Goal: Task Accomplishment & Management: Use online tool/utility

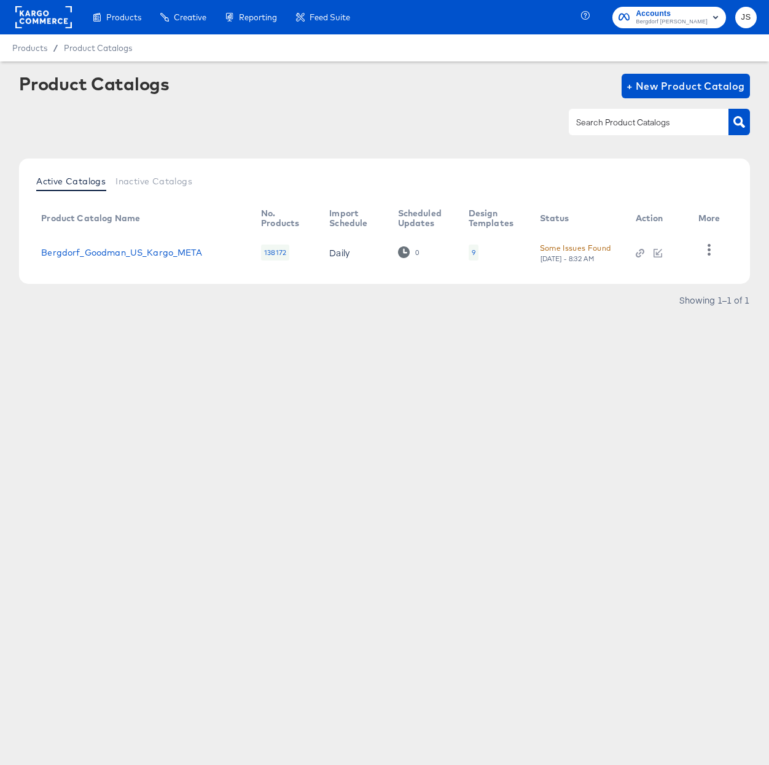
click at [703, 20] on span "Bergdorf [PERSON_NAME]" at bounding box center [672, 22] width 72 height 10
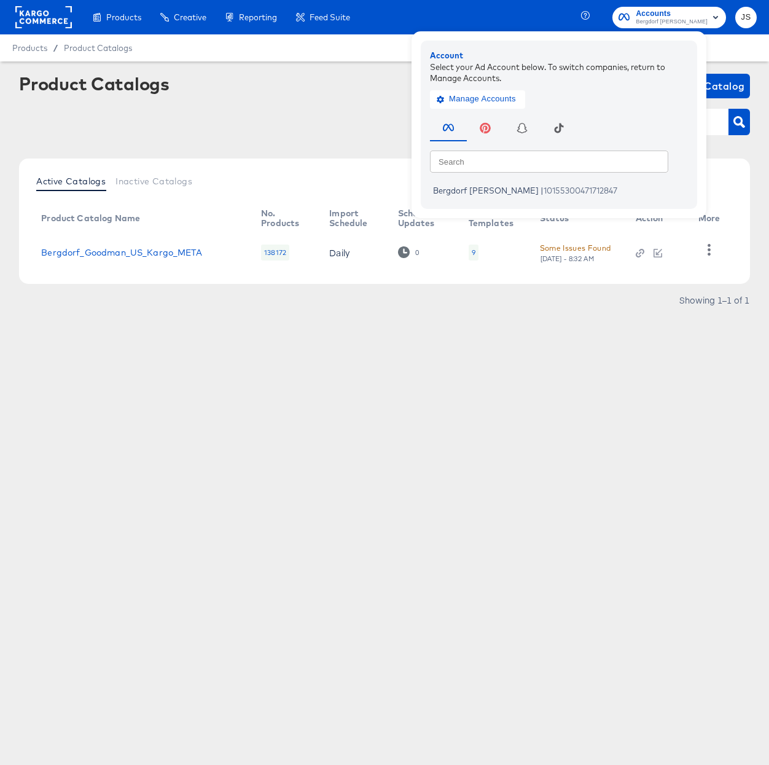
click at [692, 21] on span "Bergdorf Goodman" at bounding box center [672, 22] width 72 height 10
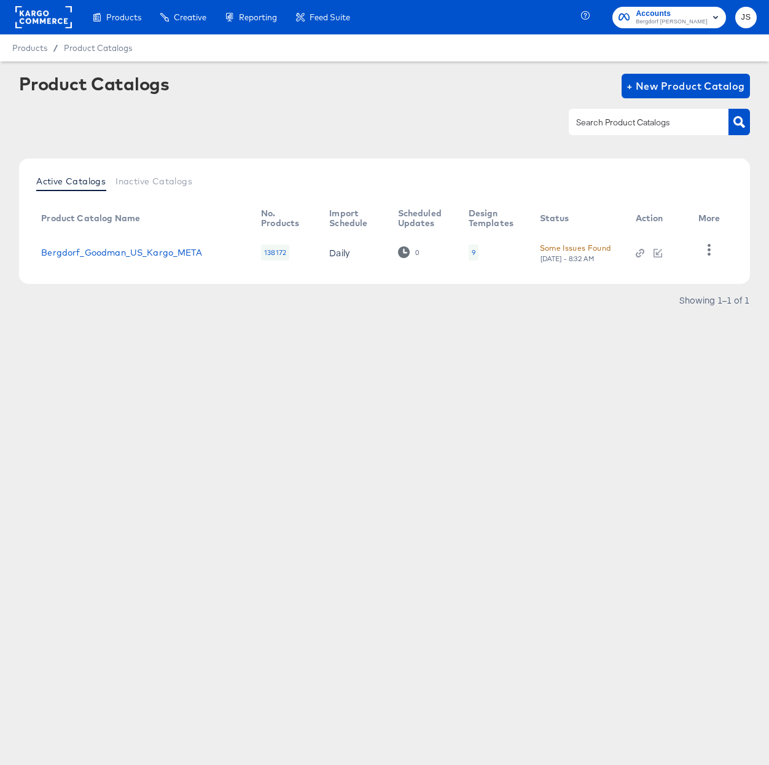
click at [692, 21] on span "Bergdorf Goodman" at bounding box center [672, 22] width 72 height 10
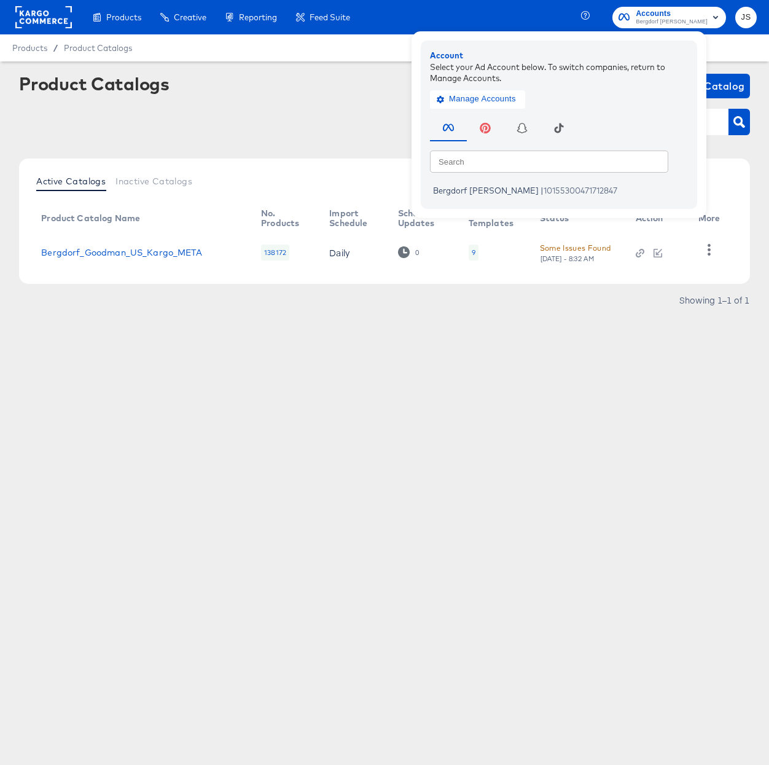
click at [692, 21] on span "Bergdorf Goodman" at bounding box center [672, 22] width 72 height 10
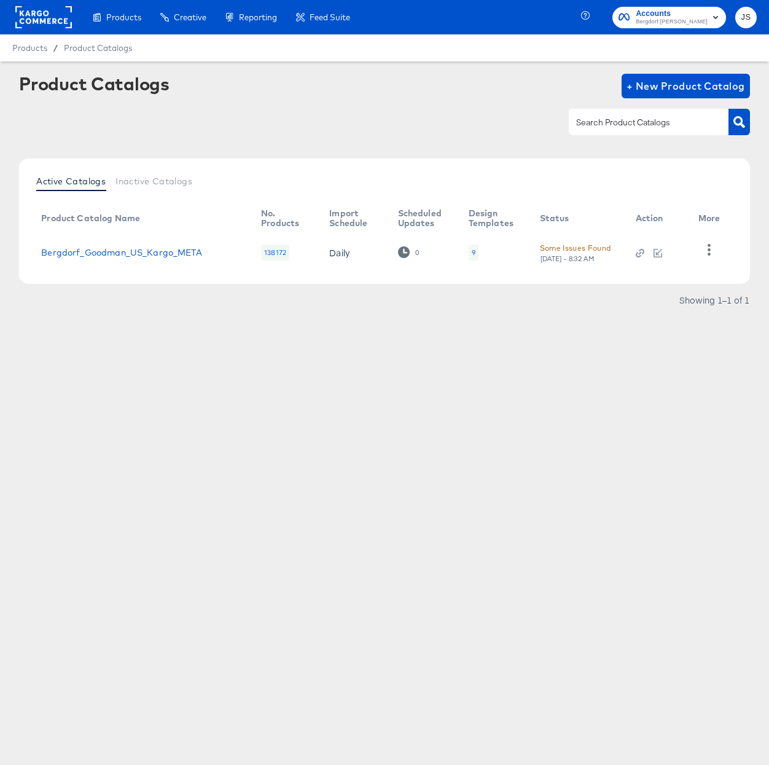
click at [55, 21] on rect at bounding box center [43, 17] width 57 height 22
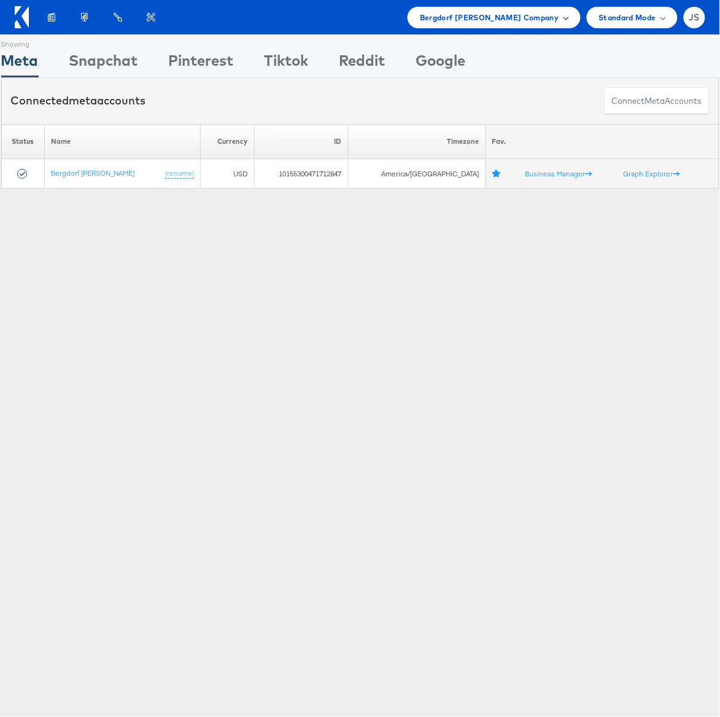
click at [503, 7] on div "Bergdorf Goodman Company" at bounding box center [494, 17] width 173 height 21
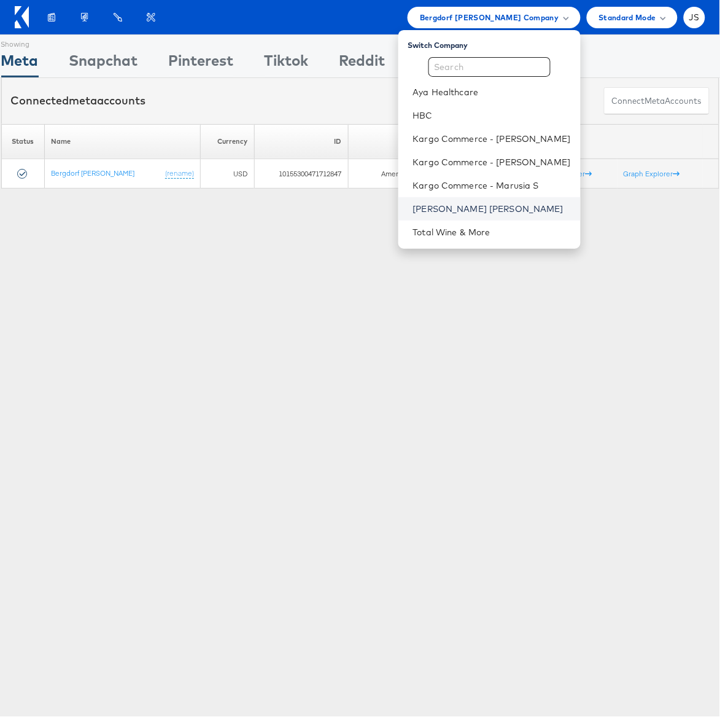
click at [459, 209] on link "[PERSON_NAME] [PERSON_NAME]" at bounding box center [492, 209] width 158 height 12
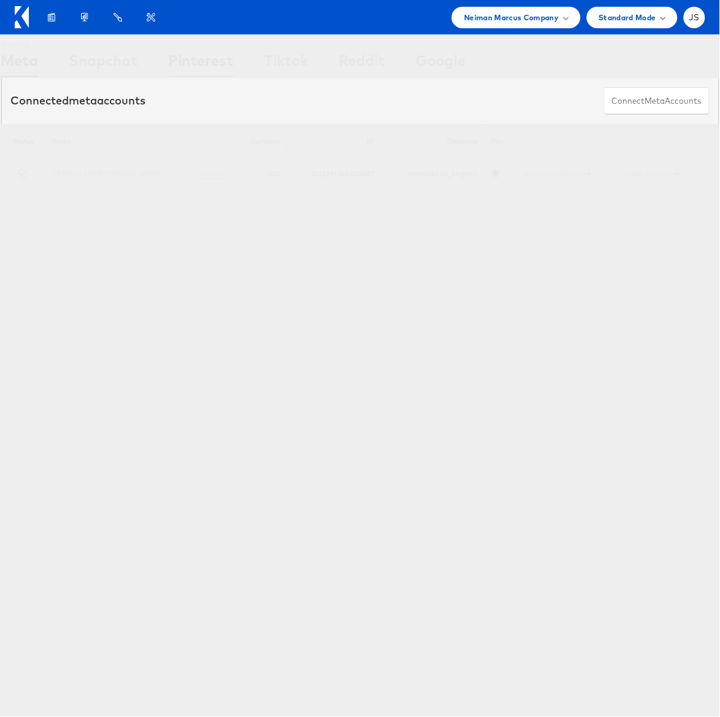
click at [201, 58] on div "Pinterest" at bounding box center [201, 64] width 65 height 28
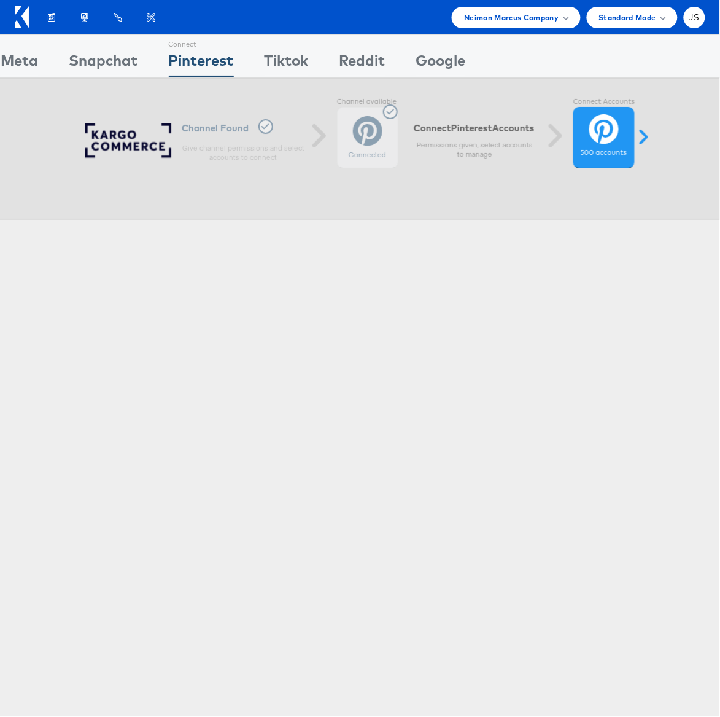
drag, startPoint x: 290, startPoint y: 136, endPoint x: 302, endPoint y: 137, distance: 11.7
click at [290, 136] on h6 "Channel Found" at bounding box center [243, 128] width 123 height 18
click at [349, 138] on div "Connected" at bounding box center [367, 137] width 61 height 61
click at [260, 130] on icon at bounding box center [266, 126] width 15 height 15
click at [298, 162] on div "Channel Found Give channel permissions and select accounts to connect" at bounding box center [243, 140] width 123 height 55
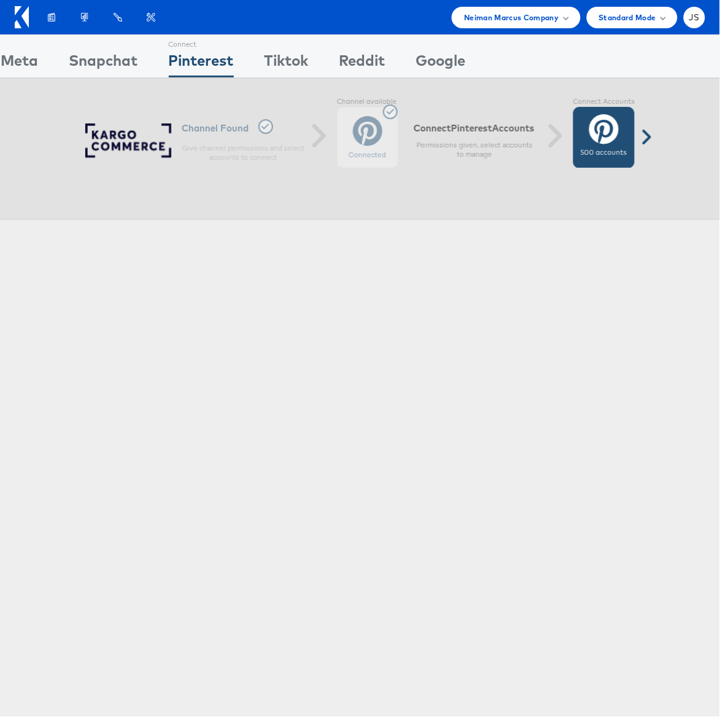
click at [612, 139] on icon at bounding box center [604, 129] width 29 height 31
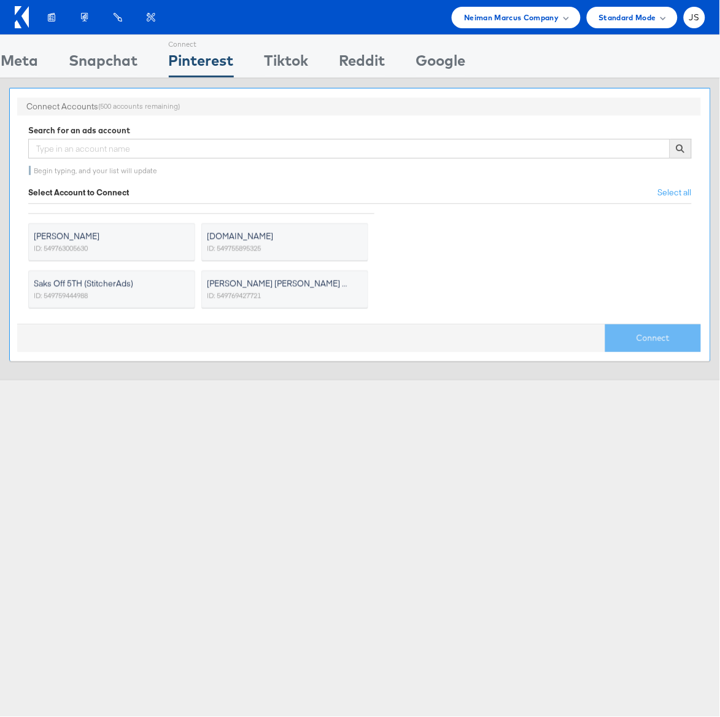
click at [294, 288] on span "Neiman Marcus (DPA)" at bounding box center [277, 283] width 141 height 12
click at [0, 0] on input "Neiman Marcus (DPA) ID: 549769427721" at bounding box center [0, 0] width 0 height 0
click at [675, 345] on button "Connect" at bounding box center [654, 338] width 96 height 28
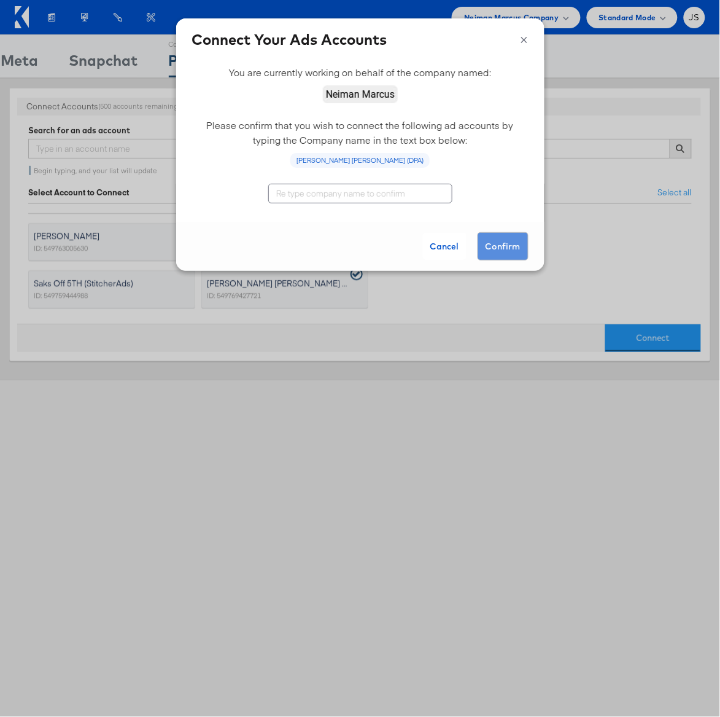
click at [382, 200] on input "text" at bounding box center [360, 194] width 184 height 20
type input "Neiman Marcus"
click at [519, 244] on button "Confirm" at bounding box center [503, 246] width 51 height 28
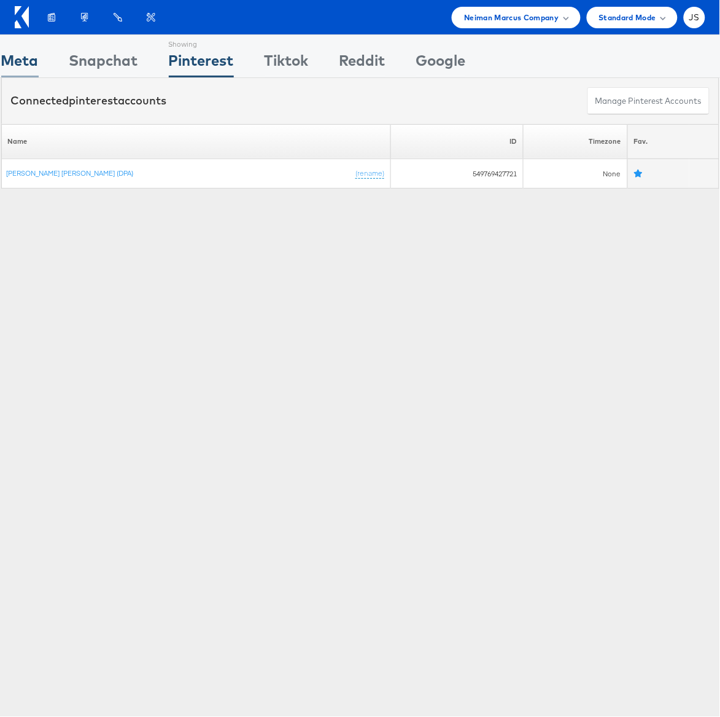
click at [36, 61] on div "Meta" at bounding box center [19, 64] width 37 height 28
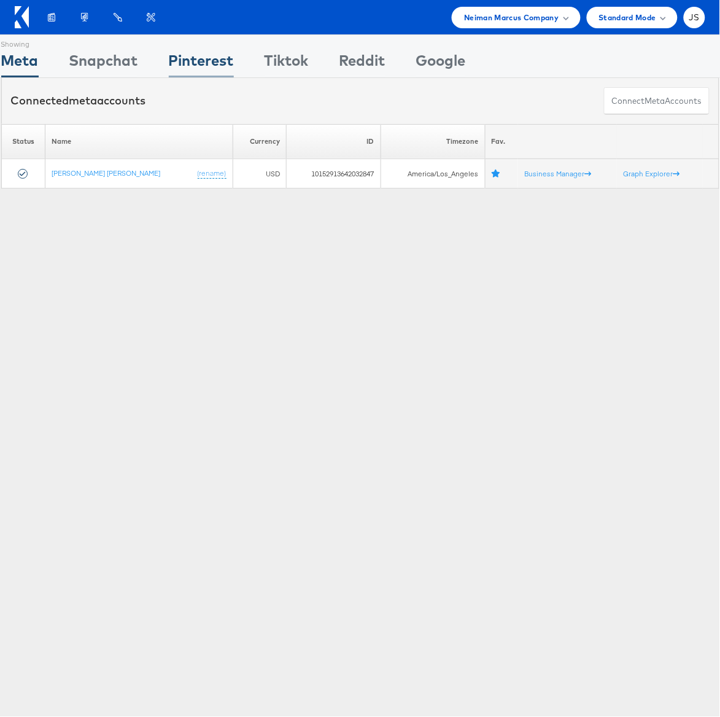
click at [208, 64] on div "Pinterest" at bounding box center [201, 64] width 65 height 28
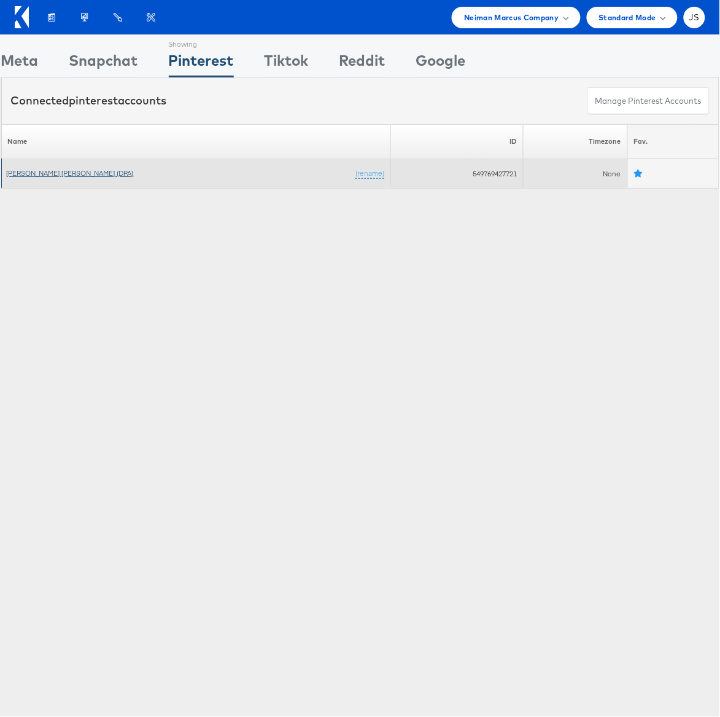
click at [59, 177] on link "[PERSON_NAME] [PERSON_NAME] (DPA)" at bounding box center [70, 172] width 127 height 9
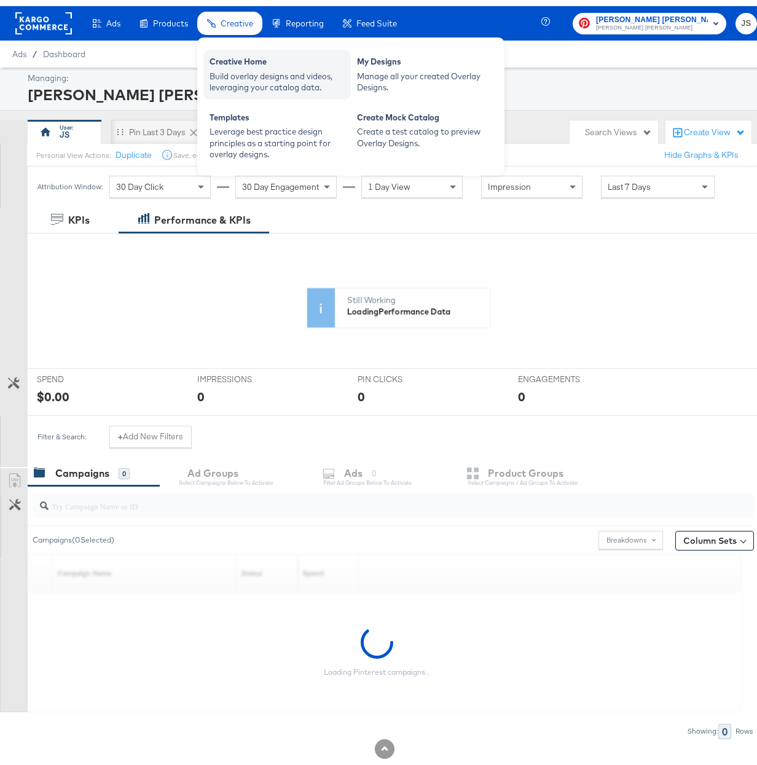
click at [232, 63] on div "Creative Home" at bounding box center [276, 57] width 135 height 15
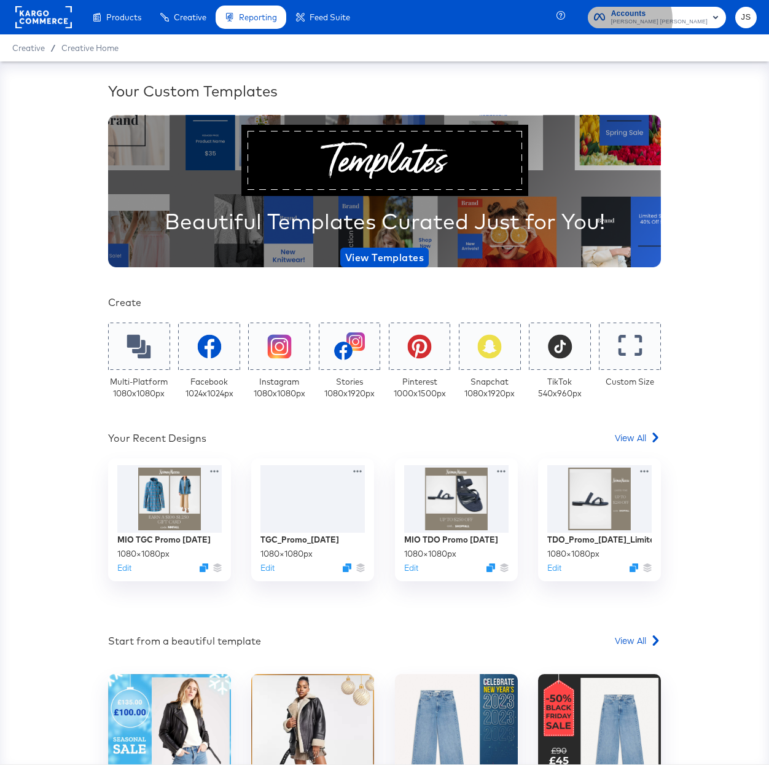
click at [680, 19] on span "[PERSON_NAME] [PERSON_NAME]" at bounding box center [659, 22] width 96 height 10
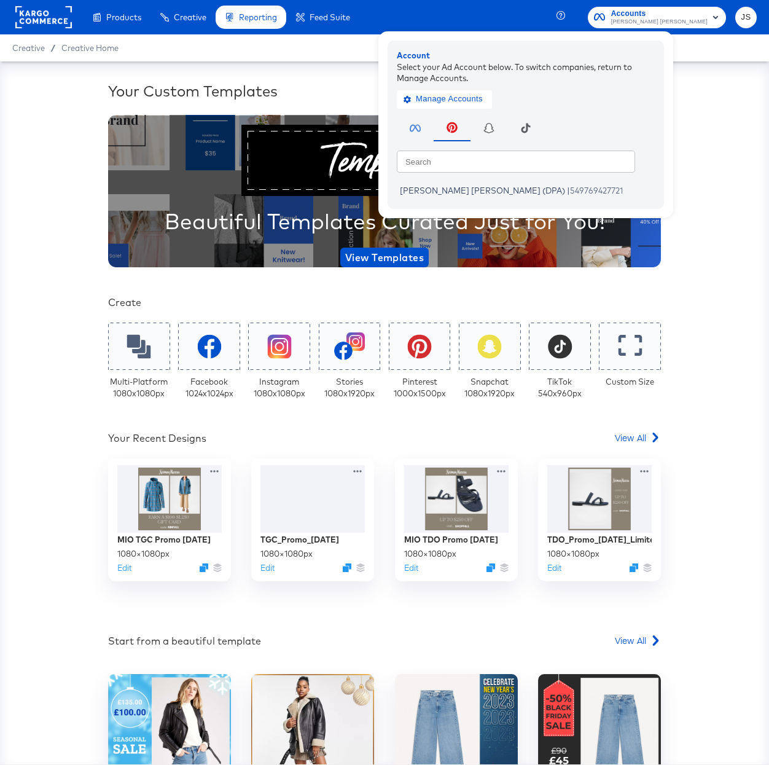
click at [42, 25] on rect at bounding box center [43, 17] width 57 height 22
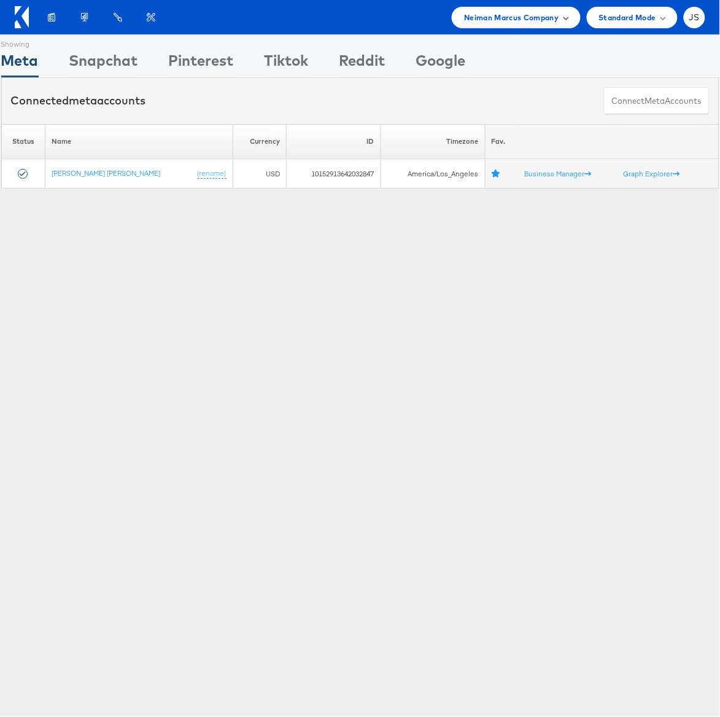
click at [558, 14] on span "Neiman Marcus Company" at bounding box center [511, 17] width 95 height 13
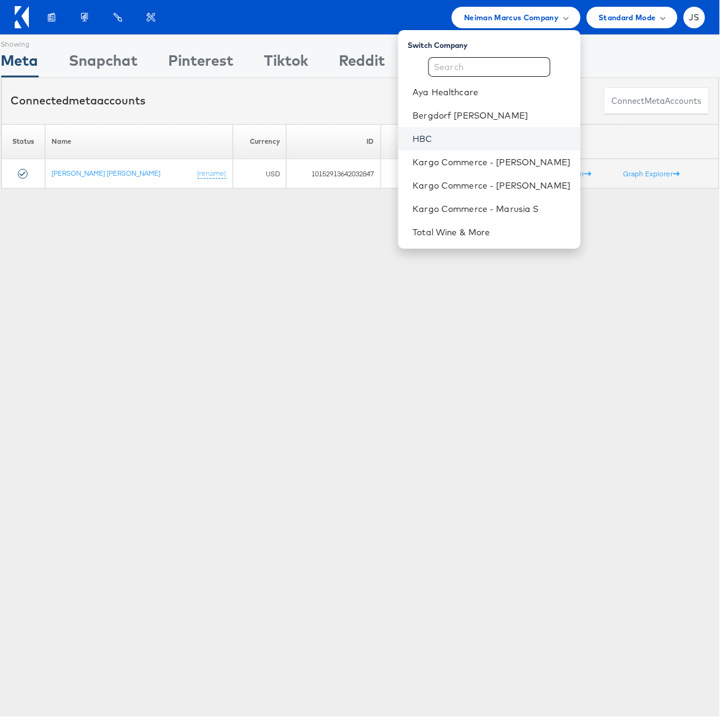
click at [472, 136] on link "HBC" at bounding box center [492, 139] width 158 height 12
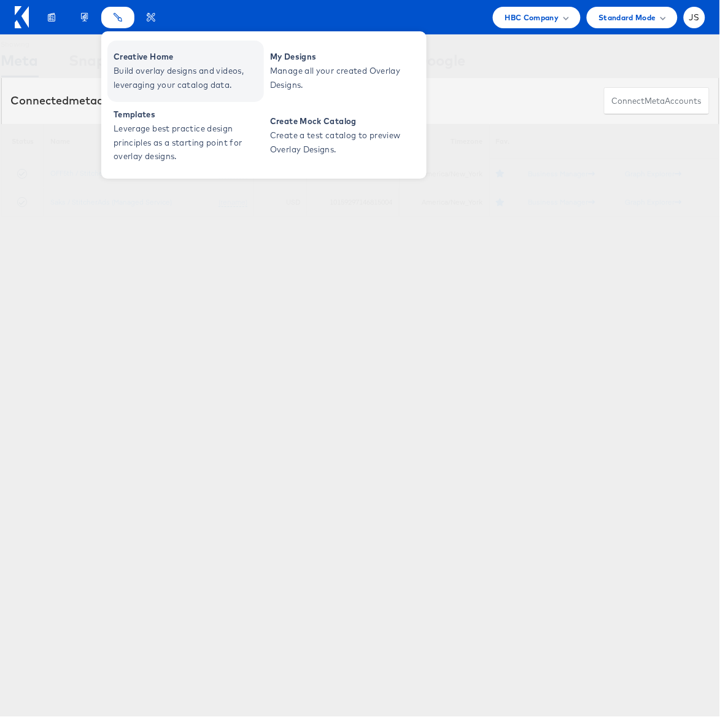
click at [130, 61] on span "Creative Home" at bounding box center [187, 57] width 147 height 14
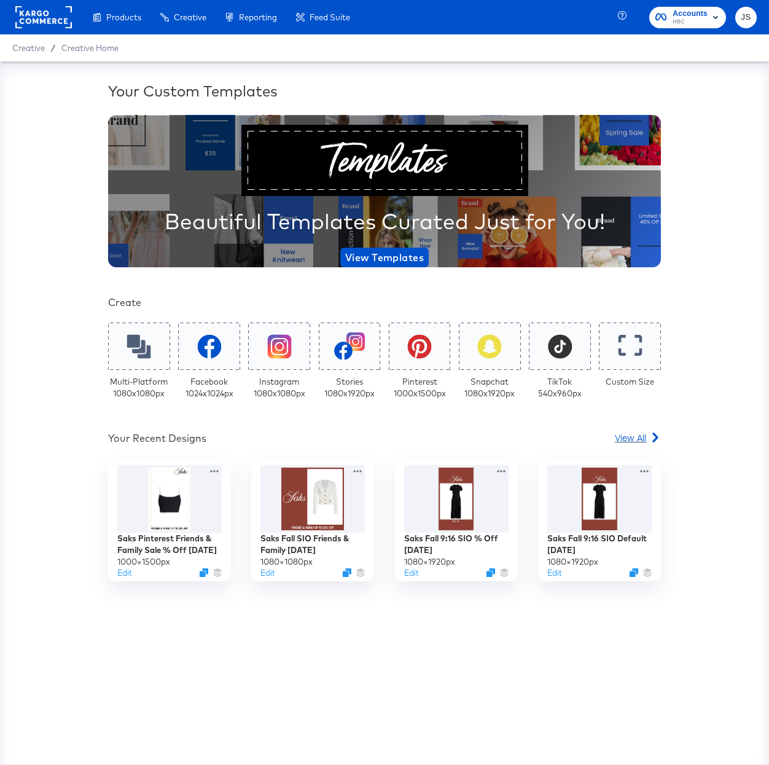
click at [630, 439] on span "View All" at bounding box center [630, 437] width 31 height 12
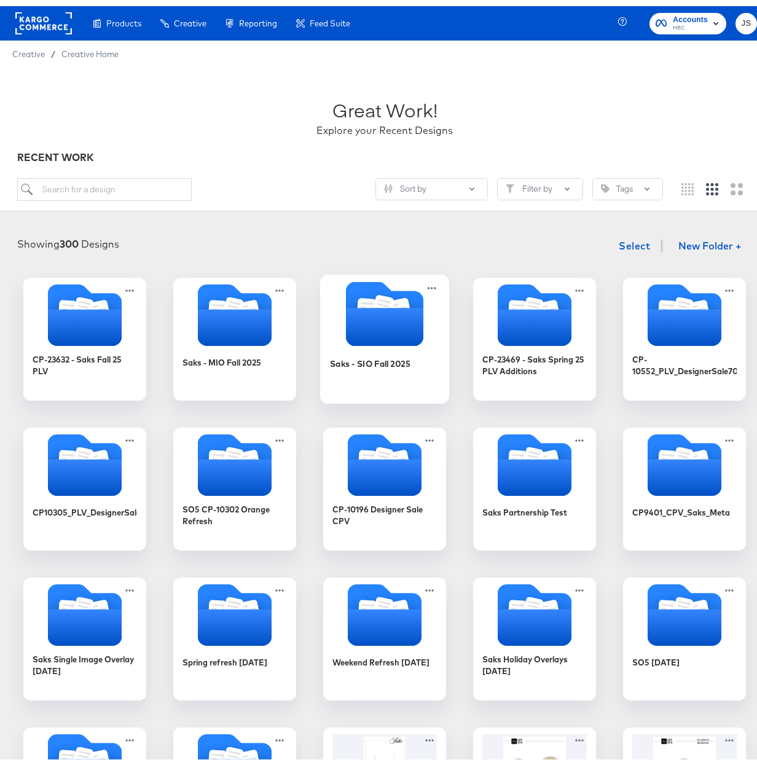
click at [388, 324] on icon "Folder" at bounding box center [384, 321] width 77 height 38
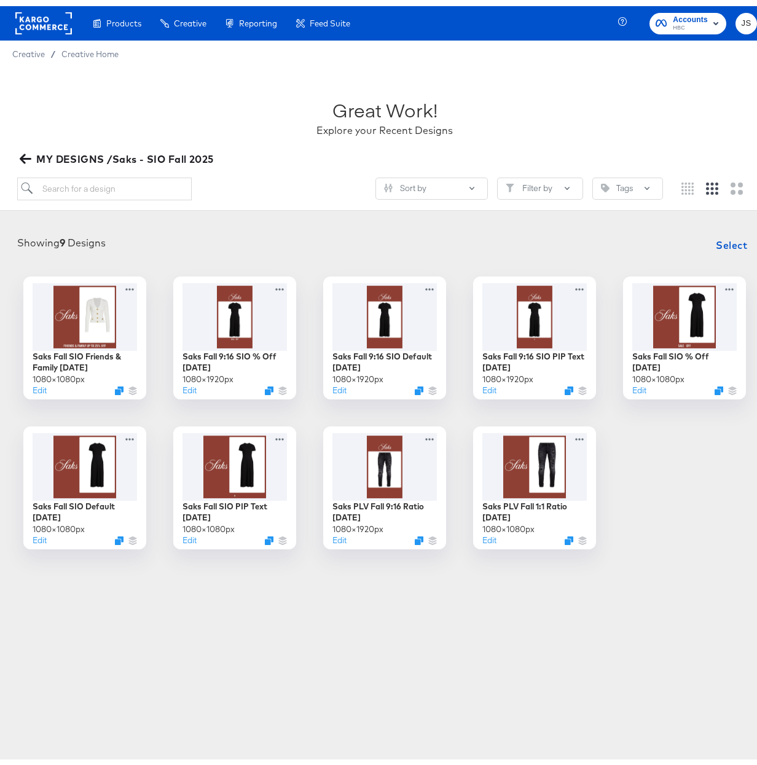
click at [28, 152] on icon "button" at bounding box center [26, 153] width 12 height 10
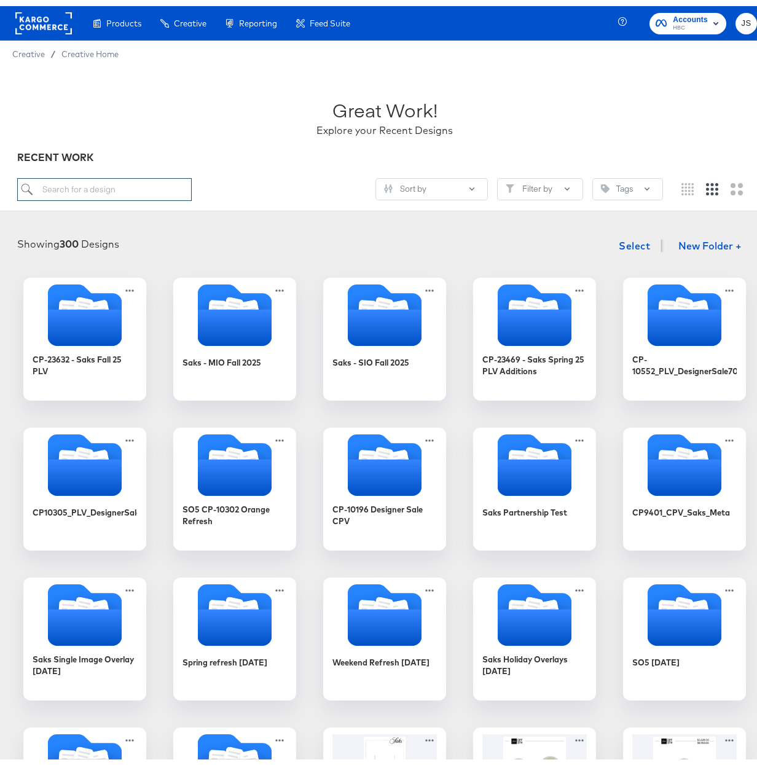
click at [123, 189] on input "search" at bounding box center [104, 183] width 174 height 23
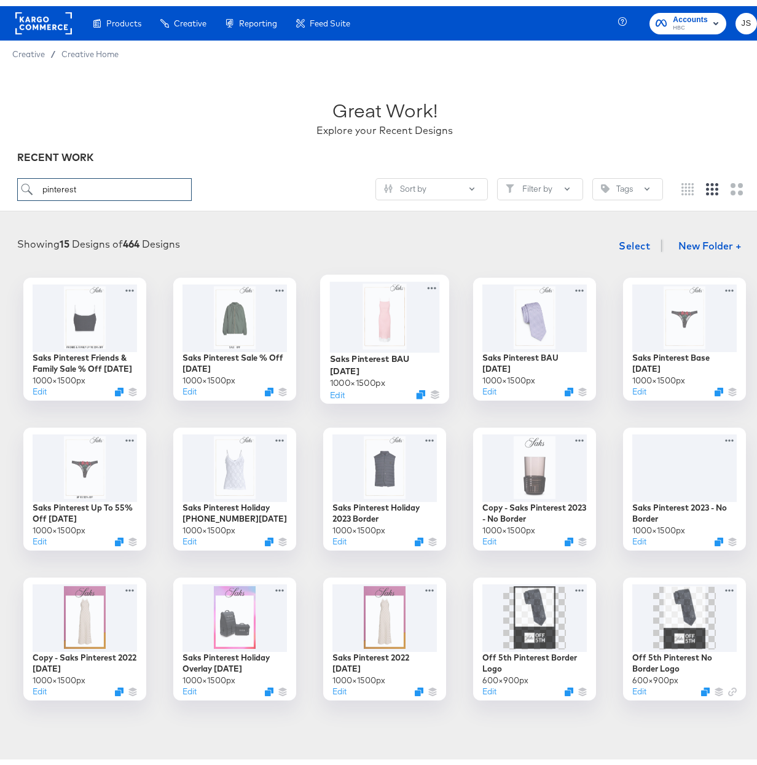
type input "pinterest"
click at [392, 335] on div at bounding box center [385, 310] width 110 height 71
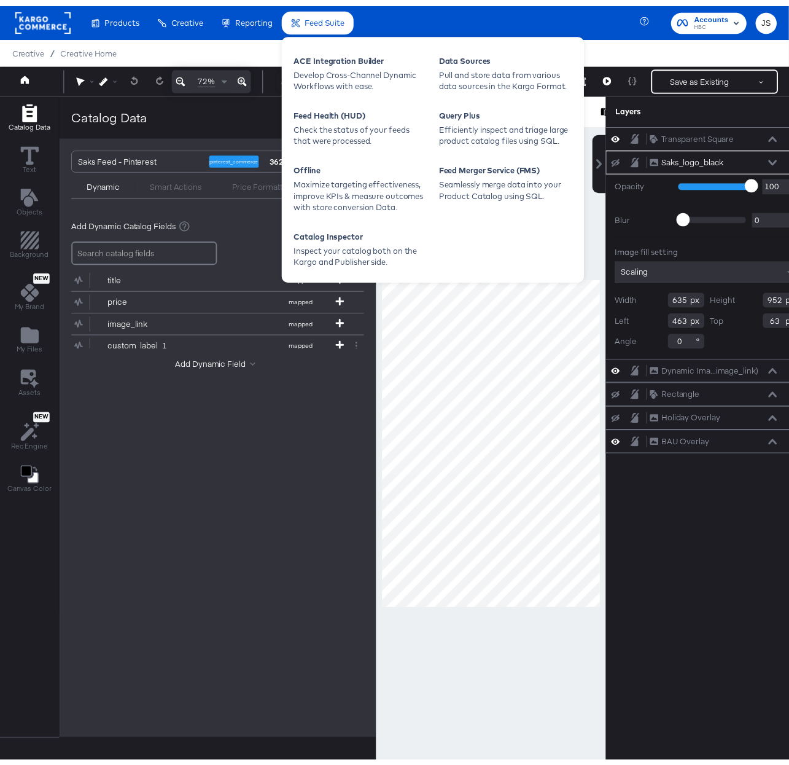
scroll to position [0, 35]
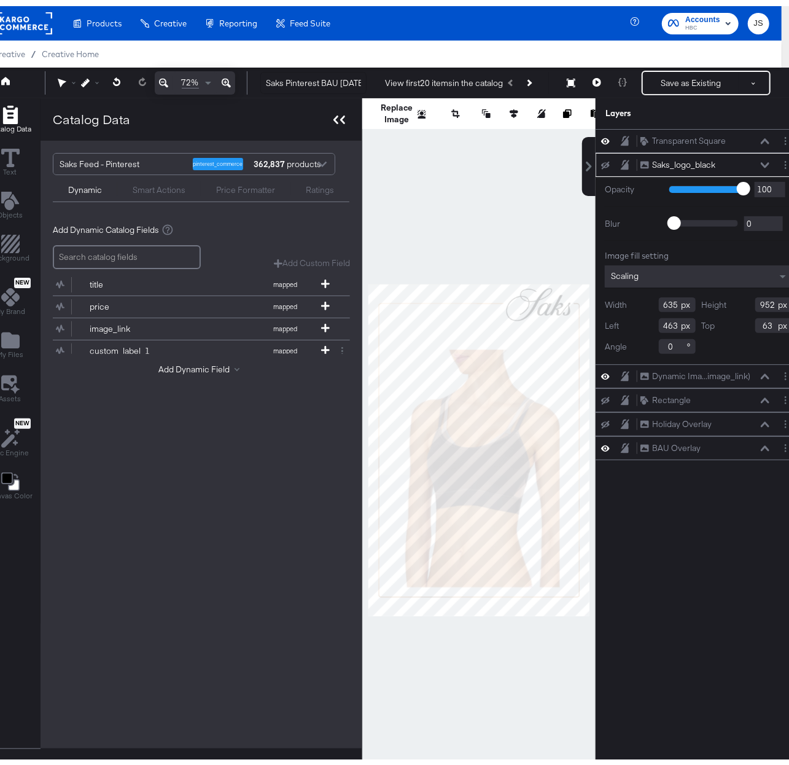
click at [333, 111] on icon at bounding box center [339, 113] width 12 height 9
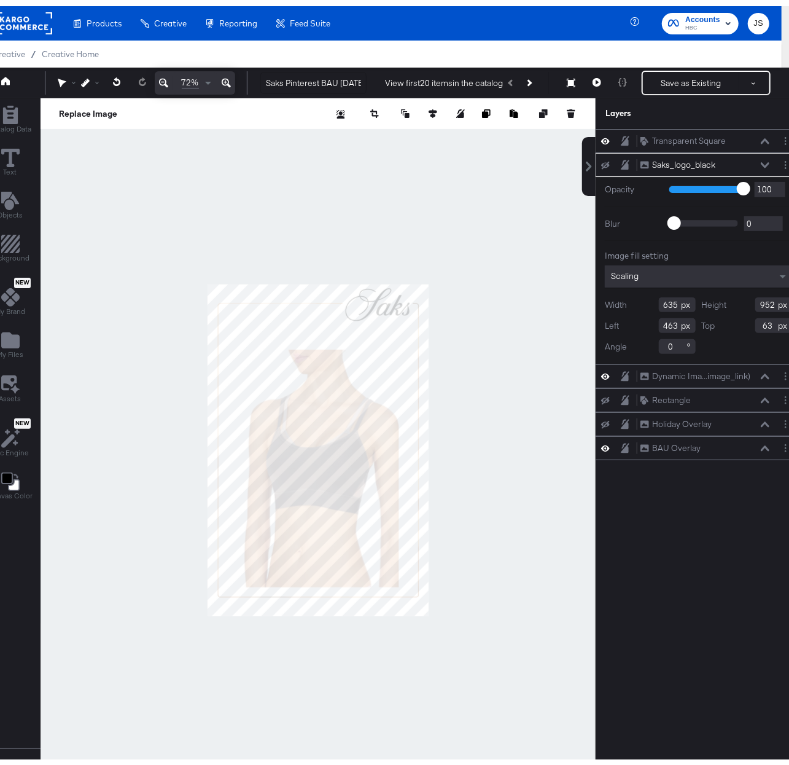
click at [472, 184] on div at bounding box center [318, 444] width 555 height 704
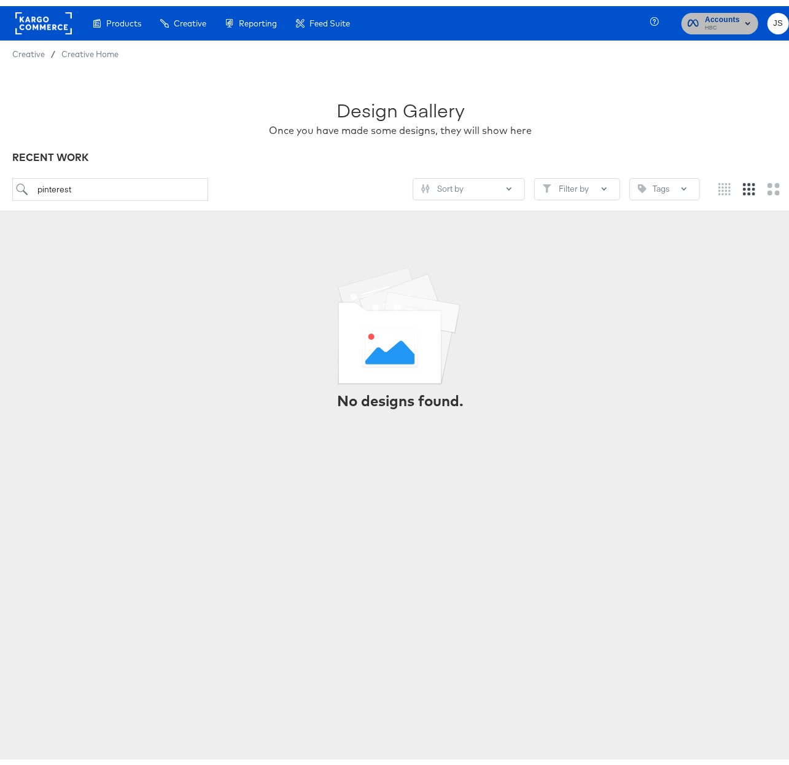
click at [721, 17] on span "HBC" at bounding box center [722, 22] width 35 height 10
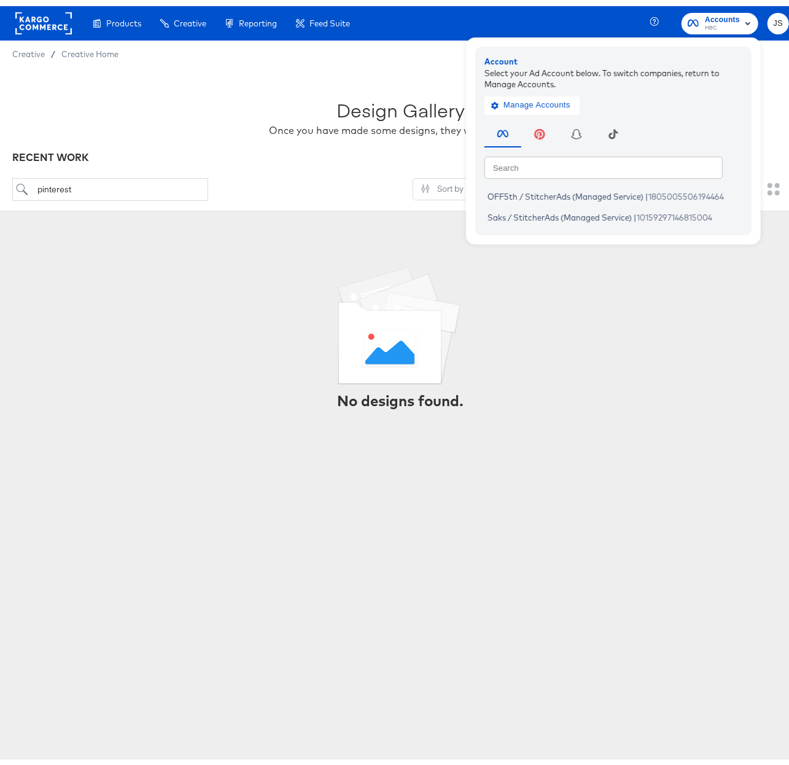
click at [268, 92] on div "Design Gallery Once you have made some designs, they will show here" at bounding box center [400, 106] width 777 height 77
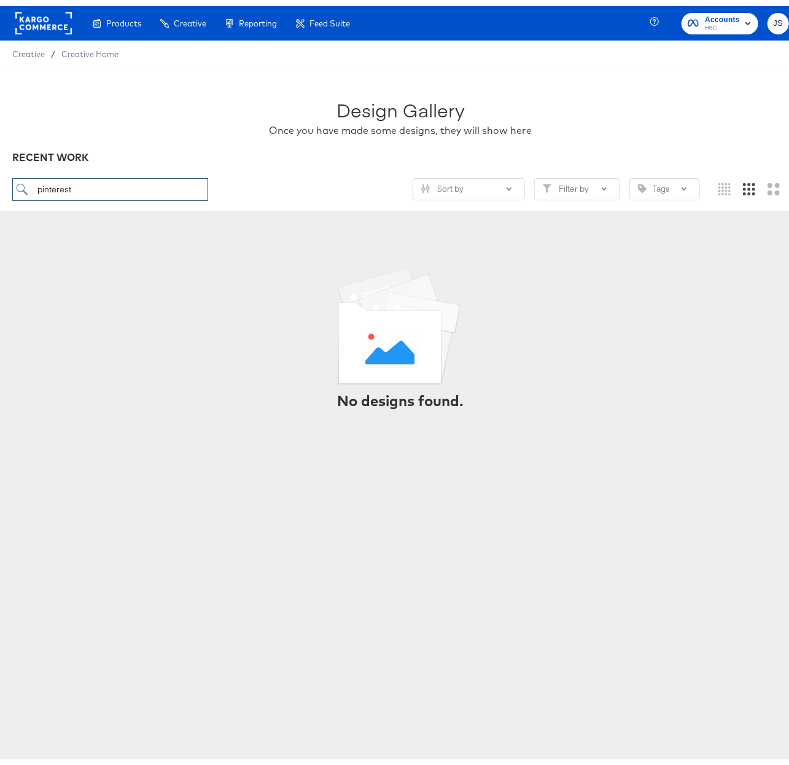
click at [125, 192] on input "pinterest" at bounding box center [110, 183] width 196 height 23
click at [136, 187] on input "pinterest" at bounding box center [110, 183] width 196 height 23
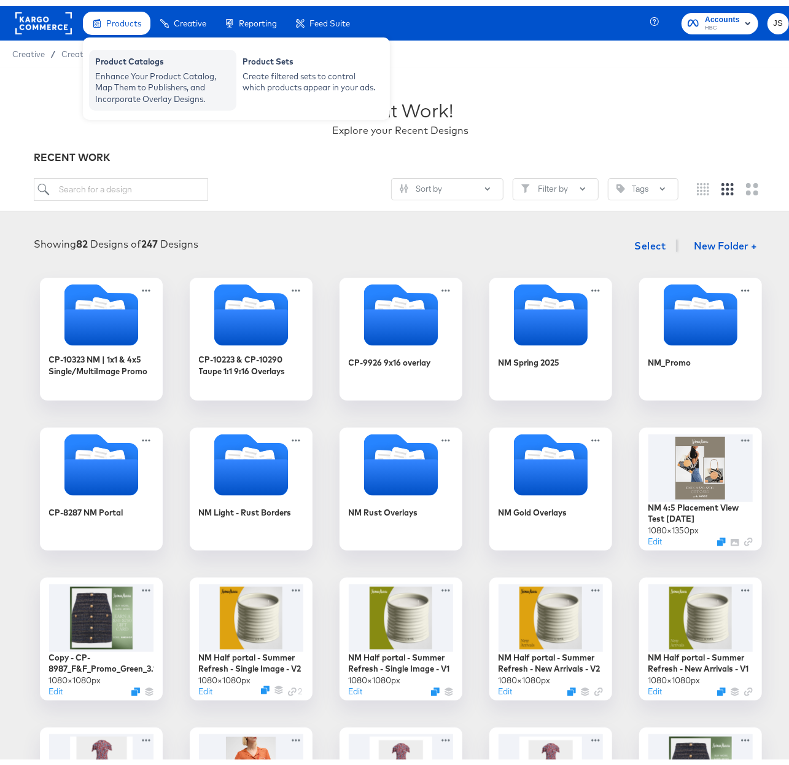
click at [131, 64] on div "Enhance Your Product Catalog, Map Them to Publishers, and Incorporate Overlay D…" at bounding box center [162, 81] width 135 height 34
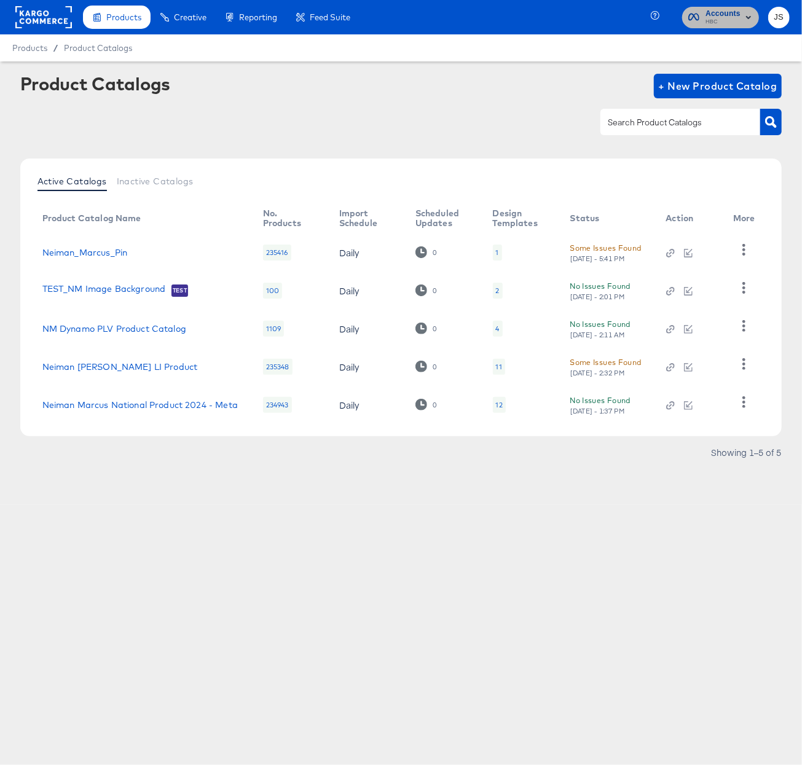
click at [736, 20] on span "HBC" at bounding box center [722, 22] width 35 height 10
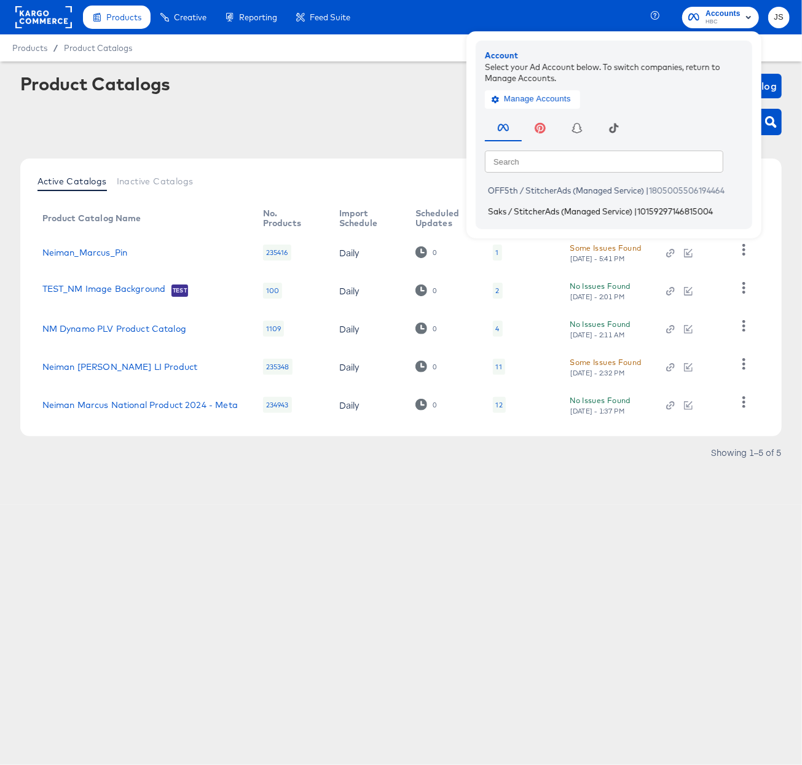
click at [567, 213] on span "Saks / StitcherAds (Managed Service)" at bounding box center [560, 211] width 144 height 10
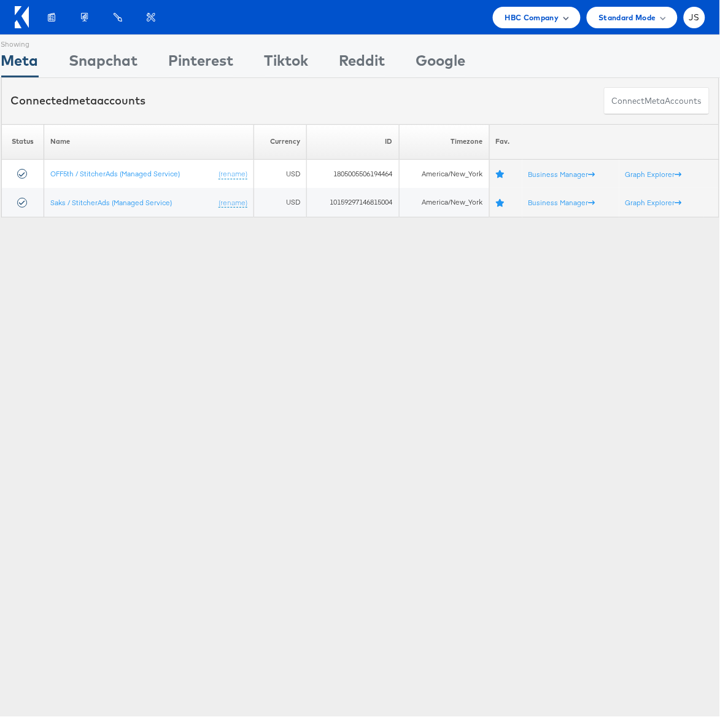
click at [537, 17] on span "HBC Company" at bounding box center [532, 17] width 54 height 13
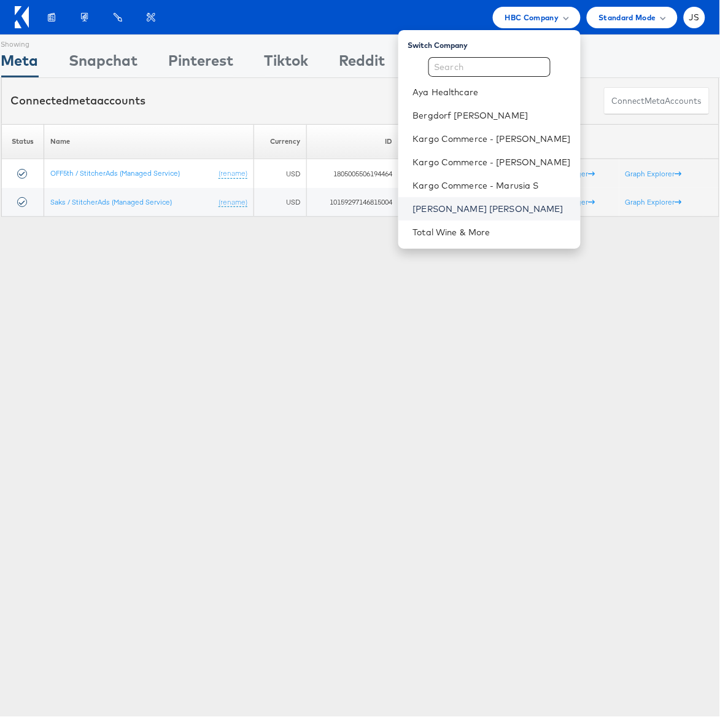
click at [455, 208] on link "[PERSON_NAME] [PERSON_NAME]" at bounding box center [492, 209] width 158 height 12
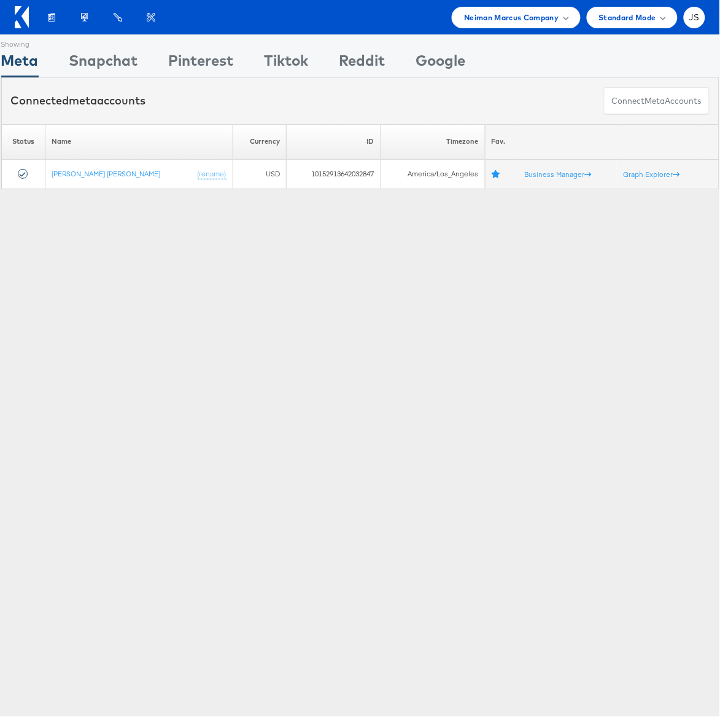
click at [0, 0] on span "Build overlay designs and videos, leveraging your catalog data." at bounding box center [0, 0] width 0 height 0
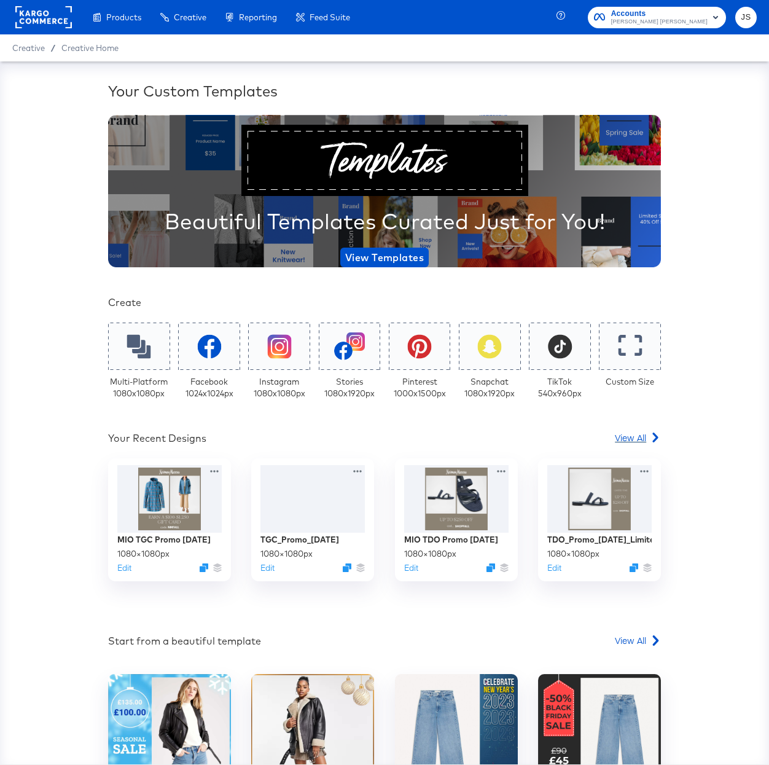
click at [641, 436] on div "View All" at bounding box center [638, 437] width 46 height 12
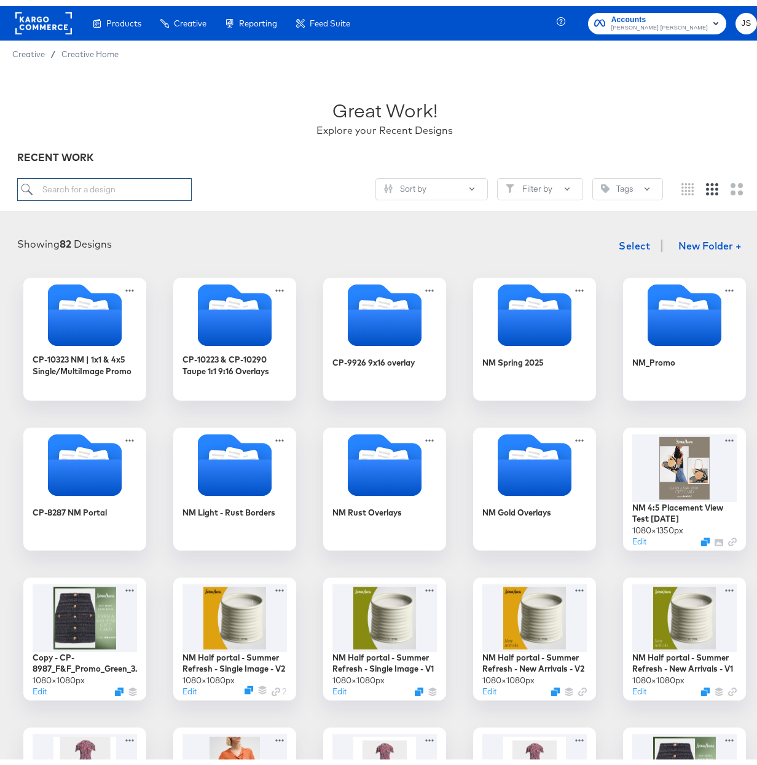
click at [99, 185] on input "search" at bounding box center [104, 183] width 174 height 23
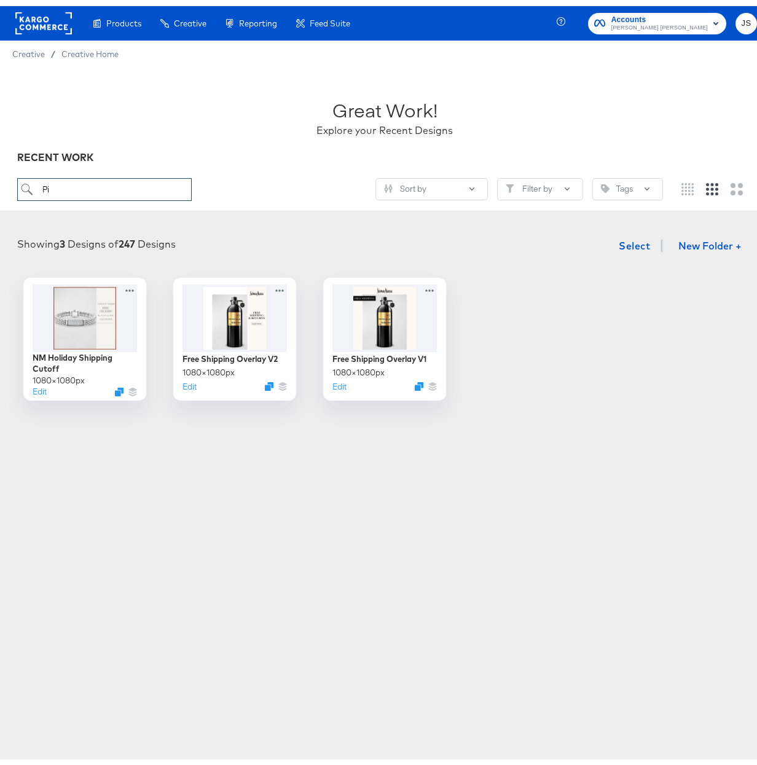
type input "P"
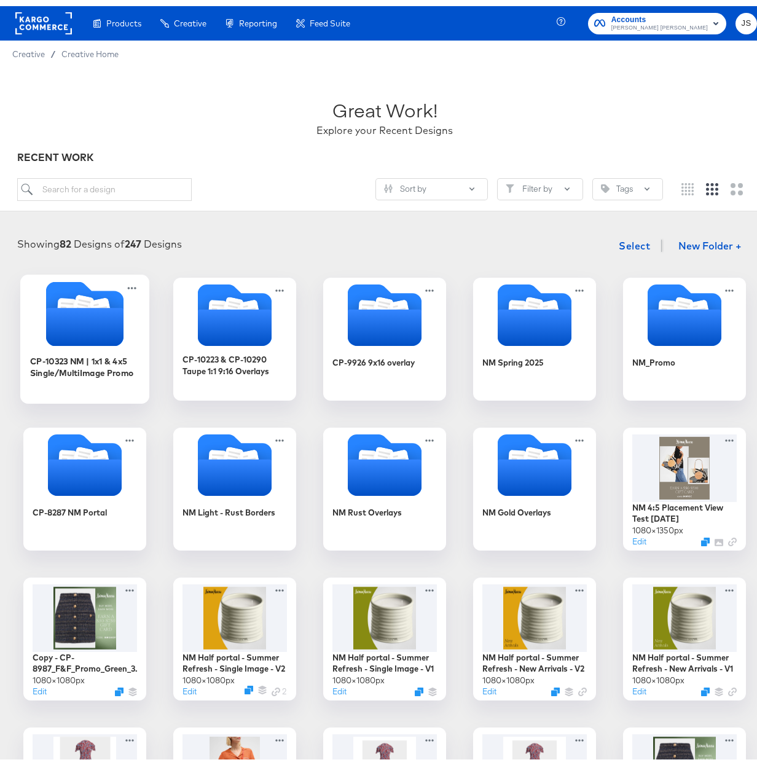
click at [87, 329] on icon "Folder" at bounding box center [84, 321] width 77 height 38
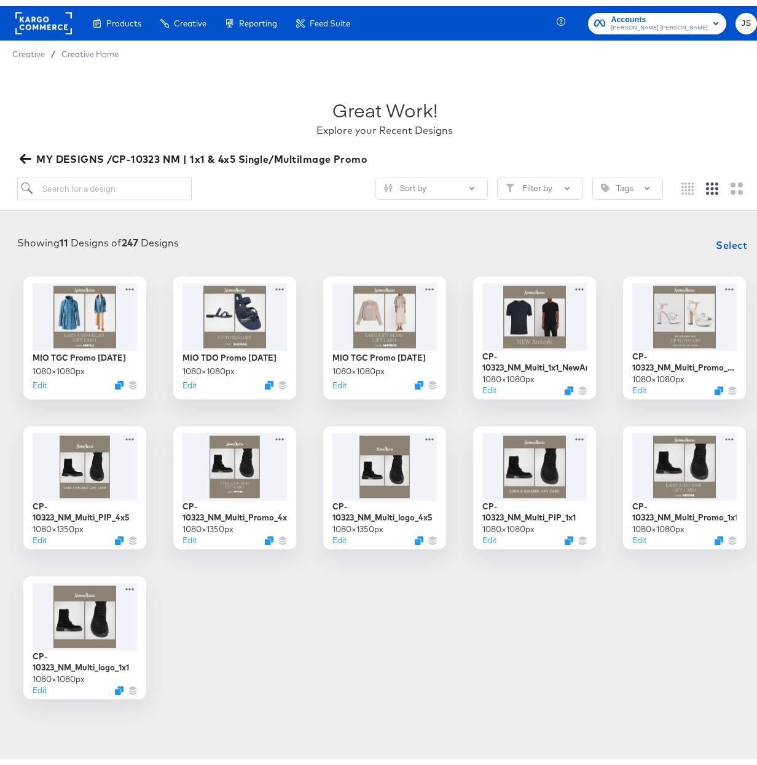
click at [25, 148] on icon "button" at bounding box center [26, 153] width 12 height 10
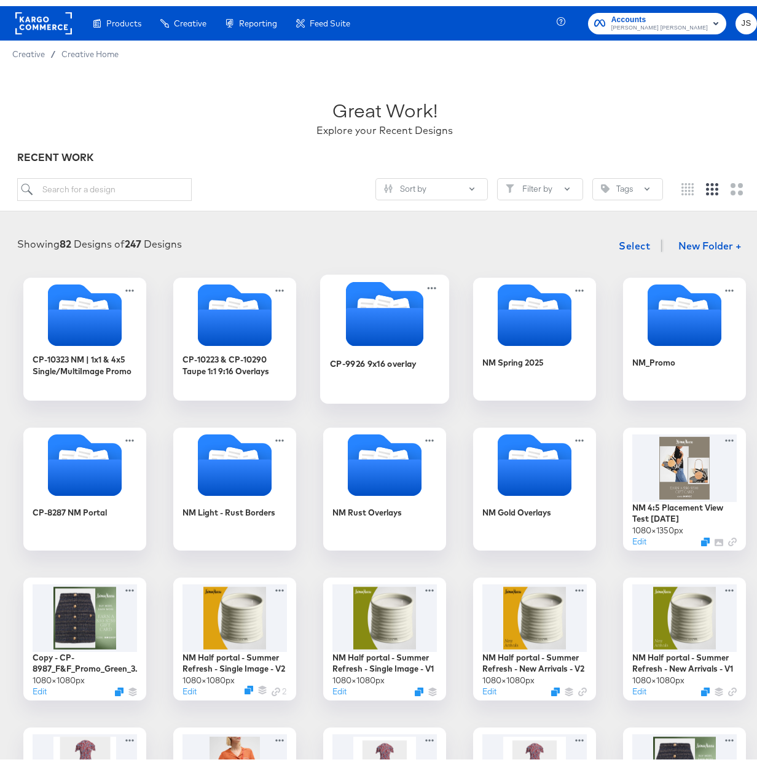
click at [397, 328] on icon "Folder" at bounding box center [384, 321] width 77 height 38
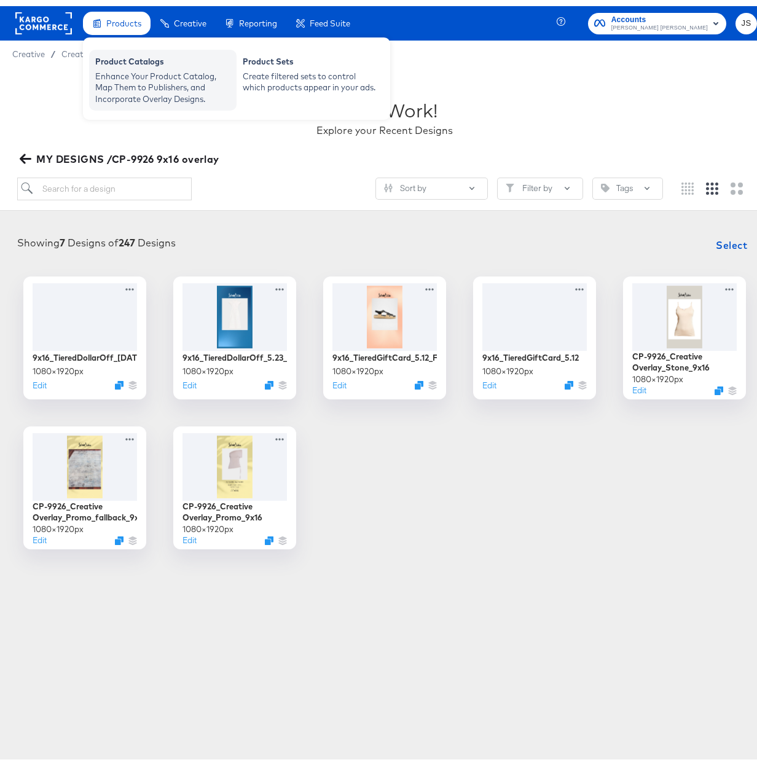
click at [139, 82] on div "Enhance Your Product Catalog, Map Them to Publishers, and Incorporate Overlay D…" at bounding box center [162, 81] width 135 height 34
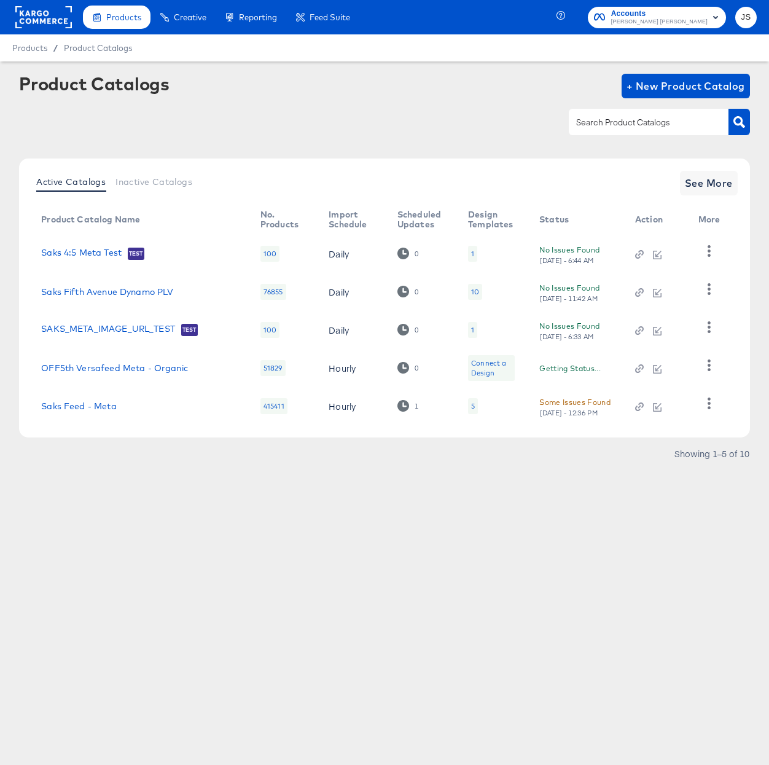
click at [671, 12] on span "Accounts" at bounding box center [659, 13] width 96 height 13
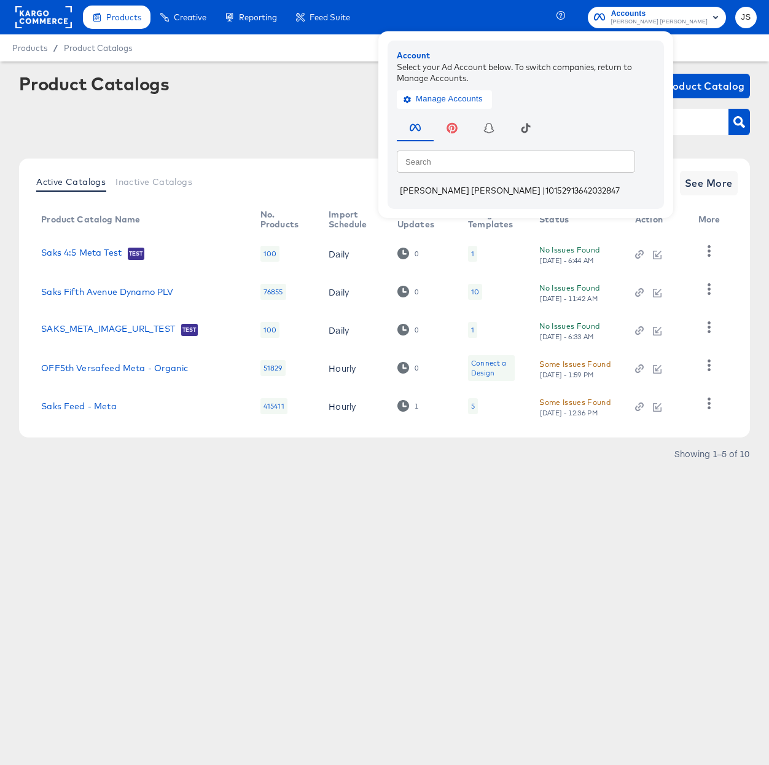
click at [545, 193] on span "10152913642032847" at bounding box center [582, 190] width 74 height 10
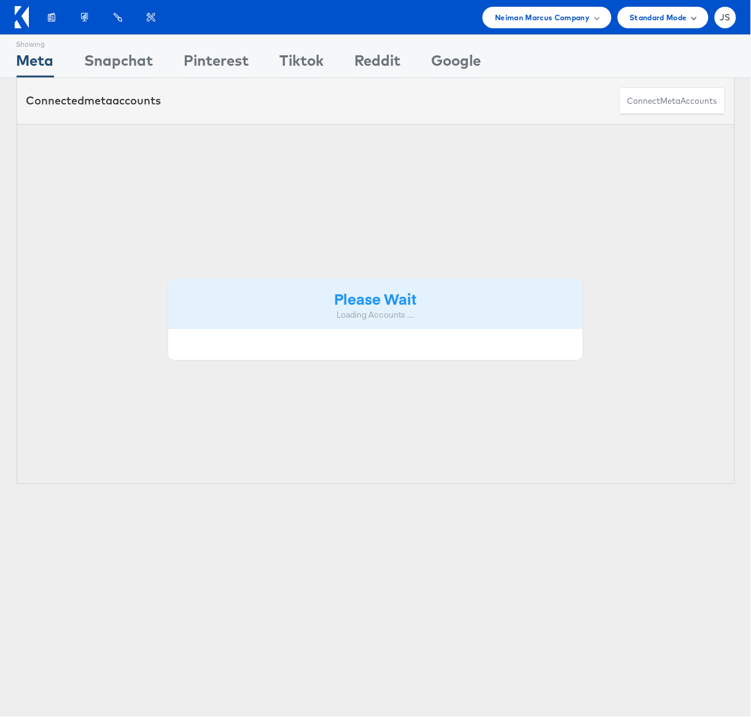
click at [677, 19] on span "Standard Mode" at bounding box center [658, 17] width 57 height 13
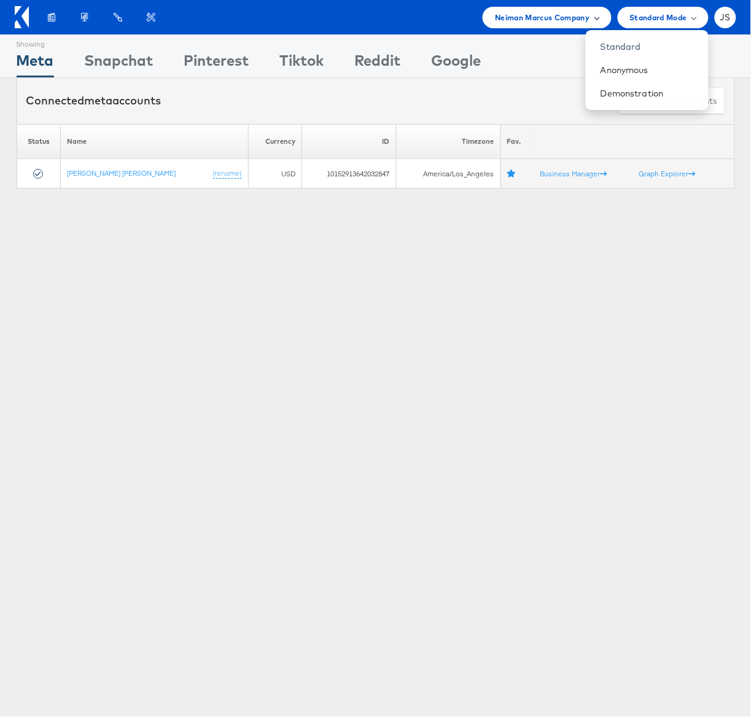
click at [571, 11] on span "Neiman Marcus Company" at bounding box center [542, 17] width 95 height 13
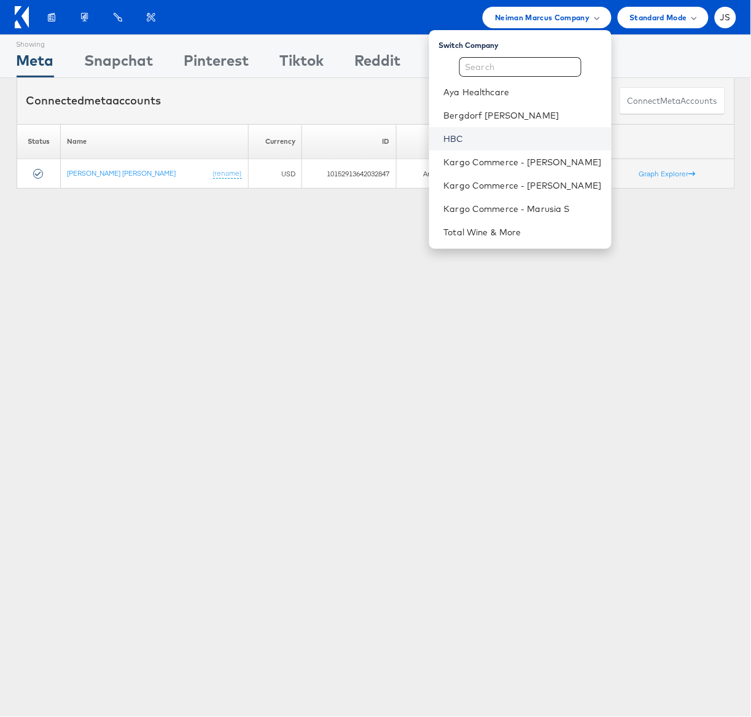
click at [459, 143] on link "HBC" at bounding box center [523, 139] width 158 height 12
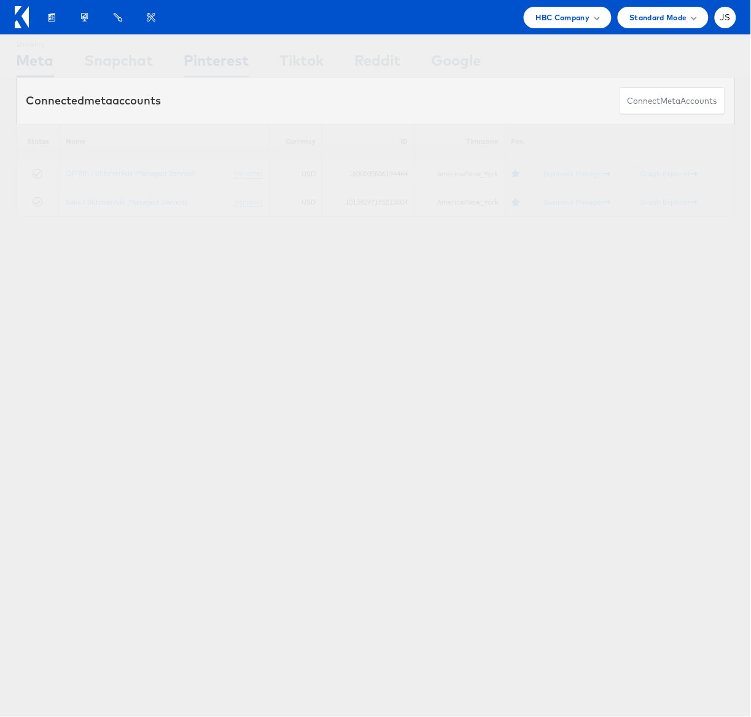
click at [228, 63] on div "Pinterest" at bounding box center [216, 64] width 65 height 28
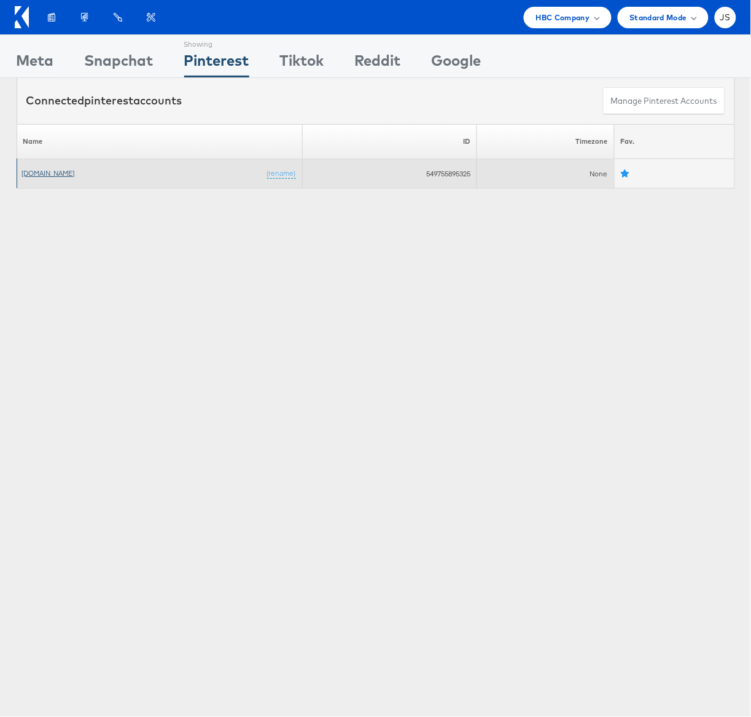
click at [50, 176] on link "[DOMAIN_NAME]" at bounding box center [48, 172] width 53 height 9
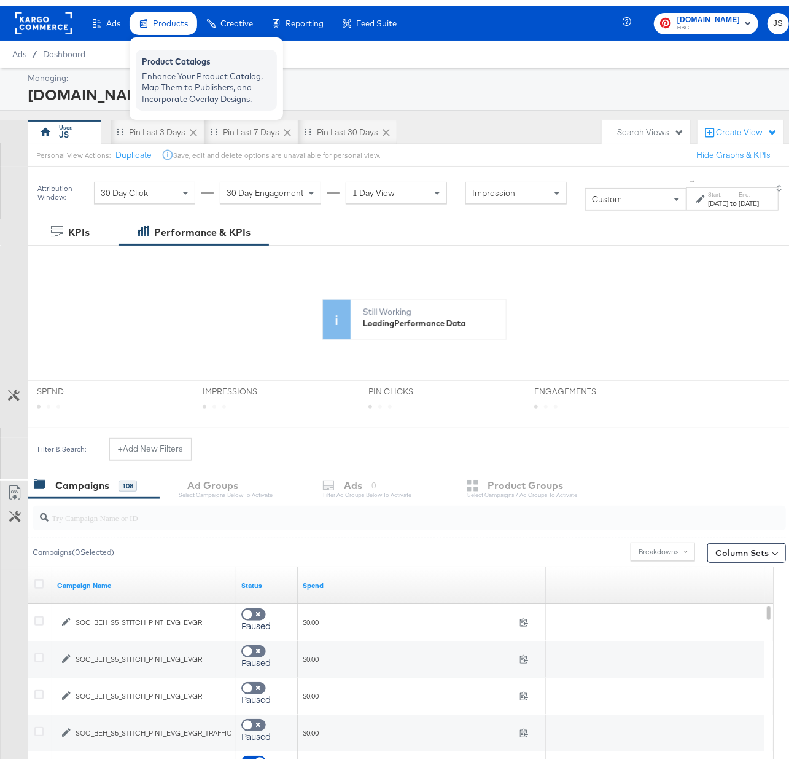
click at [182, 59] on div "Product Catalogs" at bounding box center [206, 57] width 129 height 15
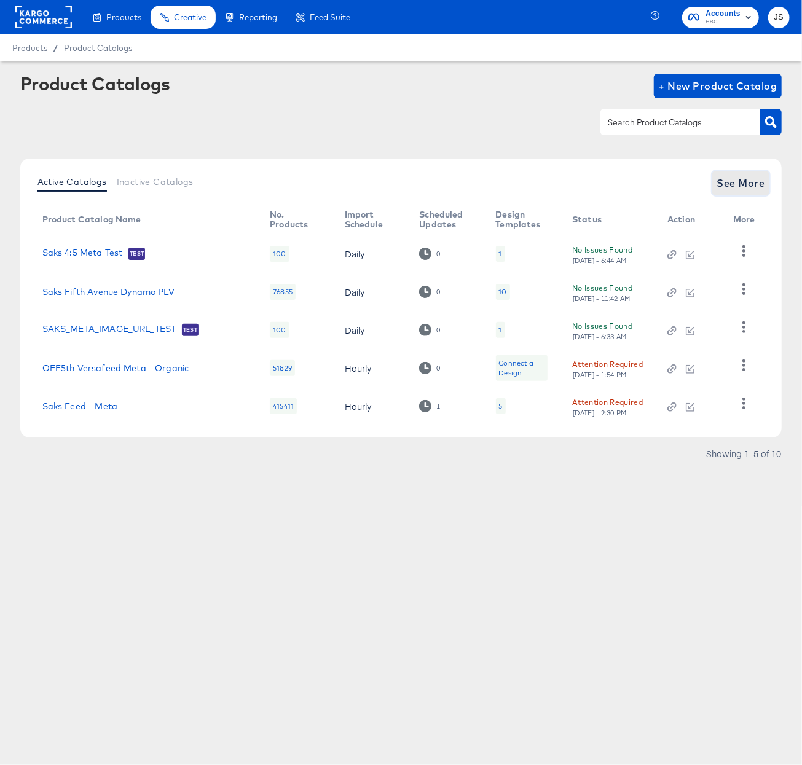
click at [742, 193] on button "See More" at bounding box center [741, 183] width 58 height 25
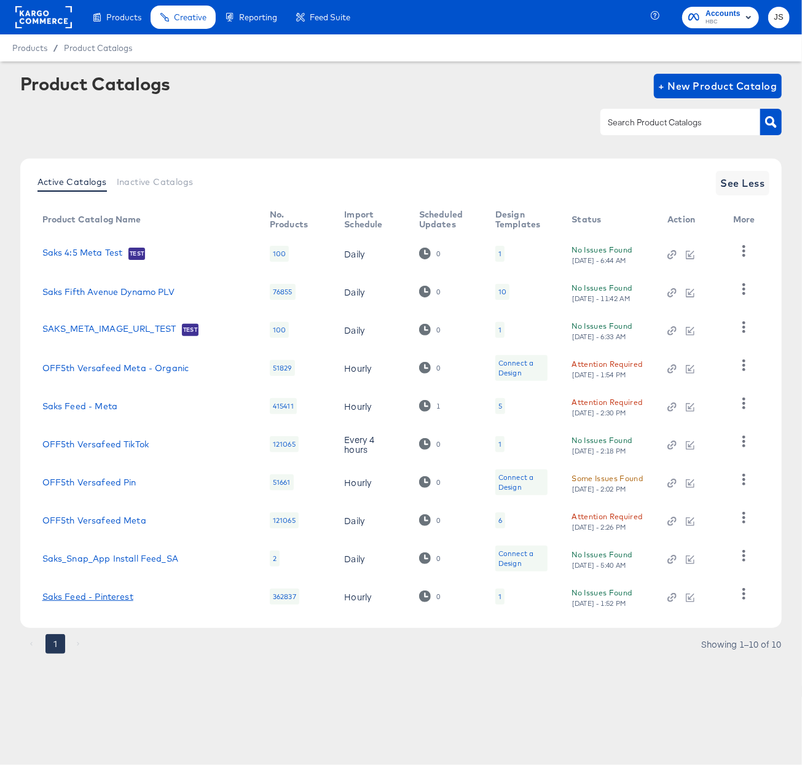
click at [117, 596] on link "Saks Feed - Pinterest" at bounding box center [87, 596] width 91 height 10
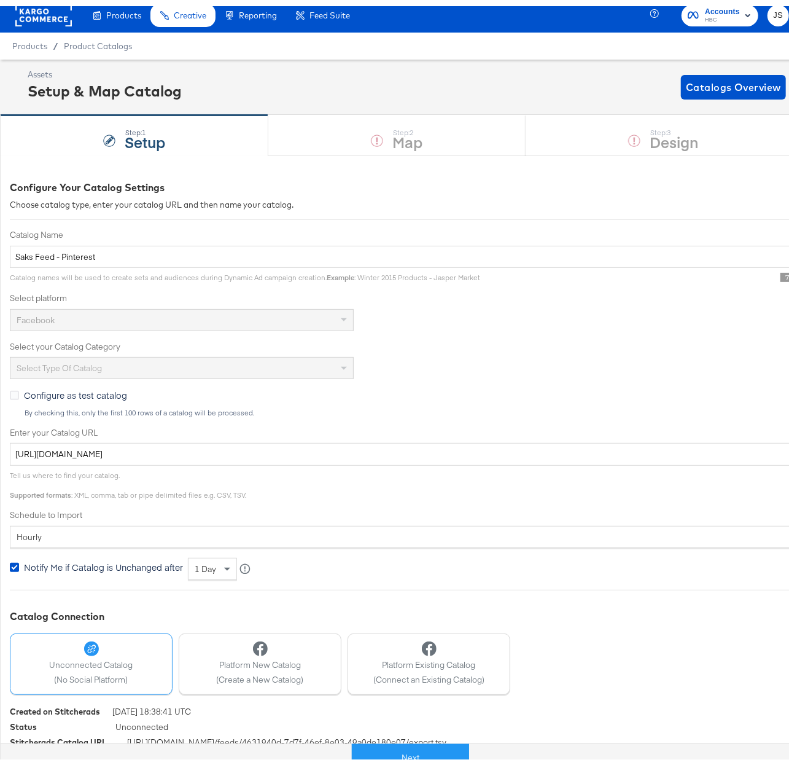
scroll to position [37, 0]
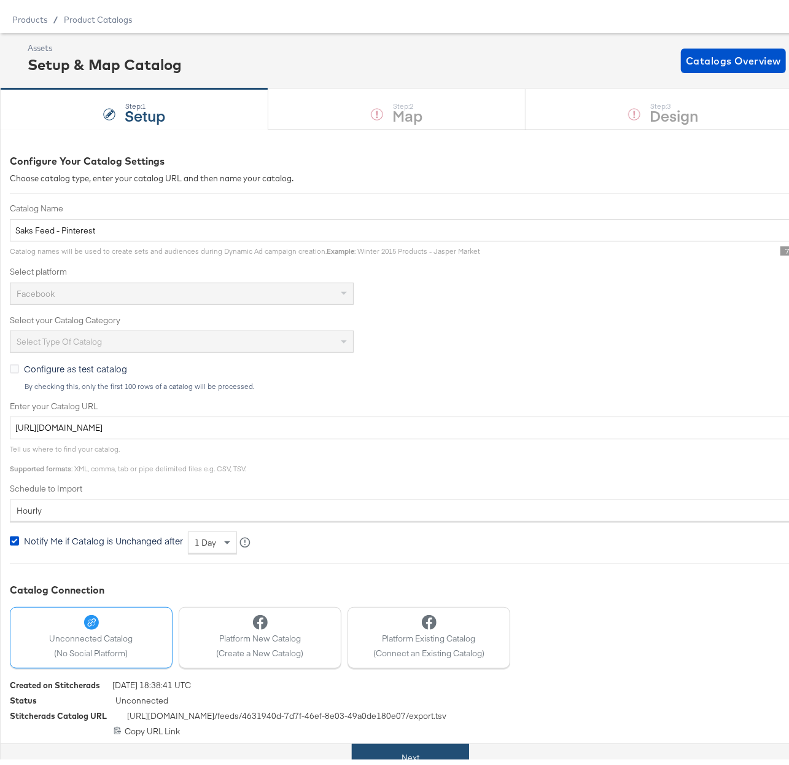
click at [427, 754] on button "Next" at bounding box center [410, 752] width 117 height 28
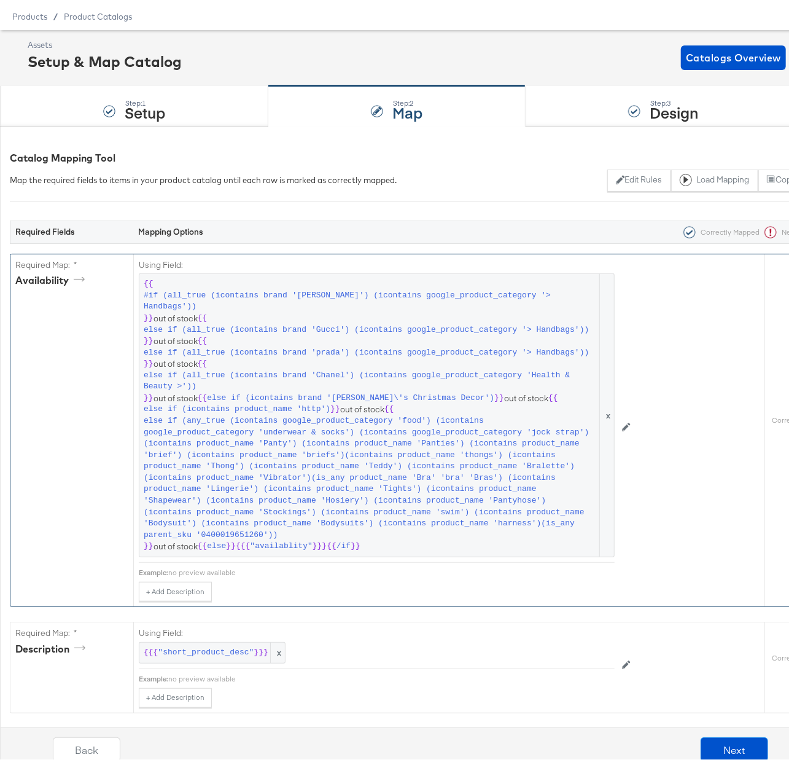
scroll to position [0, 0]
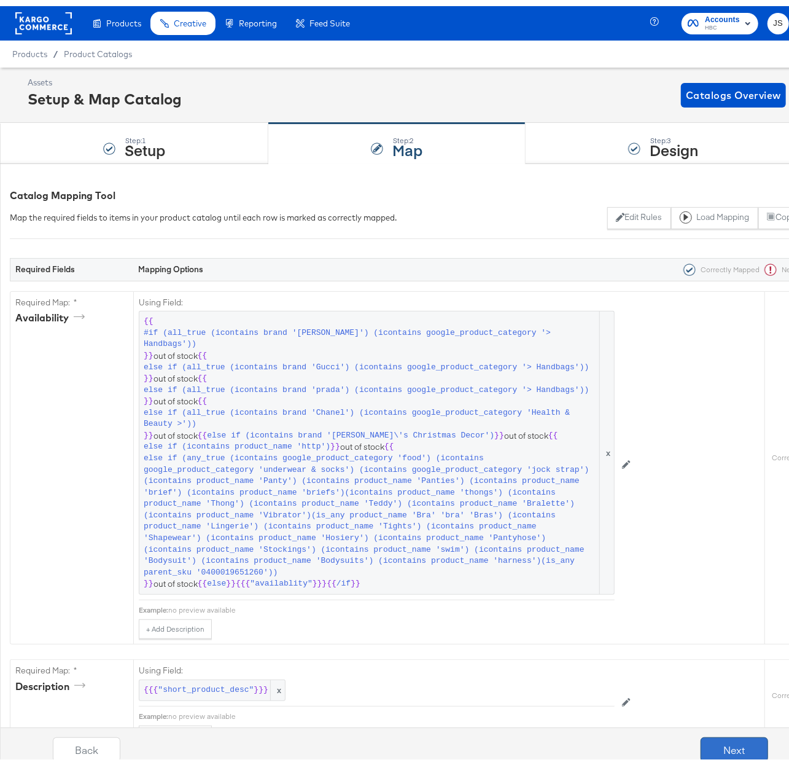
click at [731, 746] on button "Next" at bounding box center [735, 743] width 68 height 25
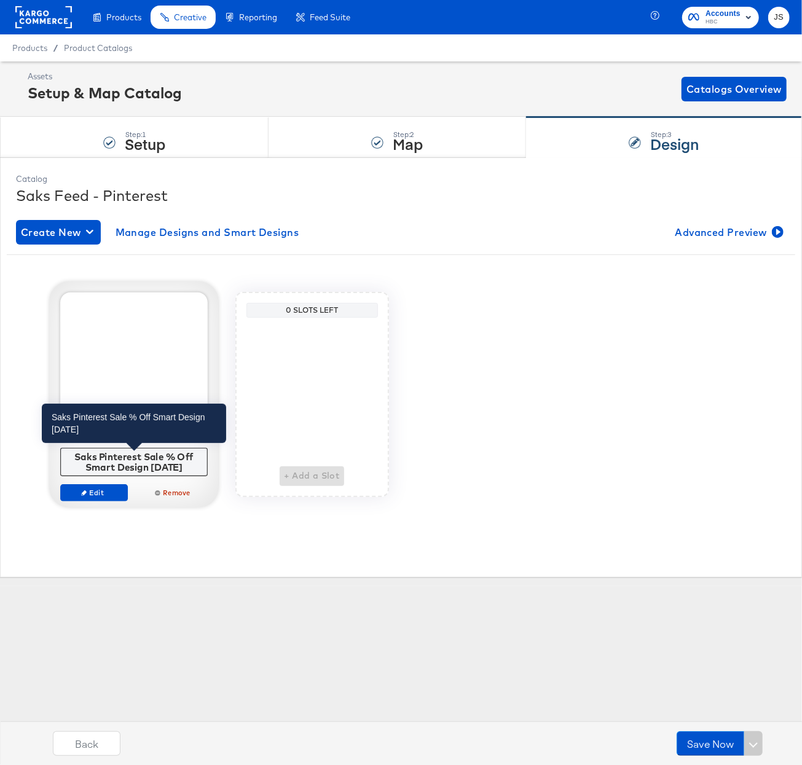
click at [157, 459] on div "Saks Pinterest Sale % Off Smart Design 7.8.25" at bounding box center [133, 461] width 141 height 21
click at [158, 459] on div "Saks Pinterest Sale % Off Smart Design 7.8.25" at bounding box center [133, 461] width 141 height 21
copy div "Saks Pinterest Sale % Off Smart Design 7.8.25 Edit Remove"
click at [513, 327] on div "Main Image Saks Pinterest Sale % Off Smart Design 7.8.25 Edit Remove 0 Slots Le…" at bounding box center [401, 394] width 788 height 205
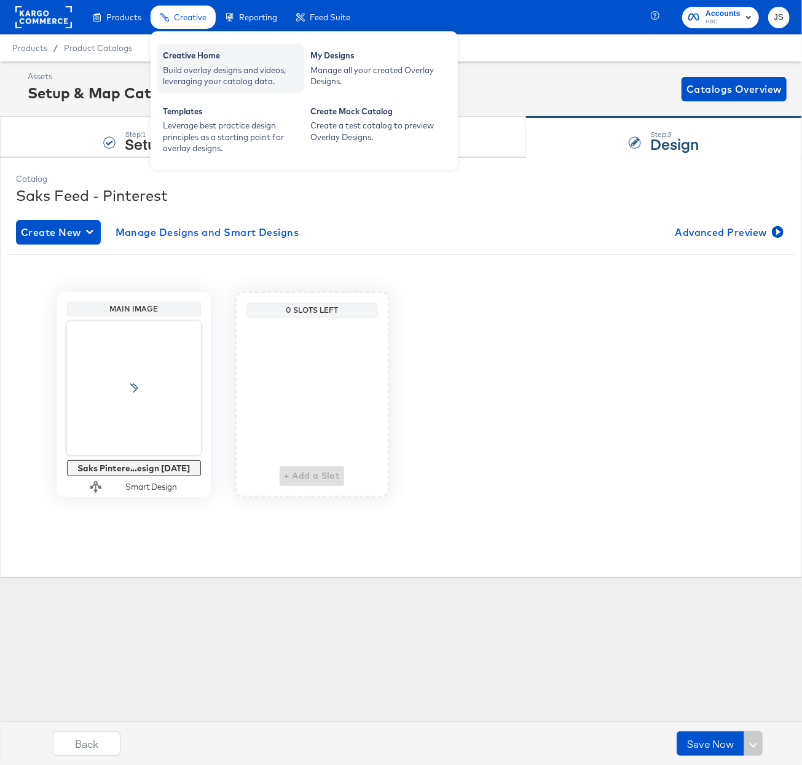
click at [192, 64] on div "Build overlay designs and videos, leveraging your catalog data." at bounding box center [230, 75] width 135 height 23
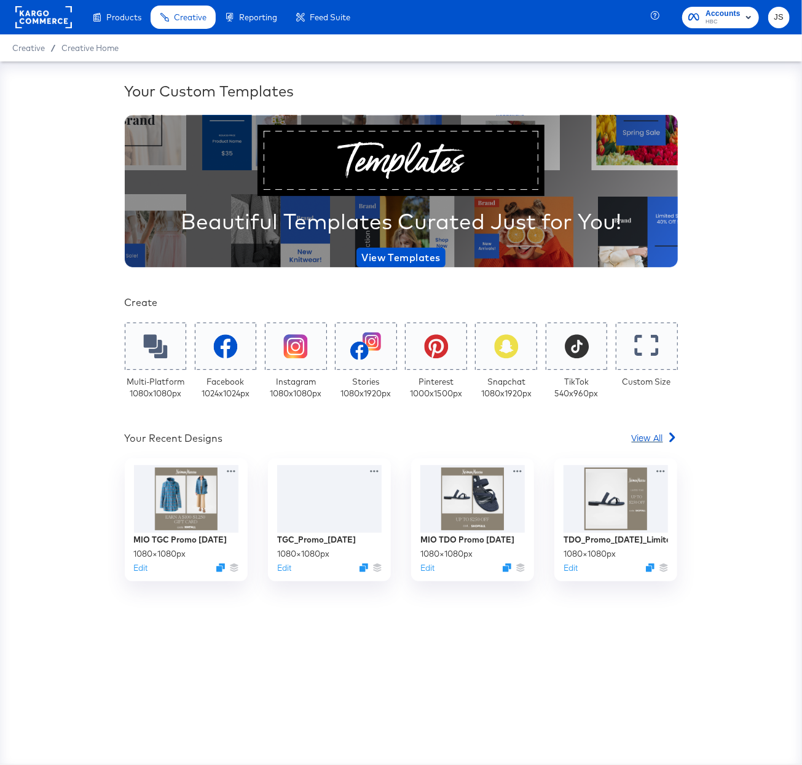
click at [652, 437] on span "View All" at bounding box center [646, 437] width 31 height 12
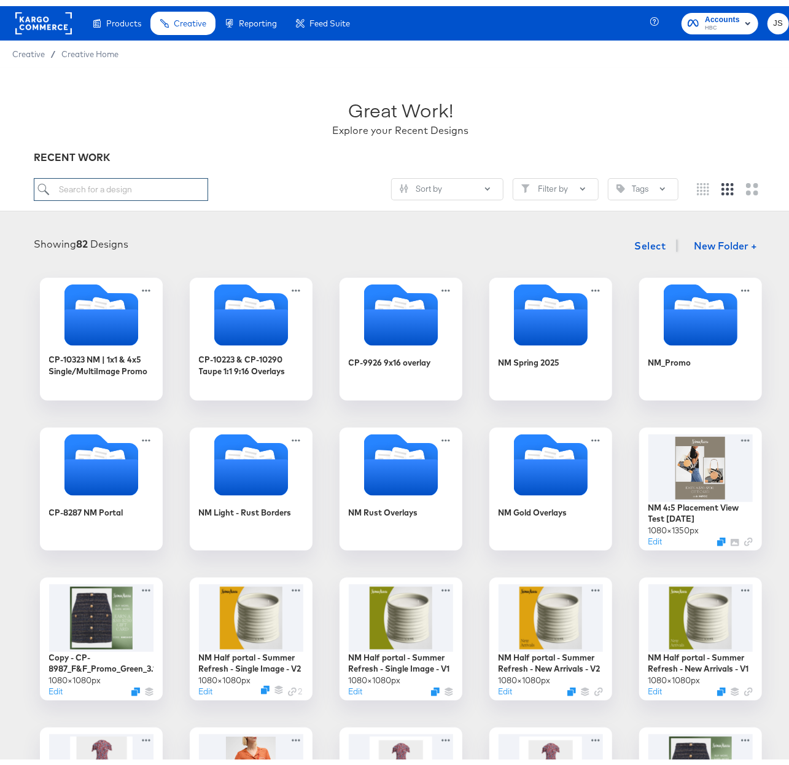
click at [133, 181] on input "search" at bounding box center [121, 183] width 174 height 23
paste input "Saks Pinterest Sale % Off Smart Design 7.8.25"
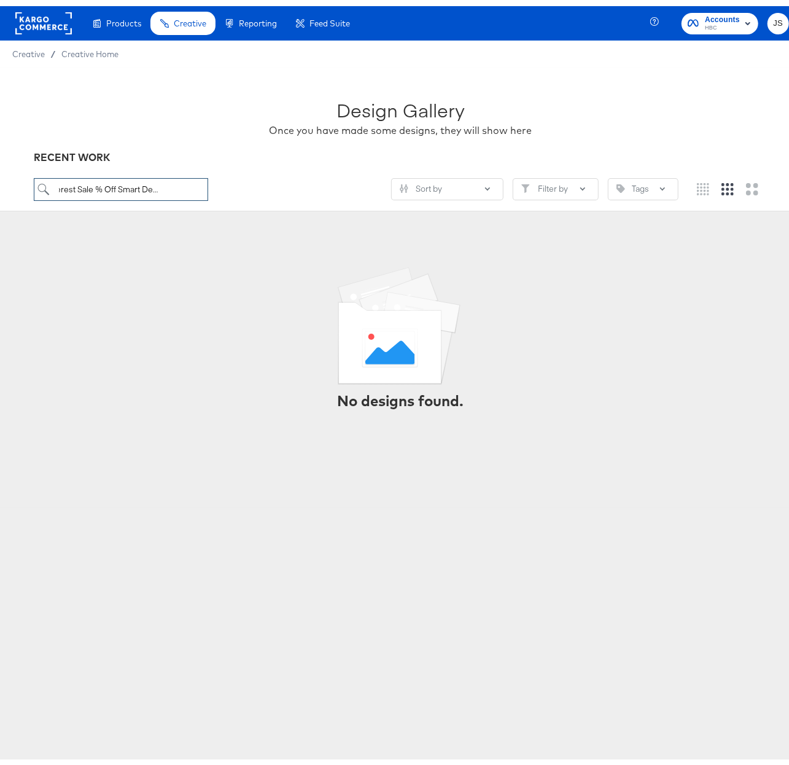
type input "Saks Pinterest Sale % Off Smart Design 7.8.25"
click at [705, 17] on span "HBC" at bounding box center [722, 22] width 35 height 10
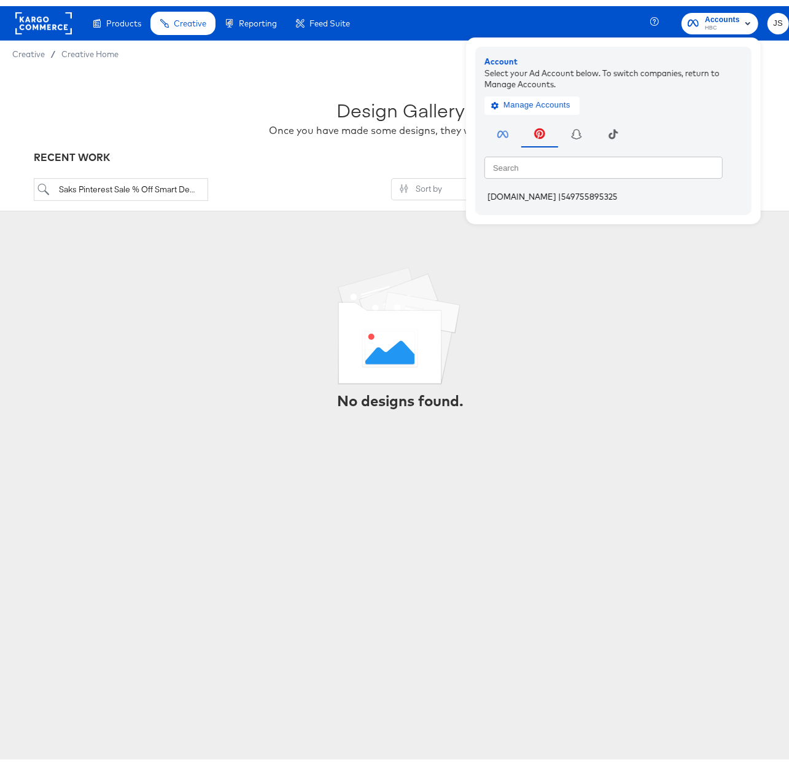
click at [561, 189] on span "549755895325" at bounding box center [589, 190] width 57 height 10
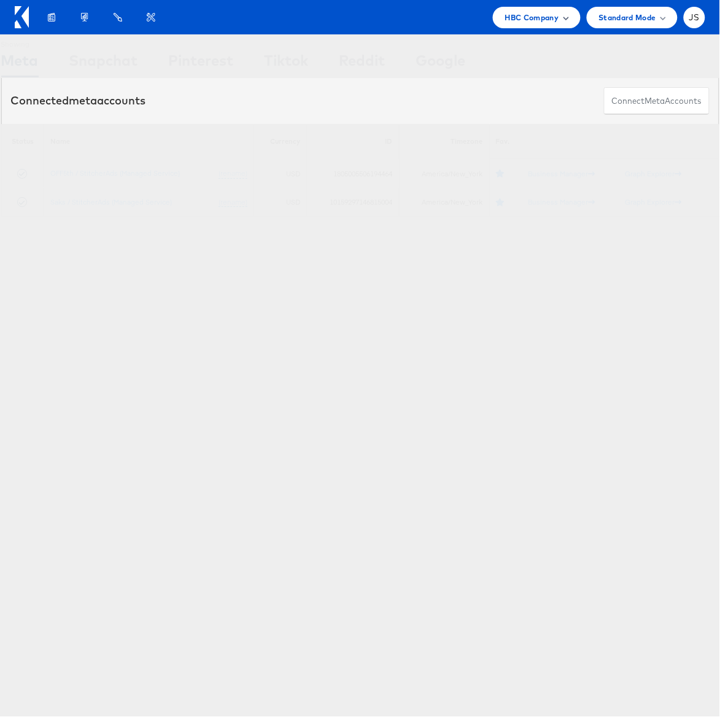
click at [565, 15] on span at bounding box center [566, 17] width 6 height 6
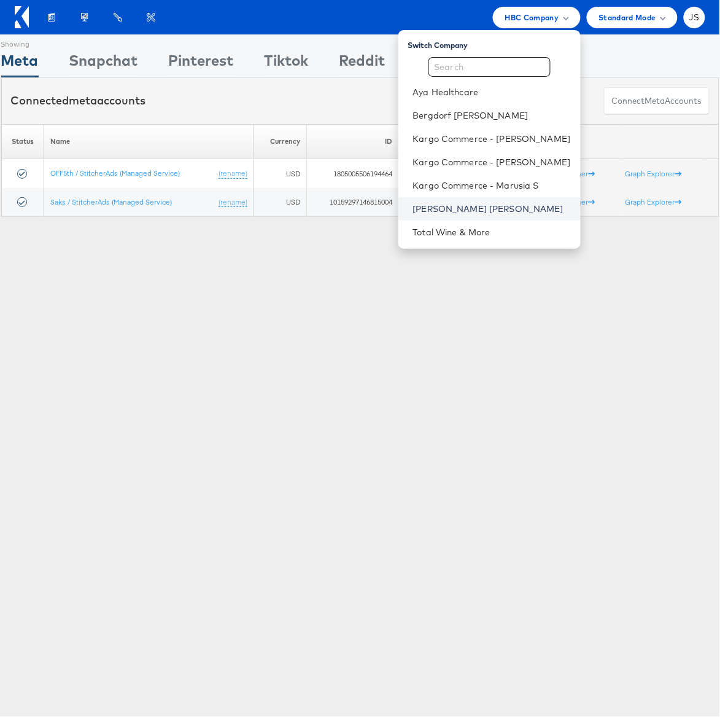
click at [477, 208] on link "[PERSON_NAME] [PERSON_NAME]" at bounding box center [492, 209] width 158 height 12
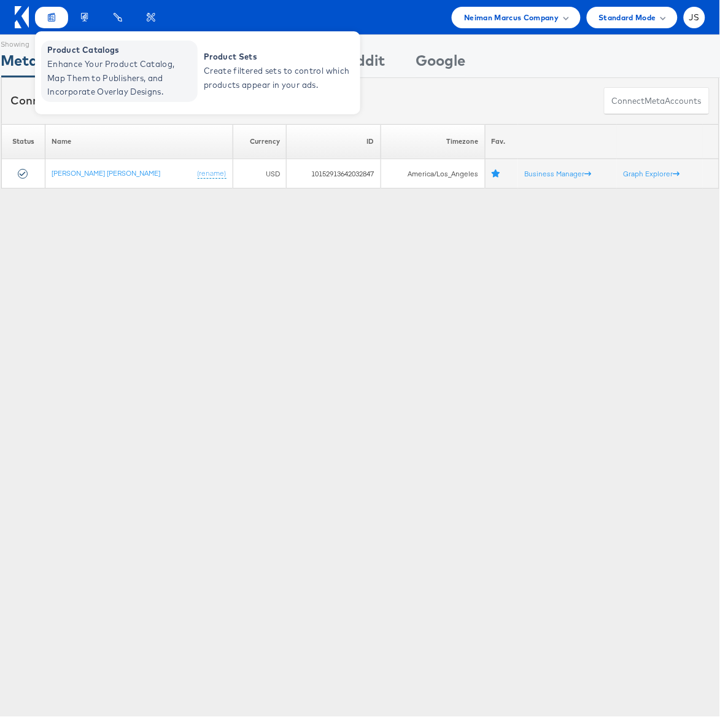
click at [63, 60] on span "Enhance Your Product Catalog, Map Them to Publishers, and Incorporate Overlay D…" at bounding box center [120, 78] width 147 height 42
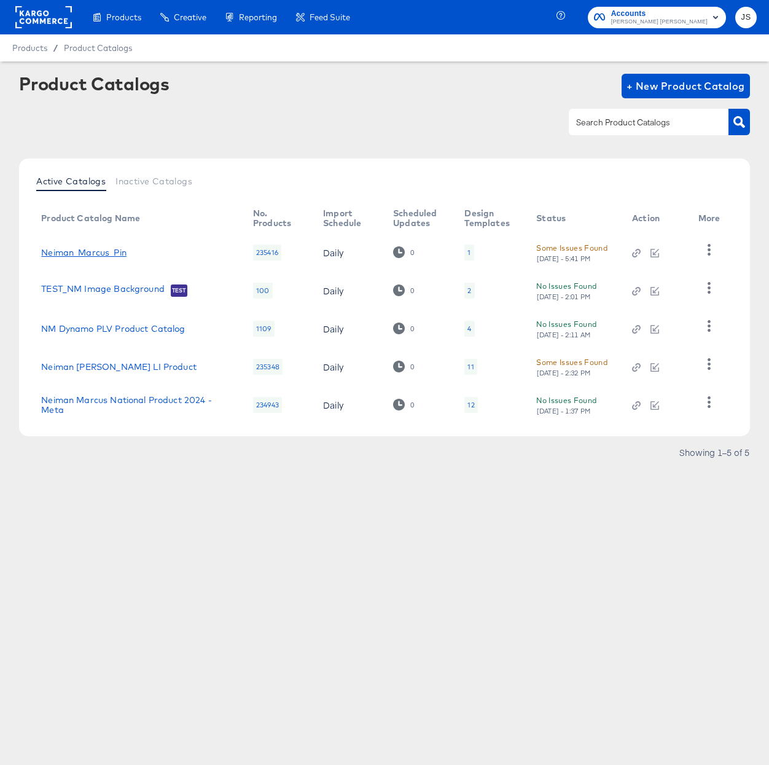
click at [103, 254] on link "Neiman_Marcus_Pin" at bounding box center [83, 253] width 85 height 10
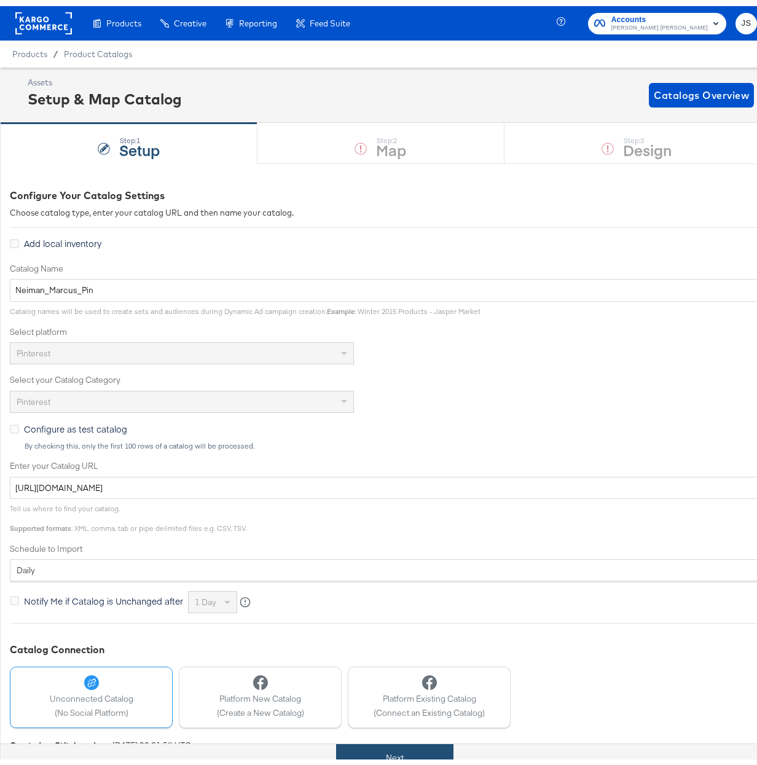
click at [392, 748] on button "Next" at bounding box center [394, 752] width 117 height 28
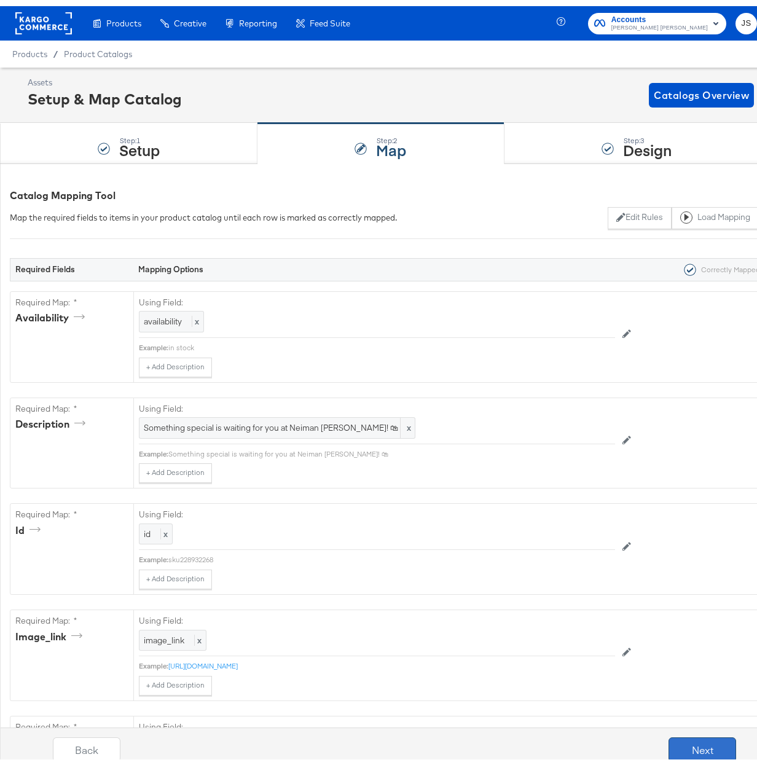
click at [681, 747] on button "Next" at bounding box center [702, 743] width 68 height 25
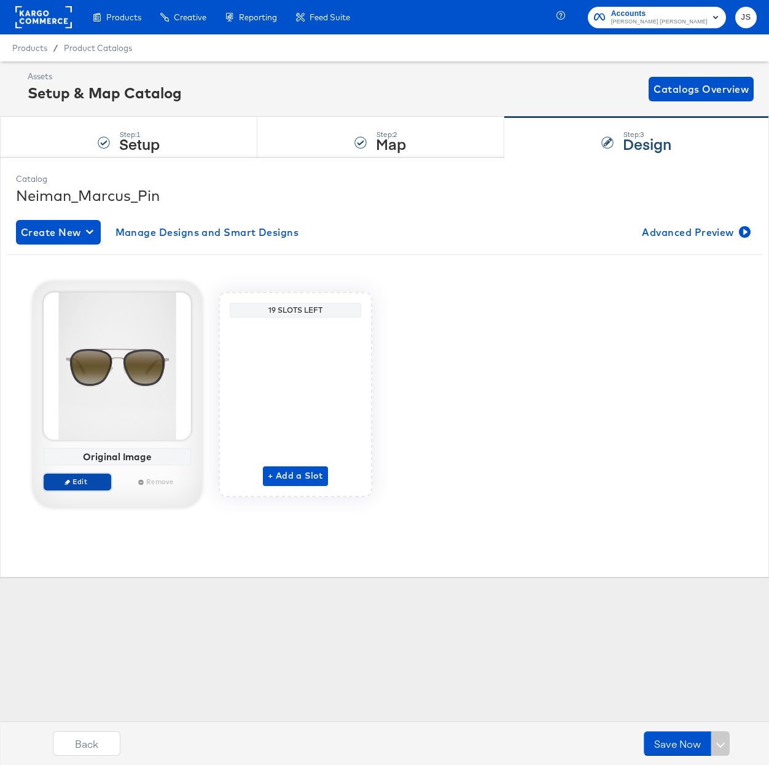
click at [92, 484] on span "Edit" at bounding box center [77, 481] width 57 height 9
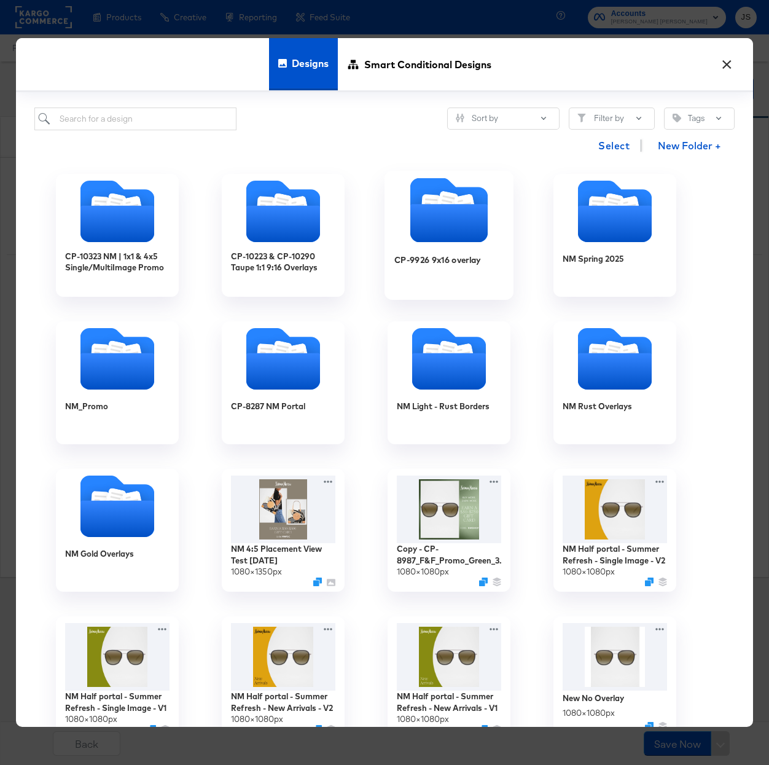
click at [445, 220] on icon "Folder" at bounding box center [448, 223] width 77 height 38
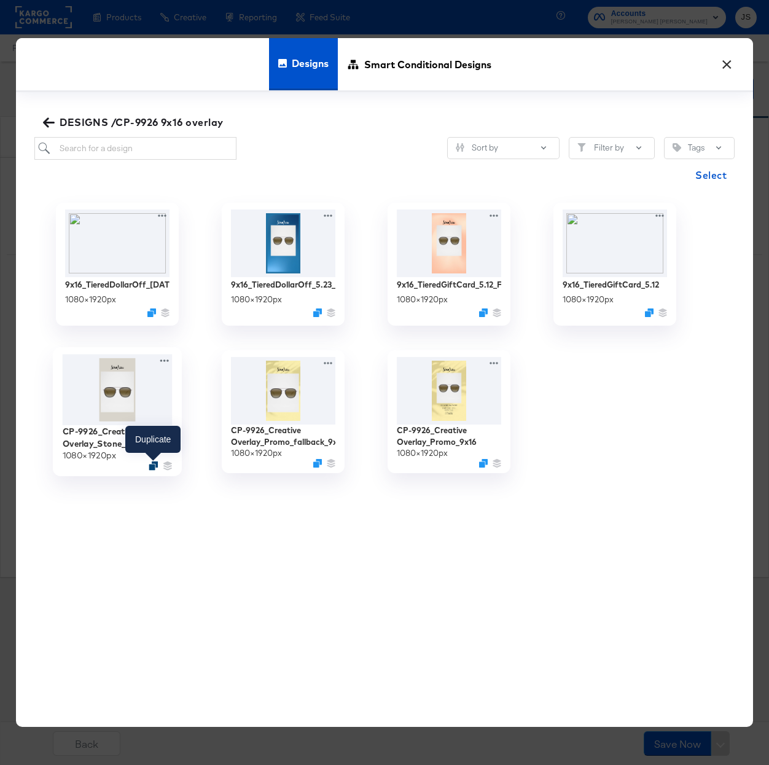
click at [152, 467] on icon "Duplicate" at bounding box center [153, 465] width 9 height 9
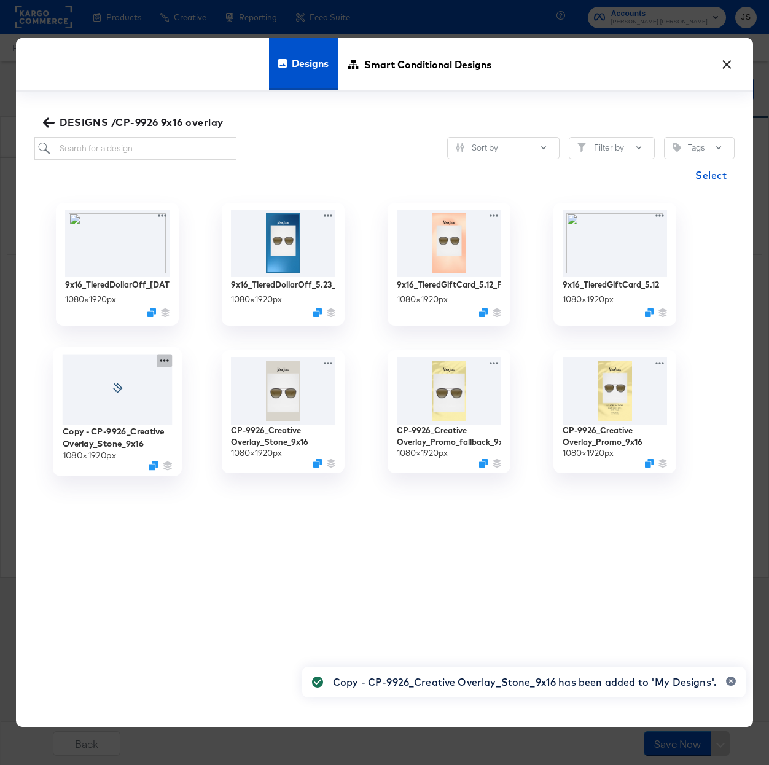
click at [165, 361] on icon at bounding box center [164, 360] width 15 height 13
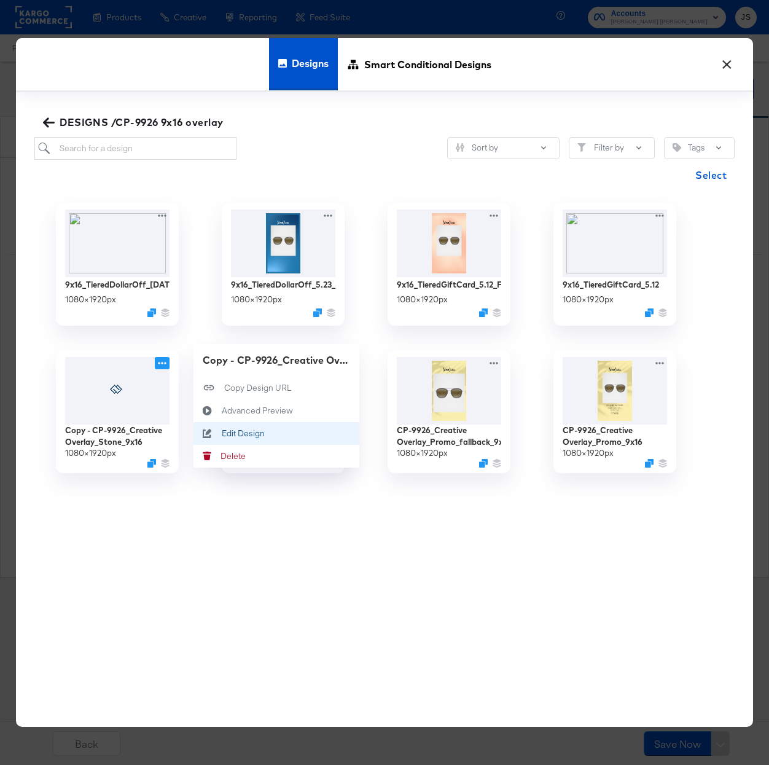
click at [270, 434] on button "Edit Design Edit Design" at bounding box center [276, 433] width 166 height 23
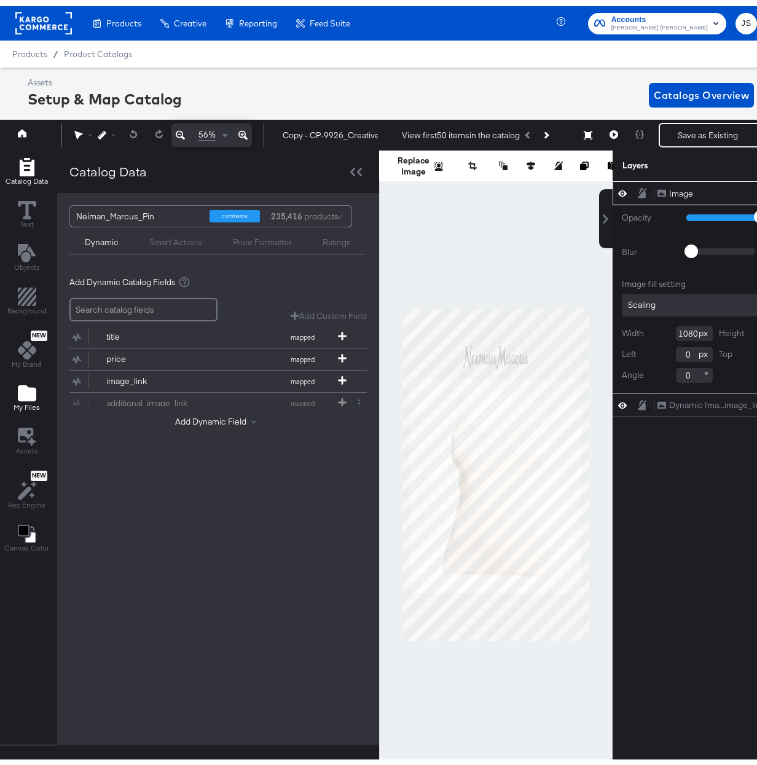
click at [34, 401] on span "My Files" at bounding box center [27, 401] width 26 height 10
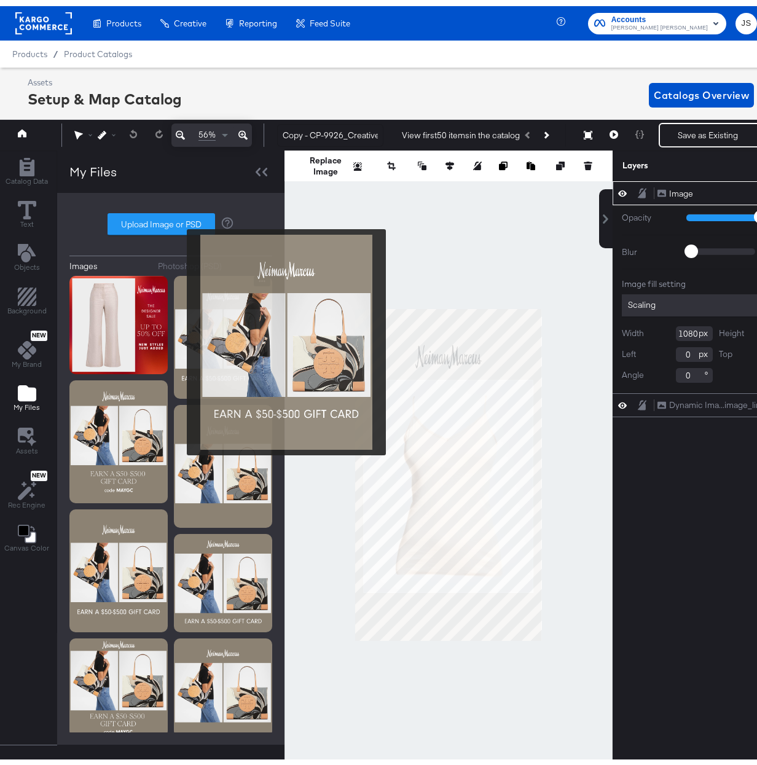
click at [181, 336] on img at bounding box center [223, 331] width 98 height 123
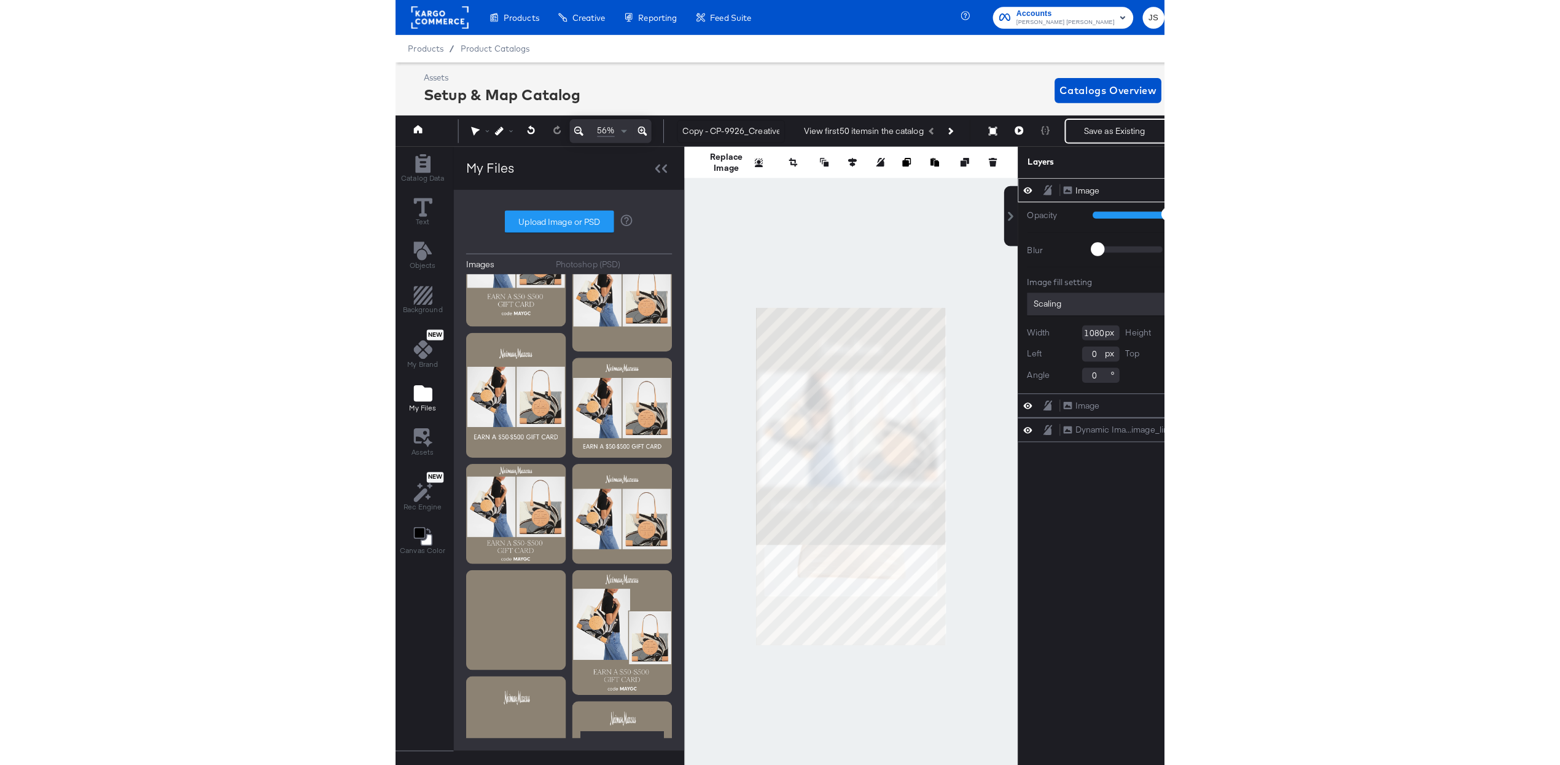
scroll to position [521, 0]
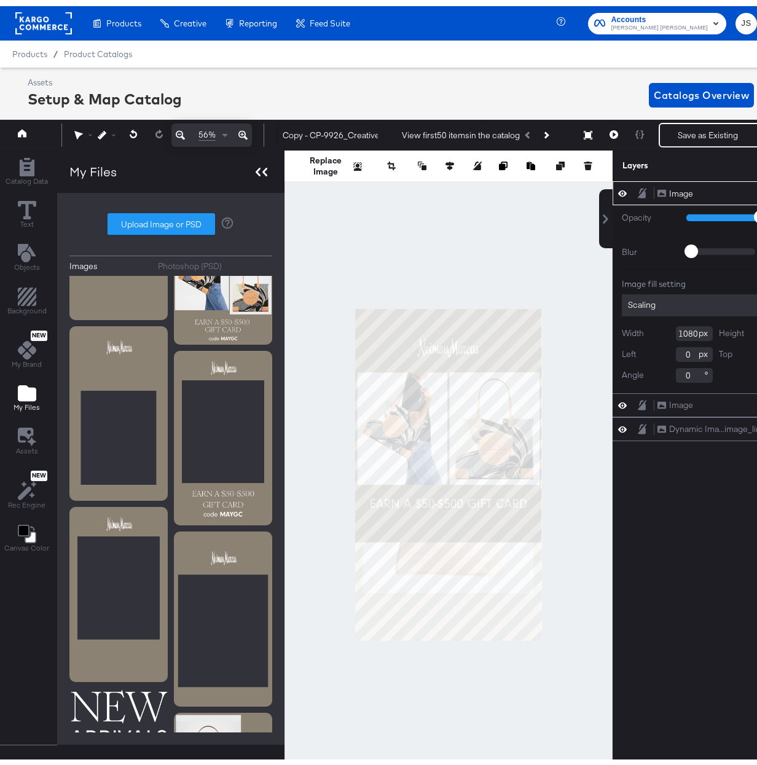
click at [263, 165] on icon at bounding box center [264, 166] width 5 height 9
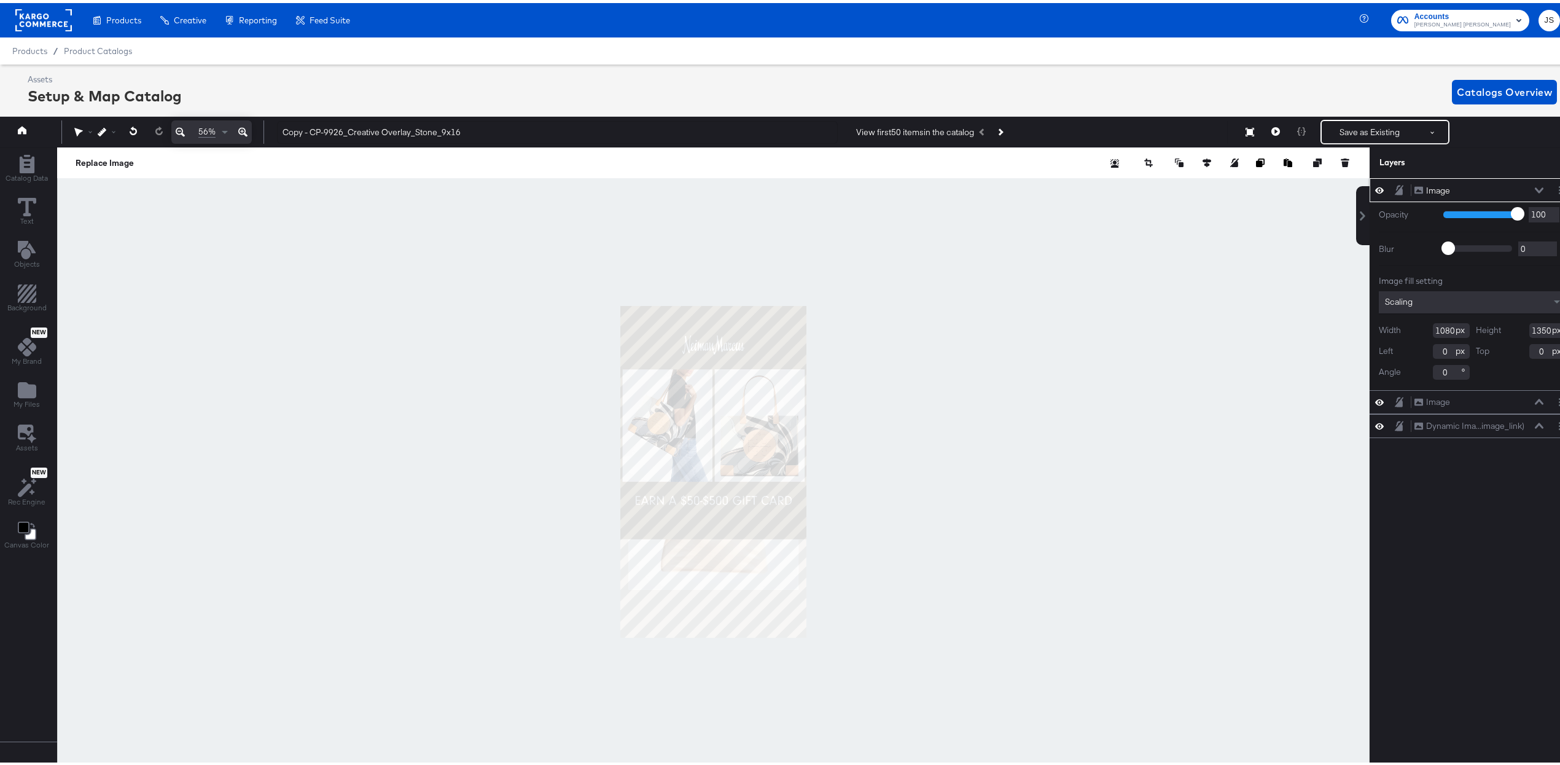
click at [768, 190] on icon at bounding box center [1379, 187] width 9 height 10
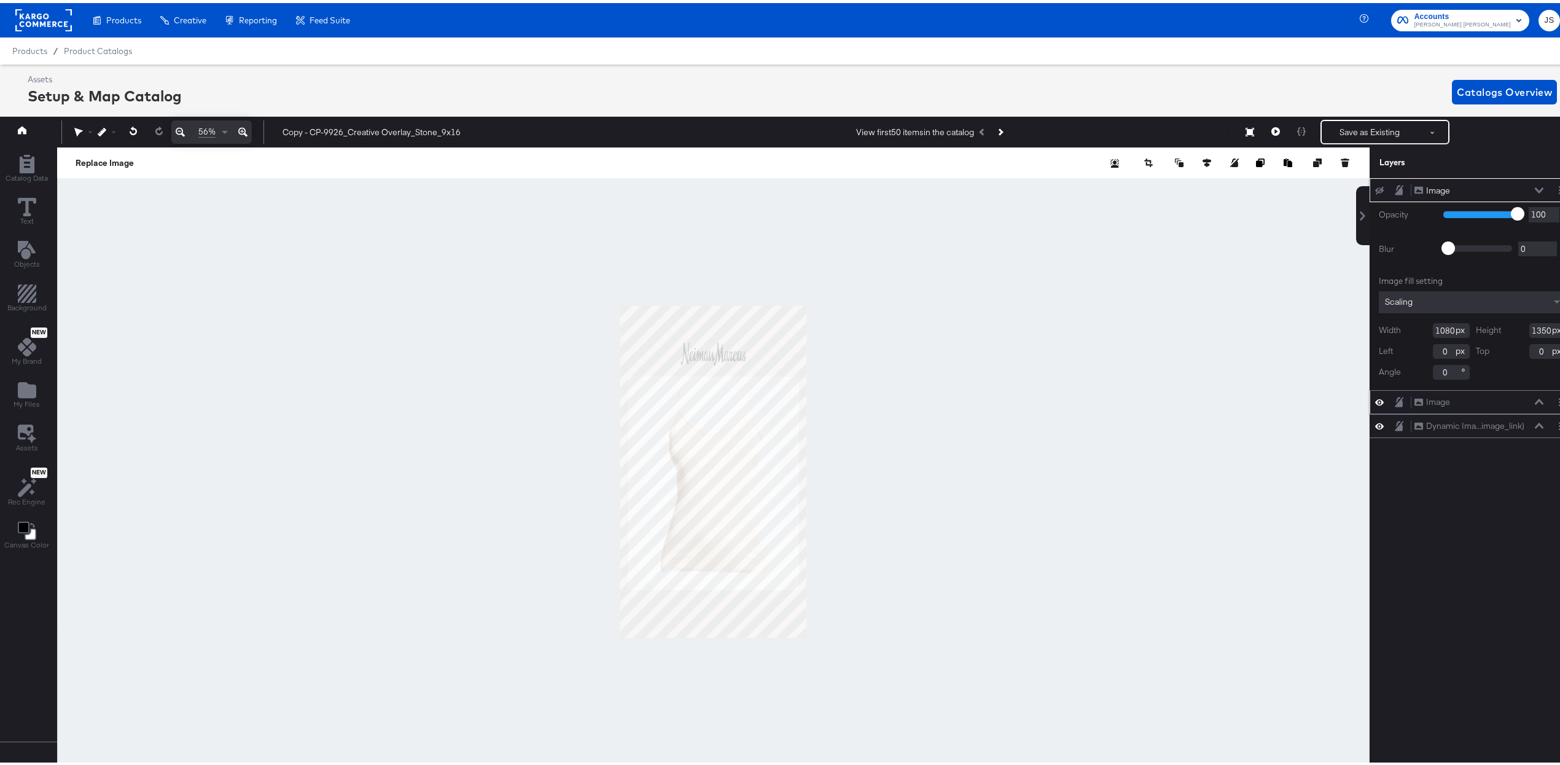
click at [768, 399] on icon at bounding box center [1539, 399] width 9 height 6
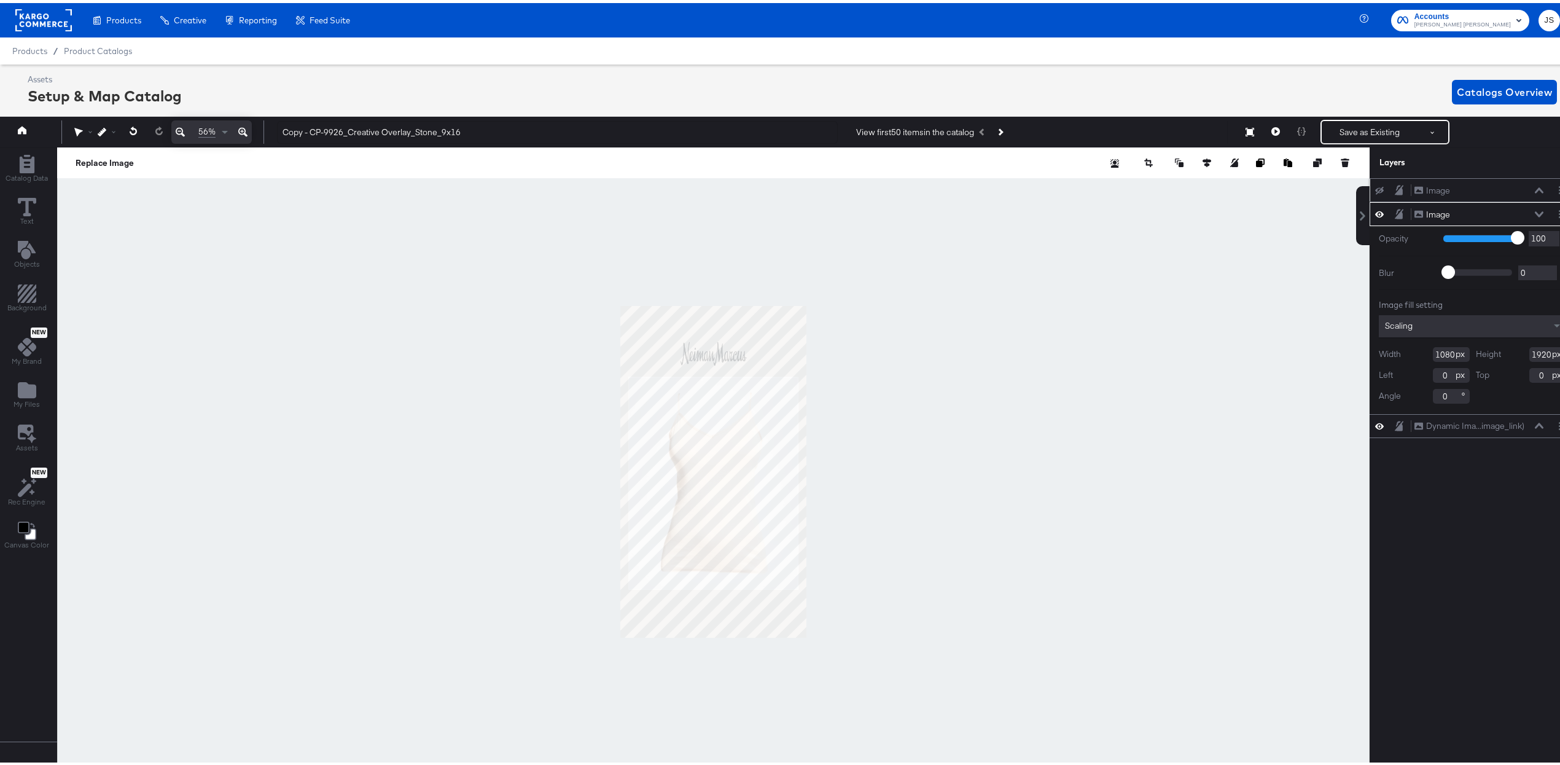
scroll to position [0, 3]
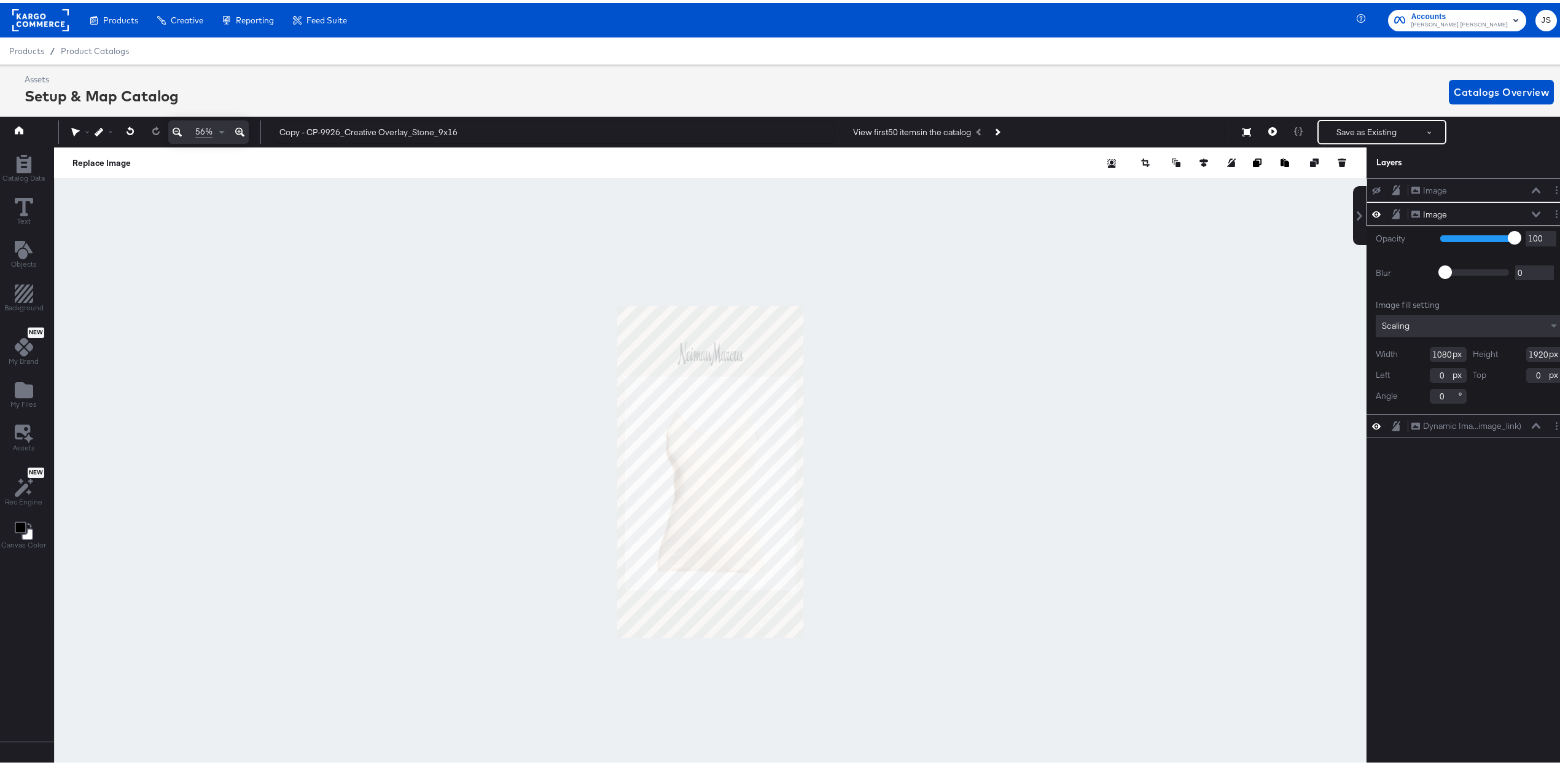
type input "-38"
type input "501"
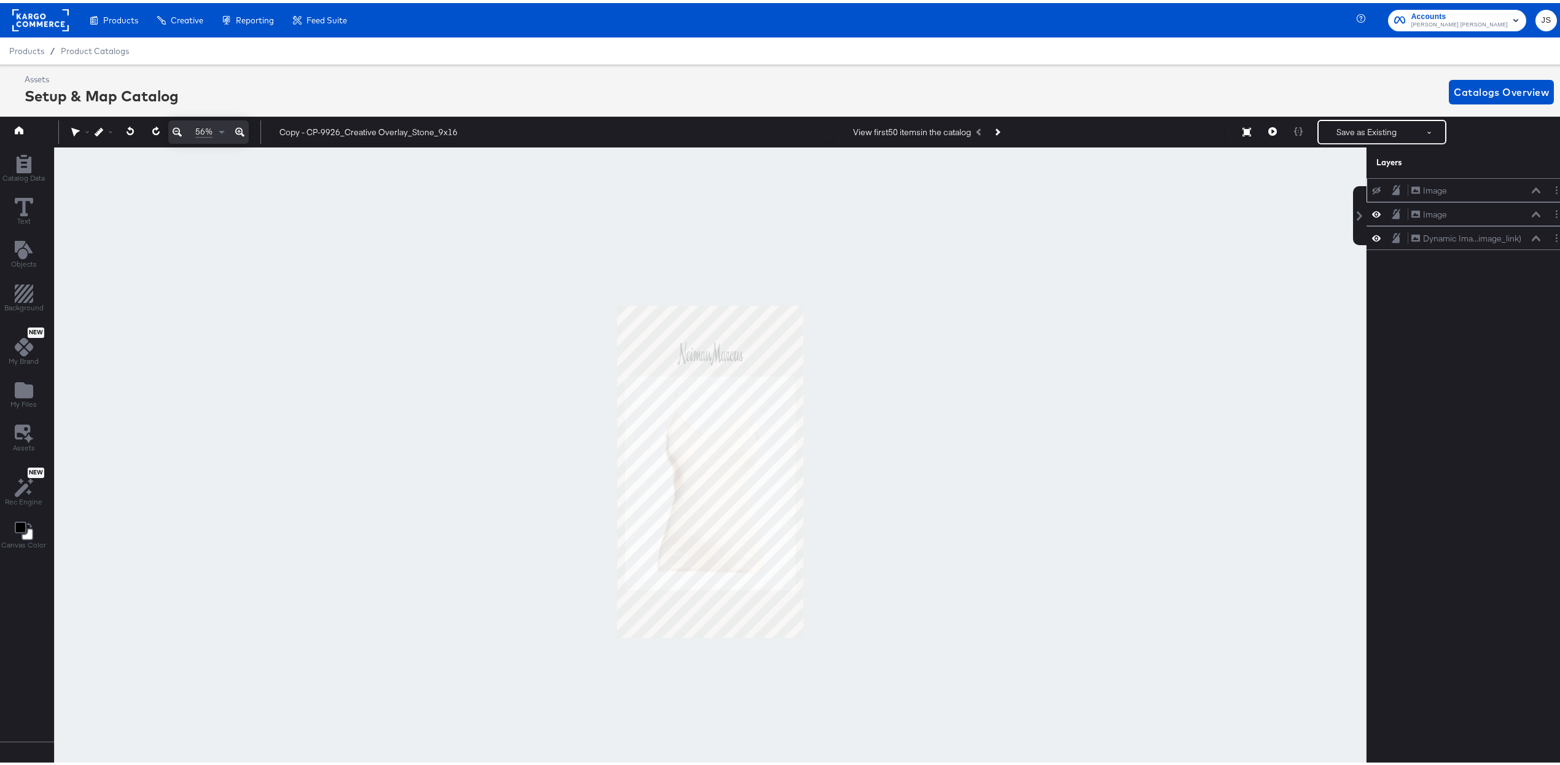
click at [768, 193] on div "Image Image" at bounding box center [1469, 187] width 196 height 13
click at [768, 184] on button at bounding box center [1376, 187] width 10 height 10
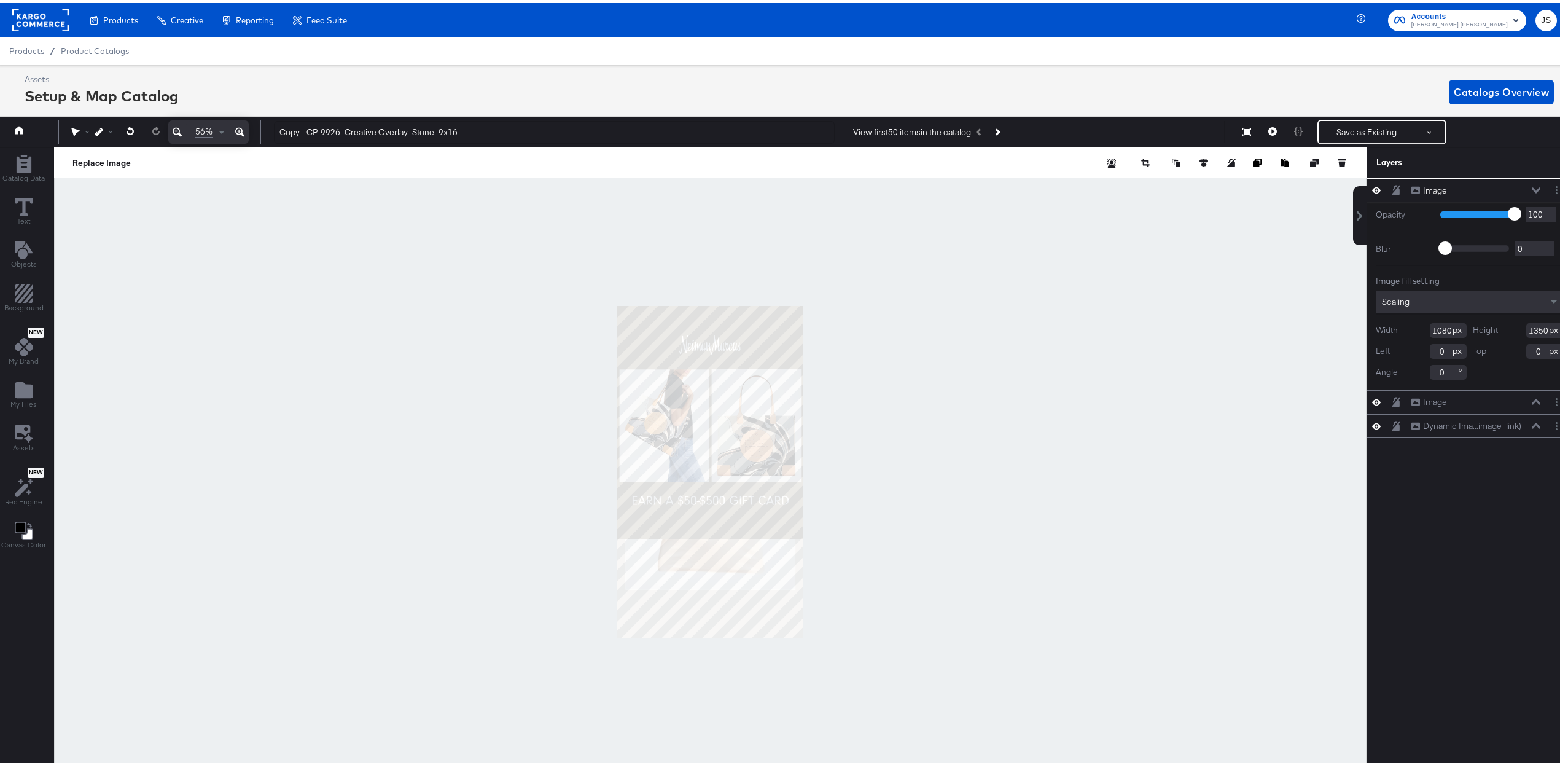
type input "18"
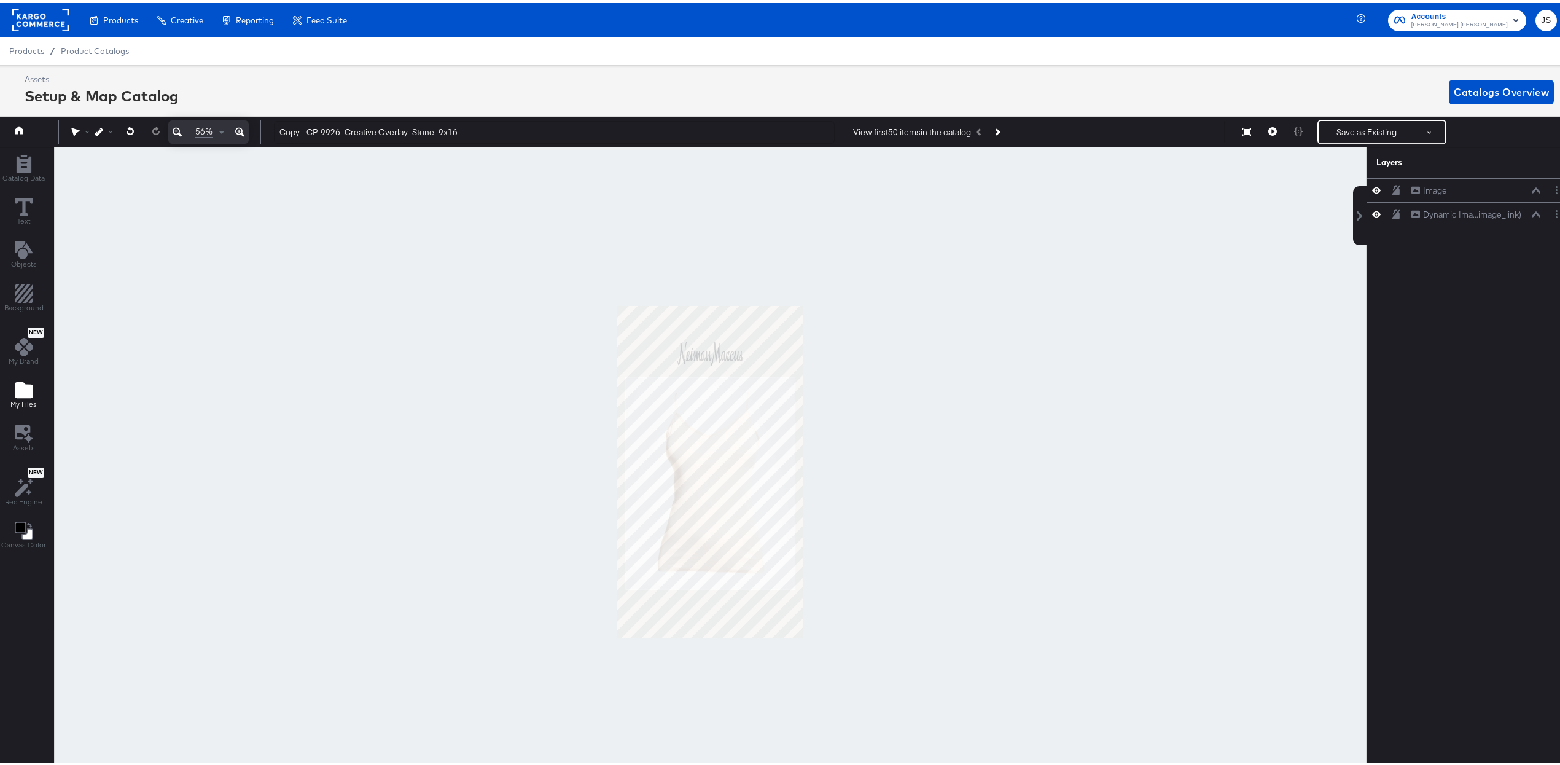
click at [15, 392] on icon "Add Files" at bounding box center [24, 387] width 18 height 16
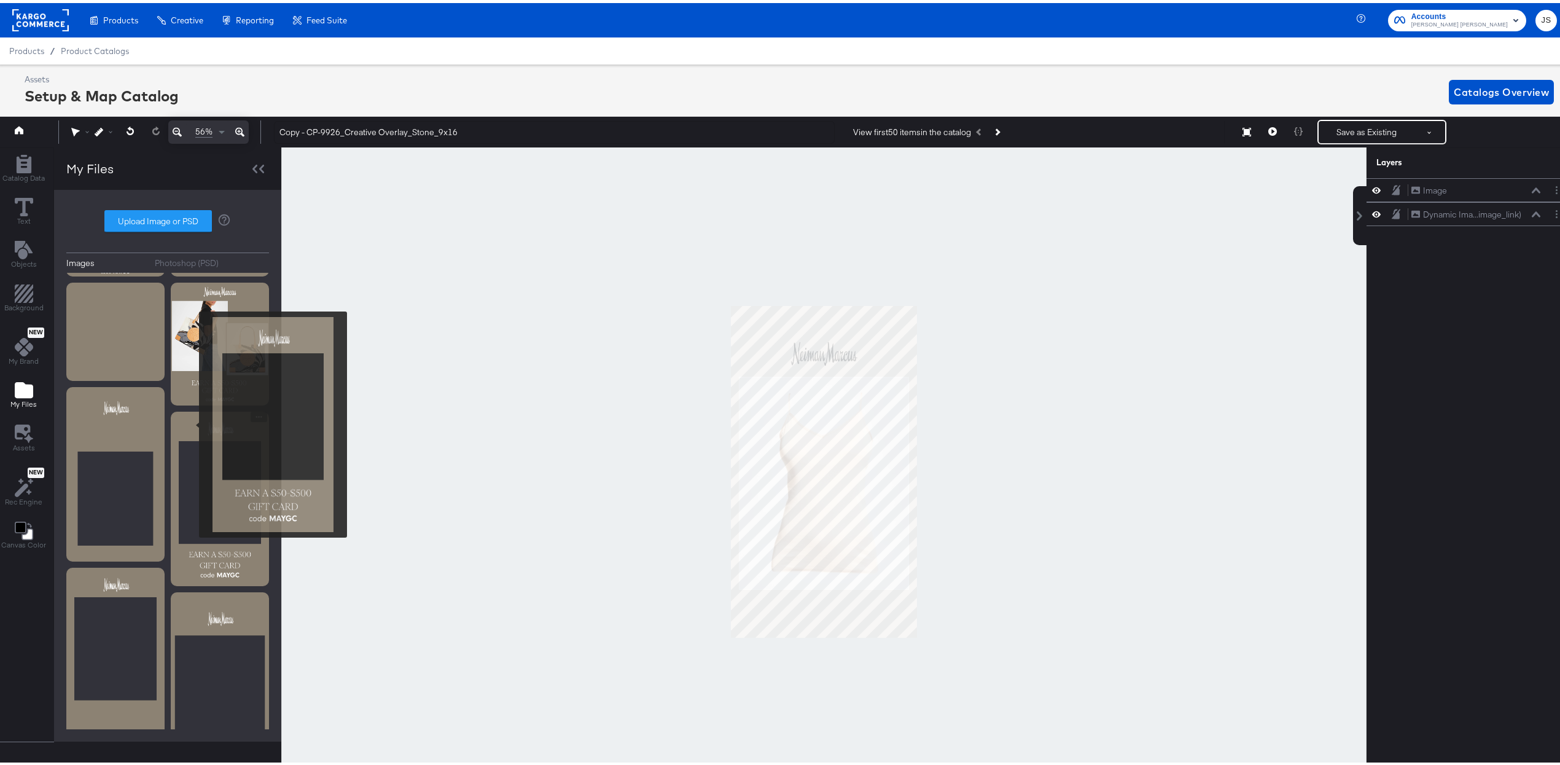
scroll to position [460, 0]
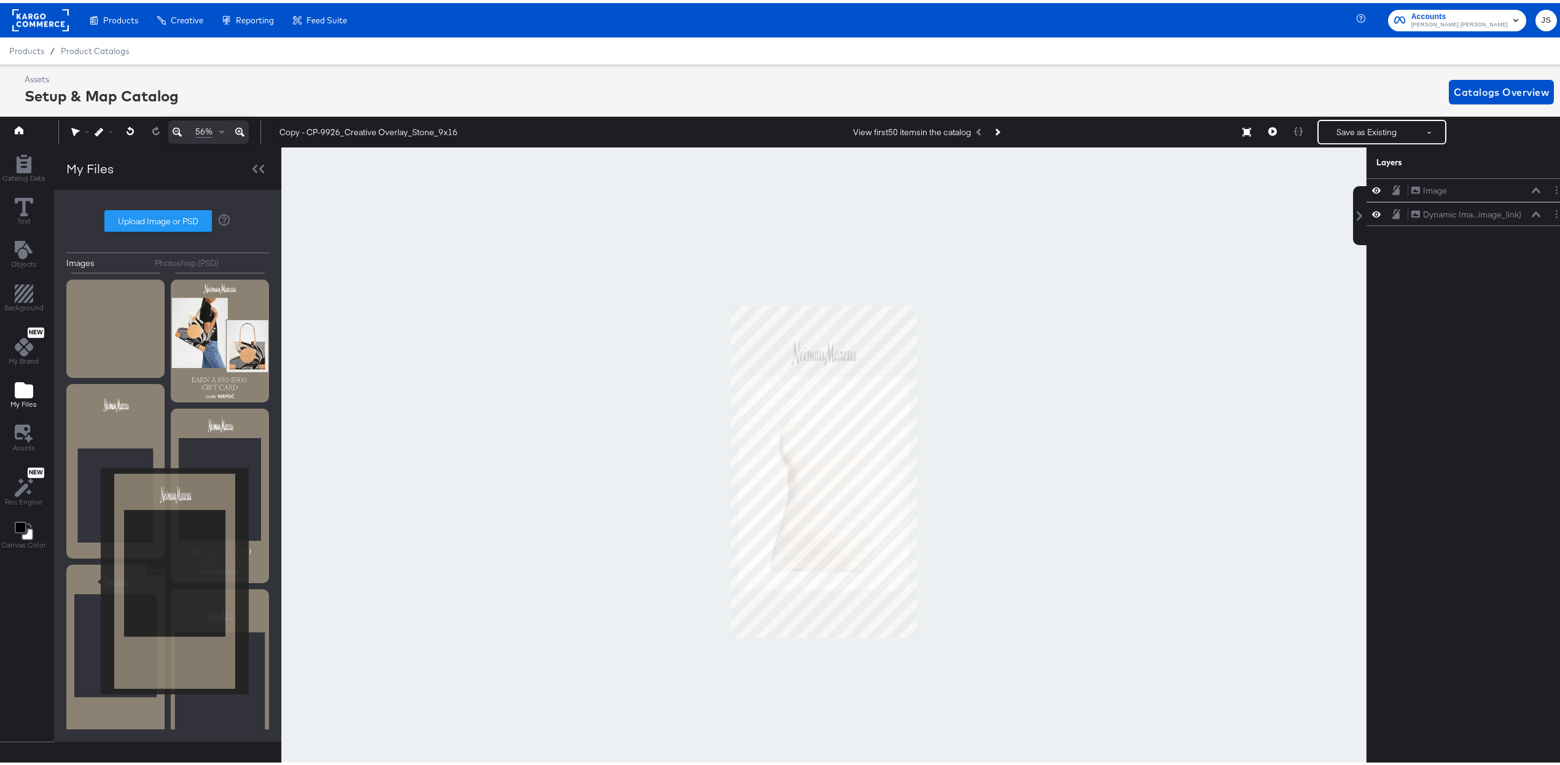
click at [93, 578] on img at bounding box center [115, 648] width 98 height 174
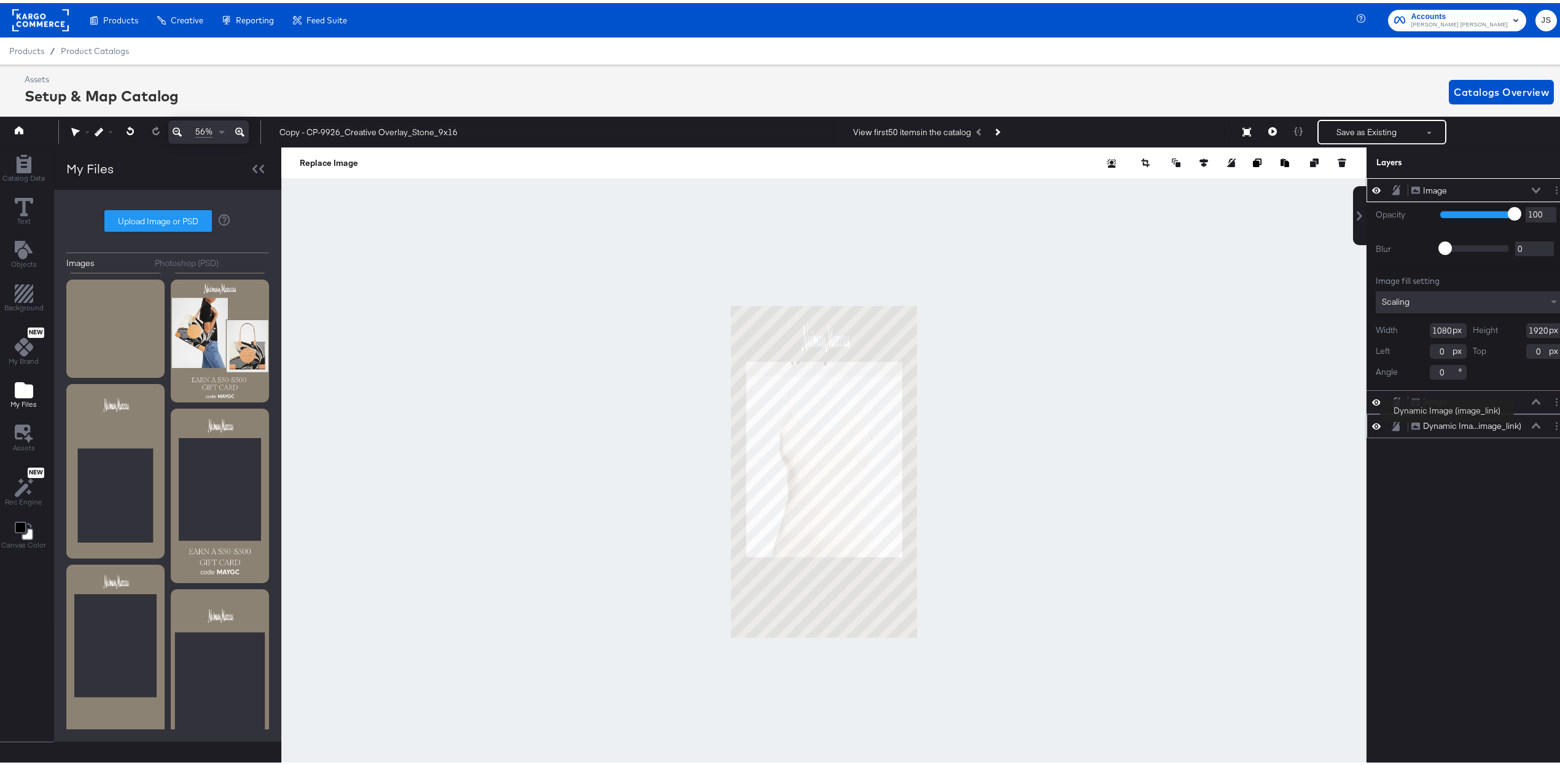
click at [768, 428] on div "Dynamic Ima...image_link)" at bounding box center [1472, 423] width 98 height 12
click at [768, 190] on icon at bounding box center [1536, 187] width 9 height 6
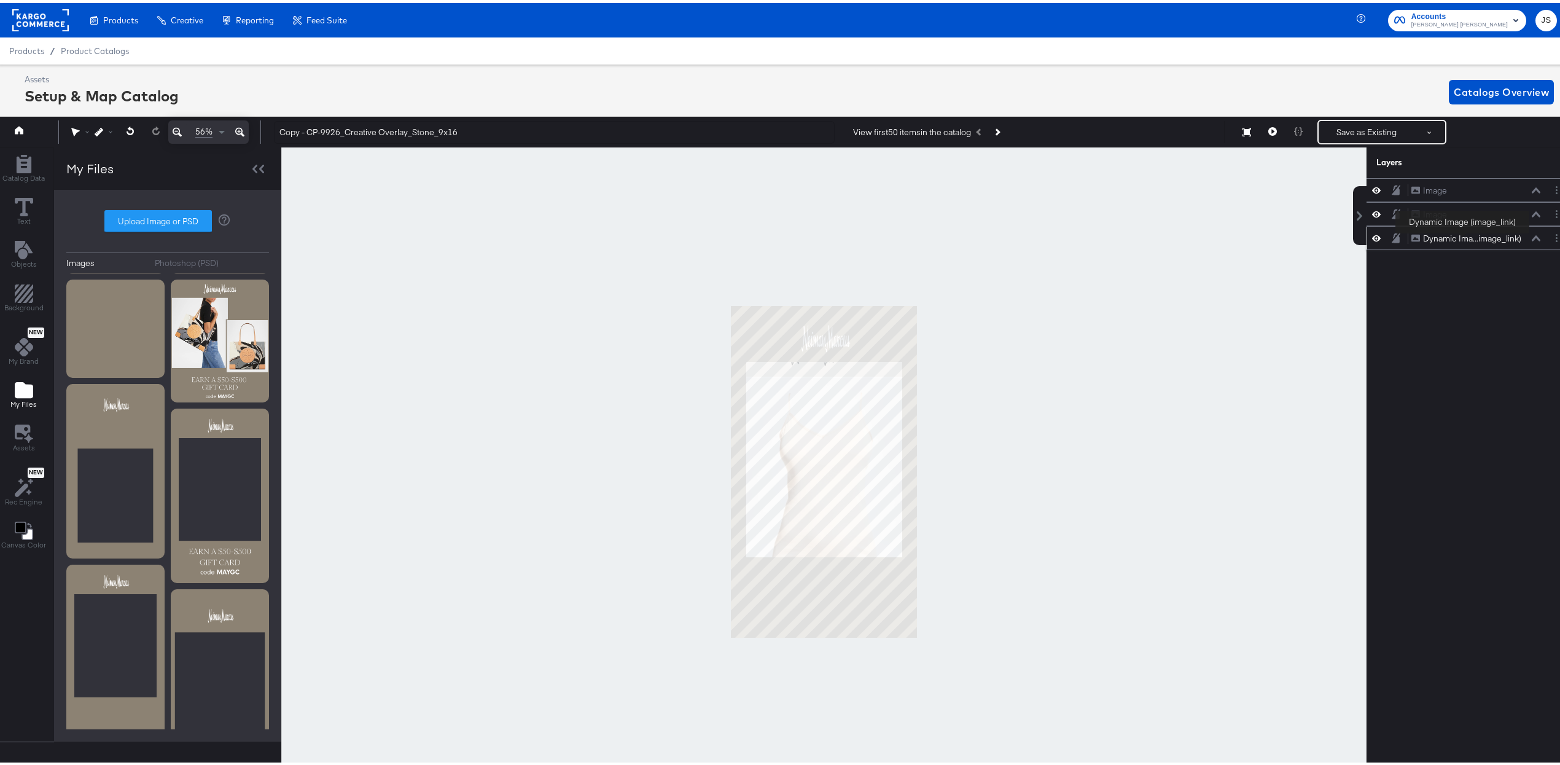
click at [768, 240] on div "Dynamic Ima...image_link)" at bounding box center [1472, 236] width 98 height 12
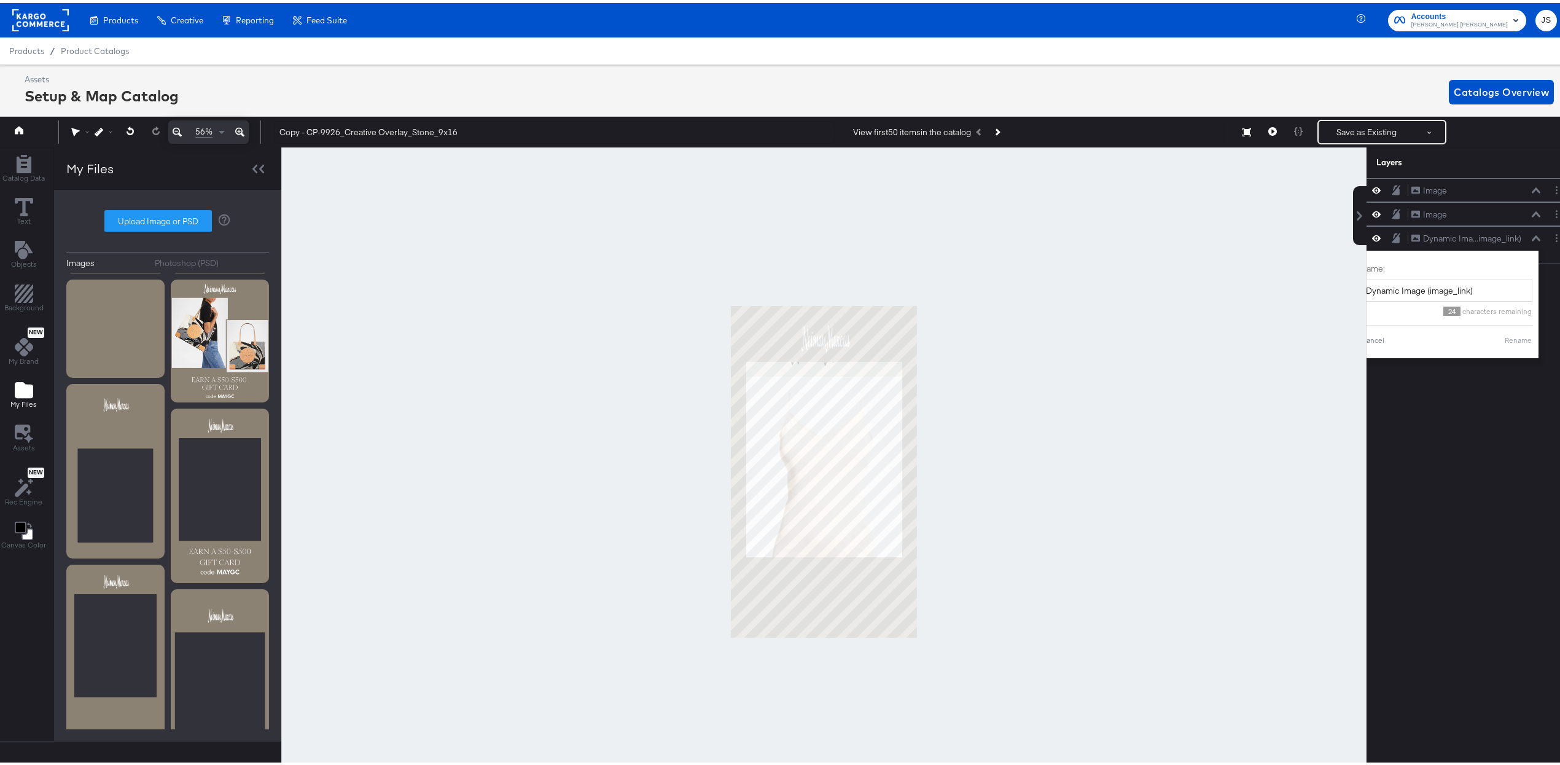
click at [768, 267] on div at bounding box center [823, 468] width 1085 height 648
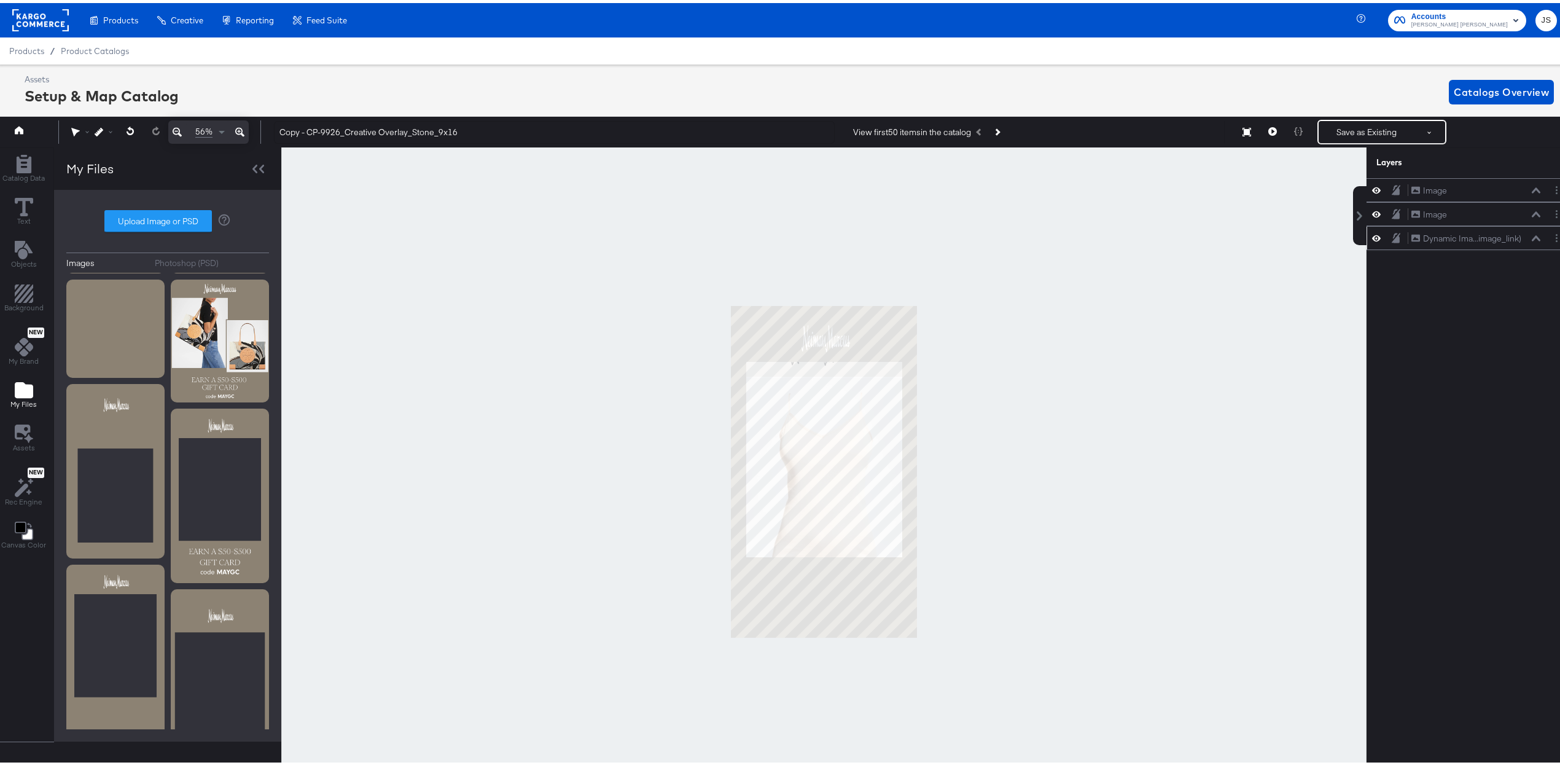
click at [768, 244] on div "Dynamic Ima...image_link) Dynamic Image (image_link)" at bounding box center [1470, 235] width 206 height 24
click at [768, 236] on icon at bounding box center [1536, 235] width 9 height 6
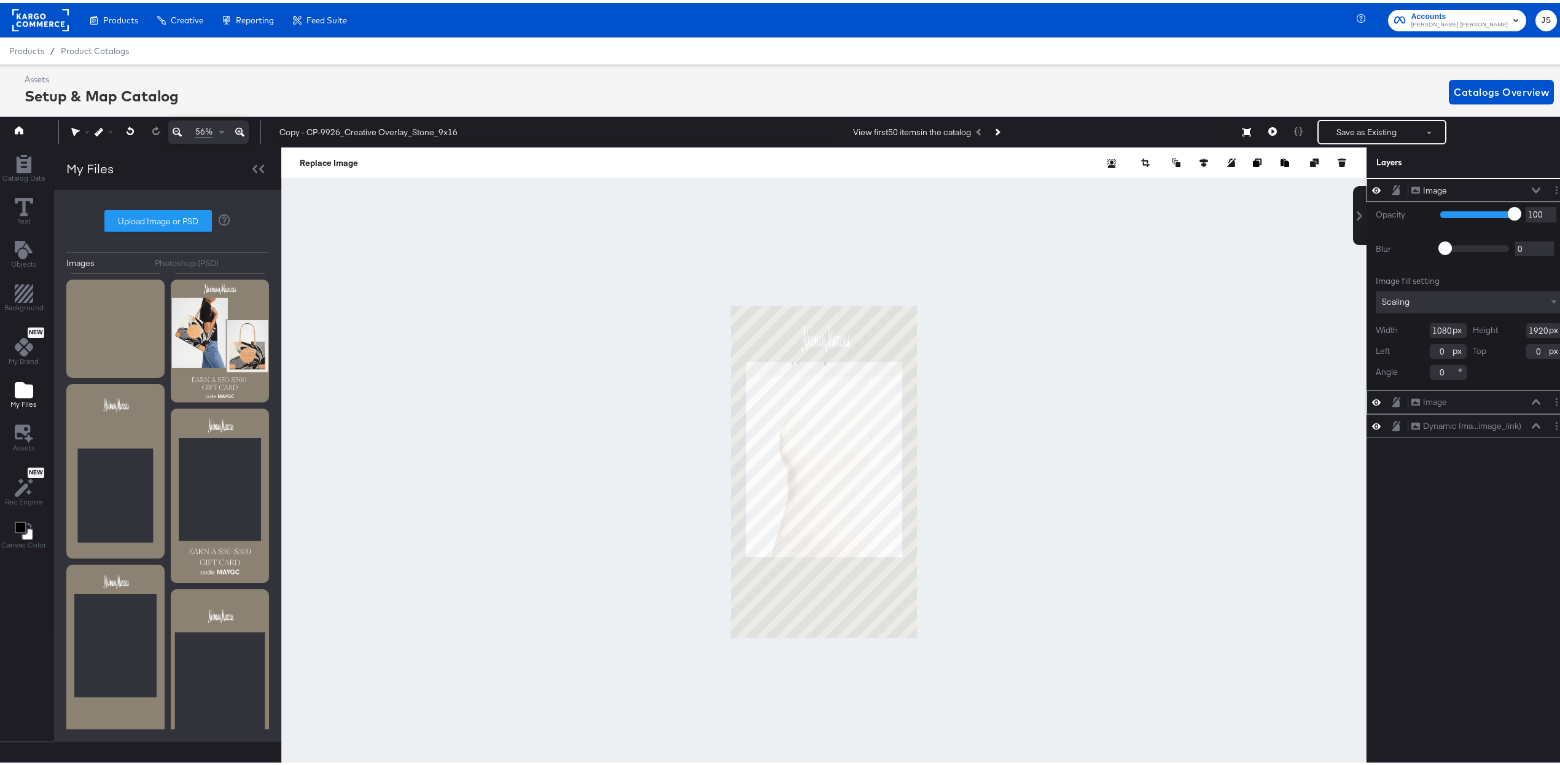
click at [768, 400] on icon at bounding box center [1376, 399] width 9 height 6
click at [768, 419] on div "Dynamic Ima...image_link)" at bounding box center [1472, 423] width 98 height 12
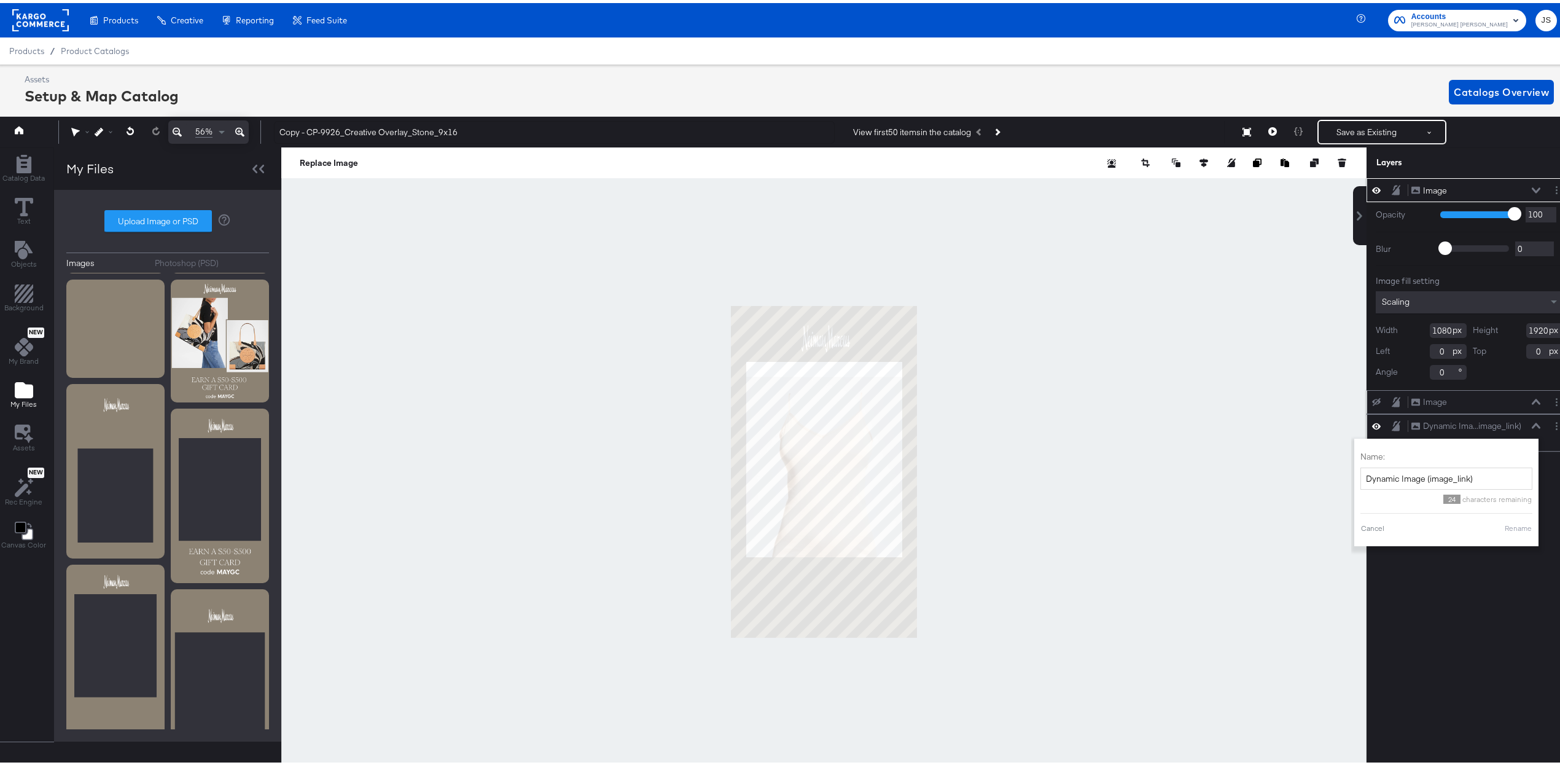
click at [768, 423] on icon at bounding box center [1536, 422] width 9 height 6
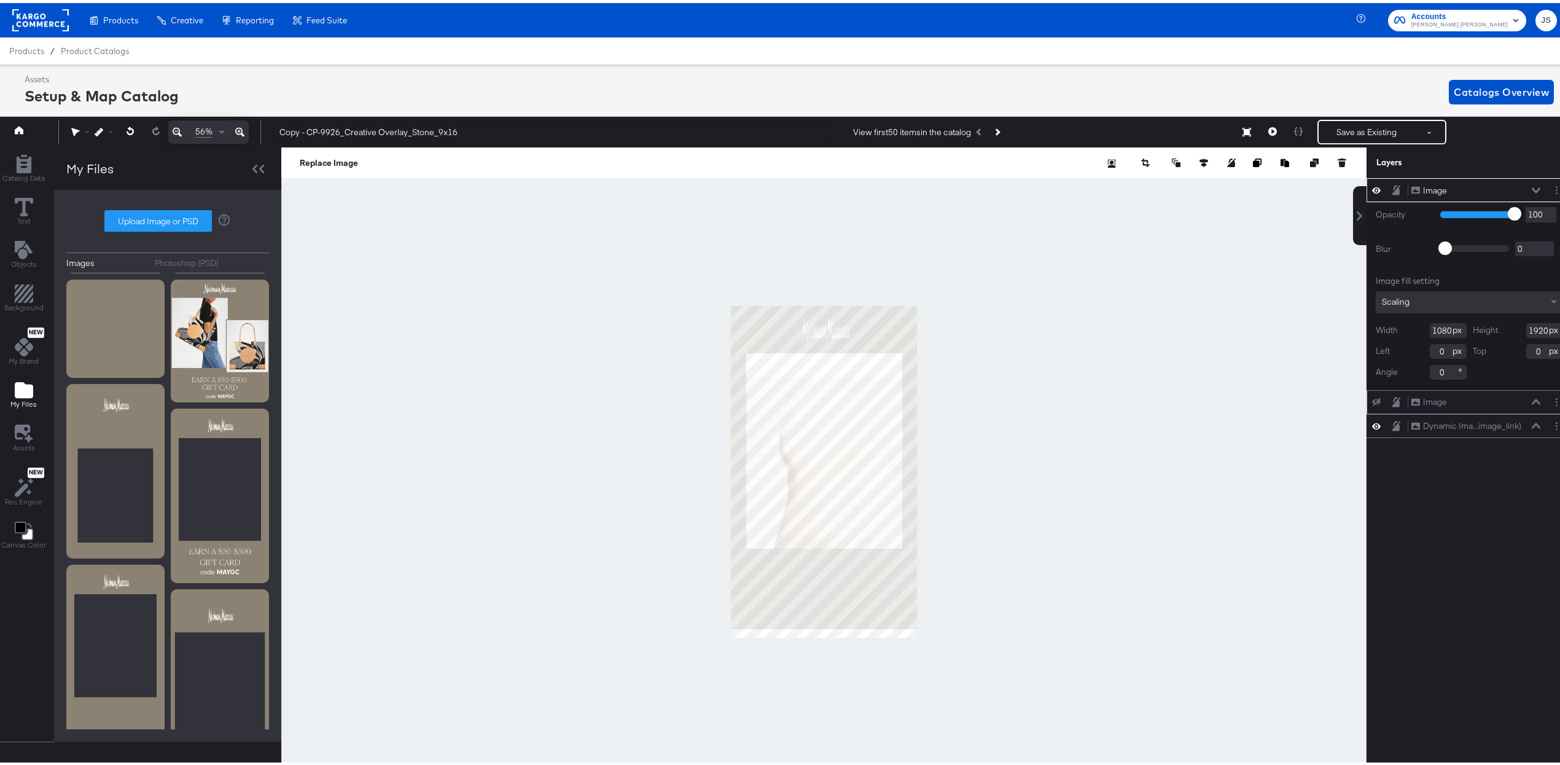
type input "-50"
click at [768, 423] on div "Dynamic Ima...image_link)" at bounding box center [1472, 423] width 98 height 12
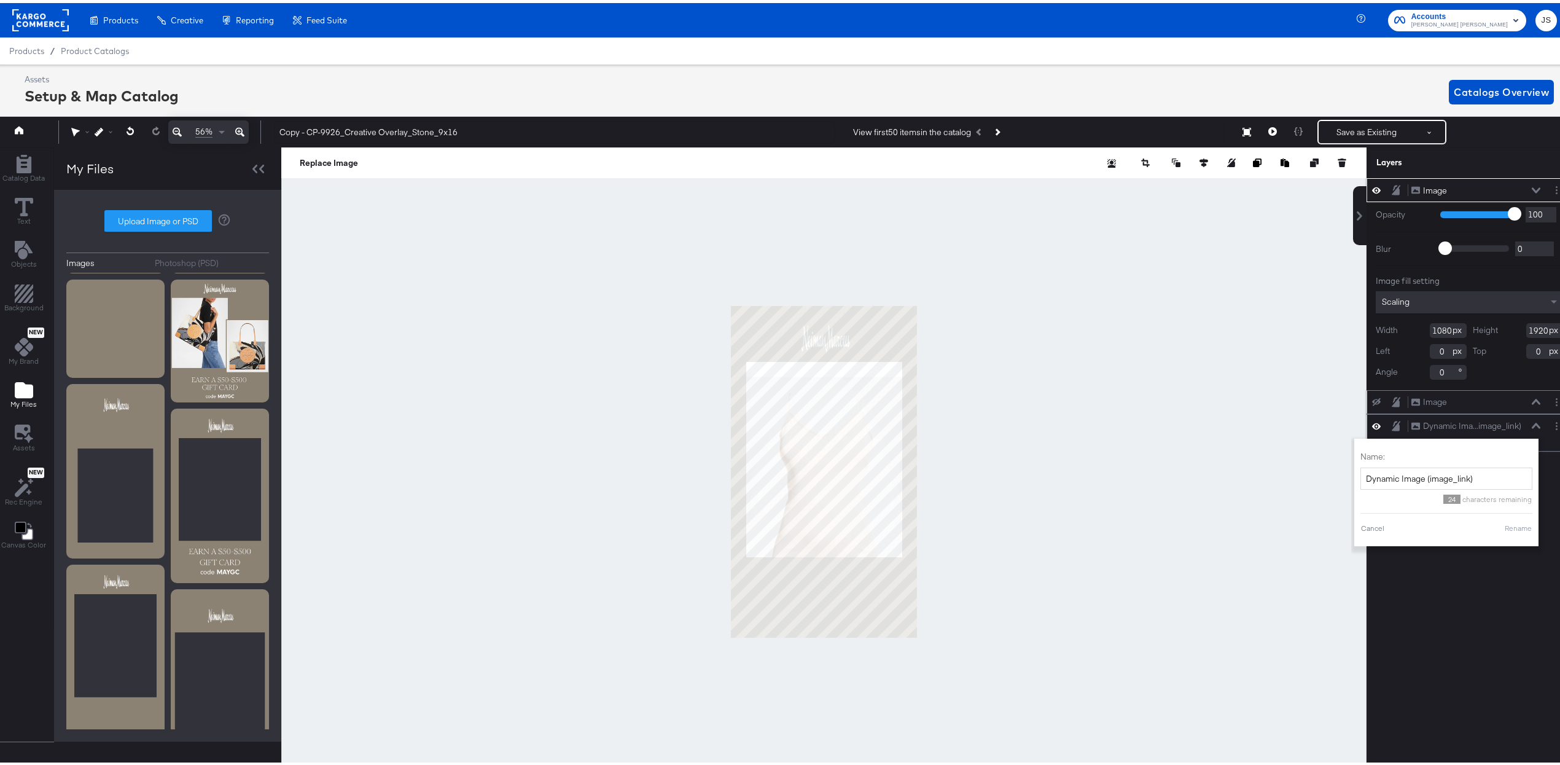
click at [768, 422] on icon at bounding box center [1536, 422] width 9 height 6
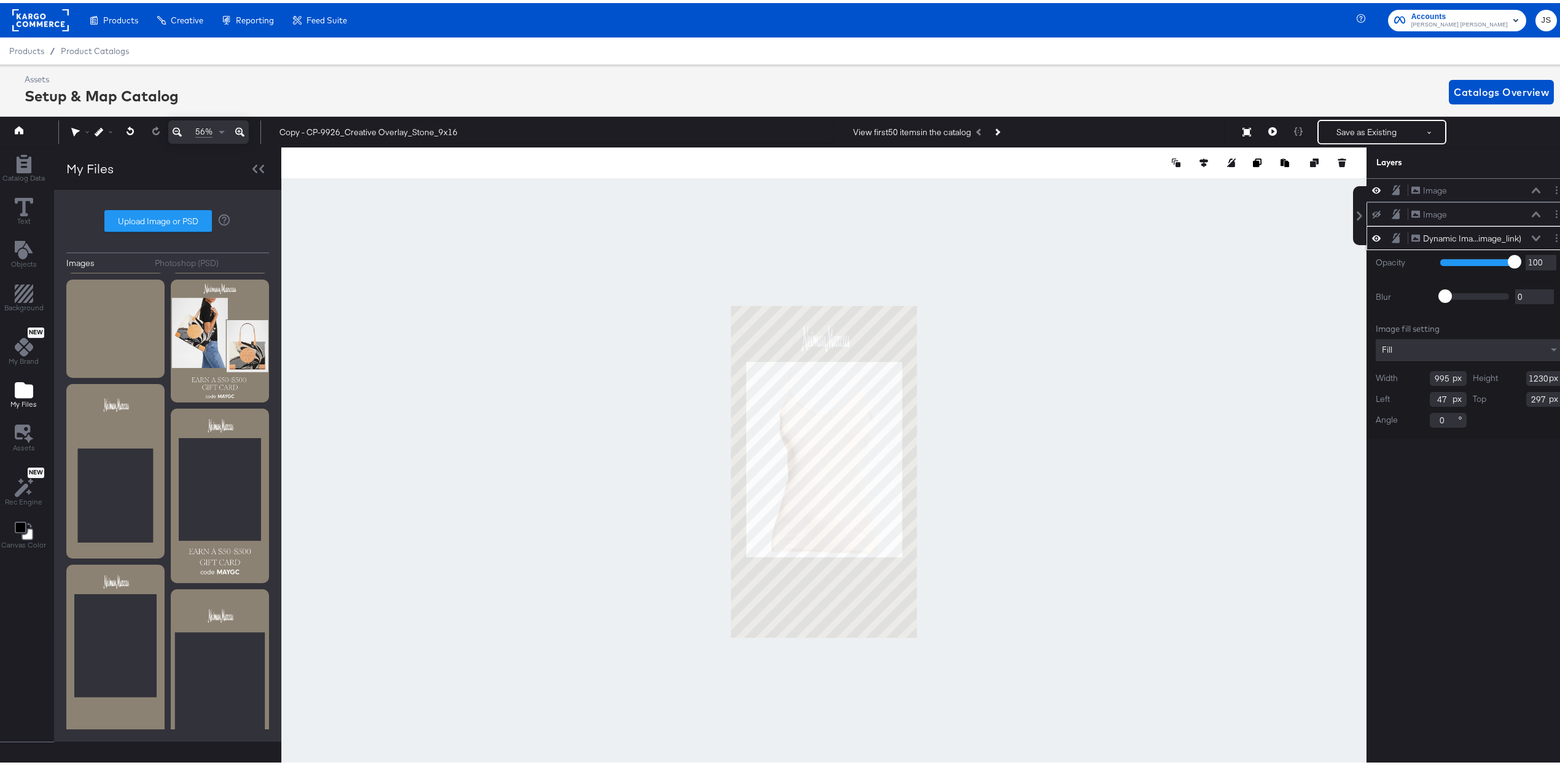
type input "296"
click at [768, 130] on icon at bounding box center [1272, 128] width 9 height 9
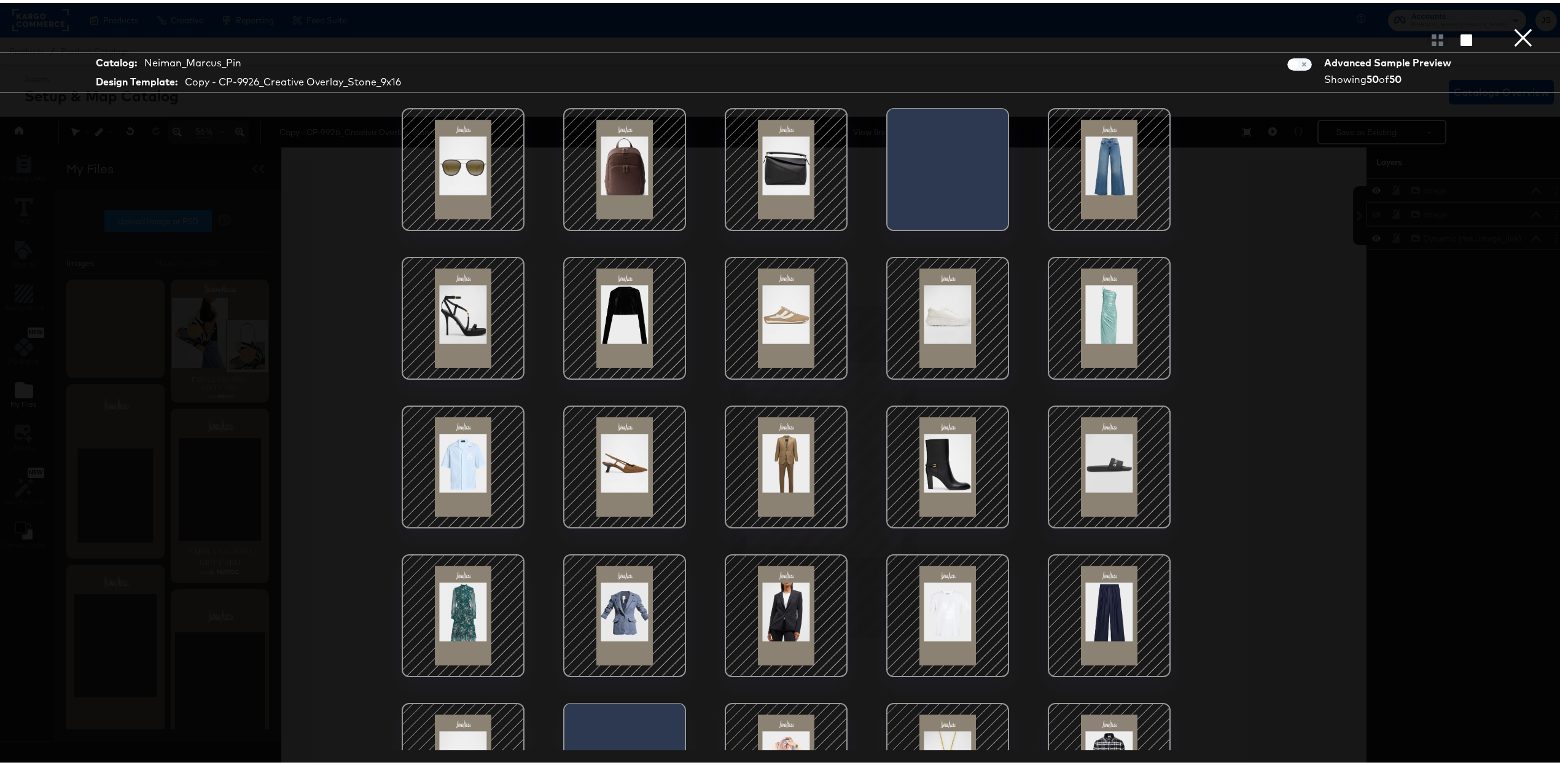
click at [768, 25] on button "×" at bounding box center [1523, 12] width 25 height 25
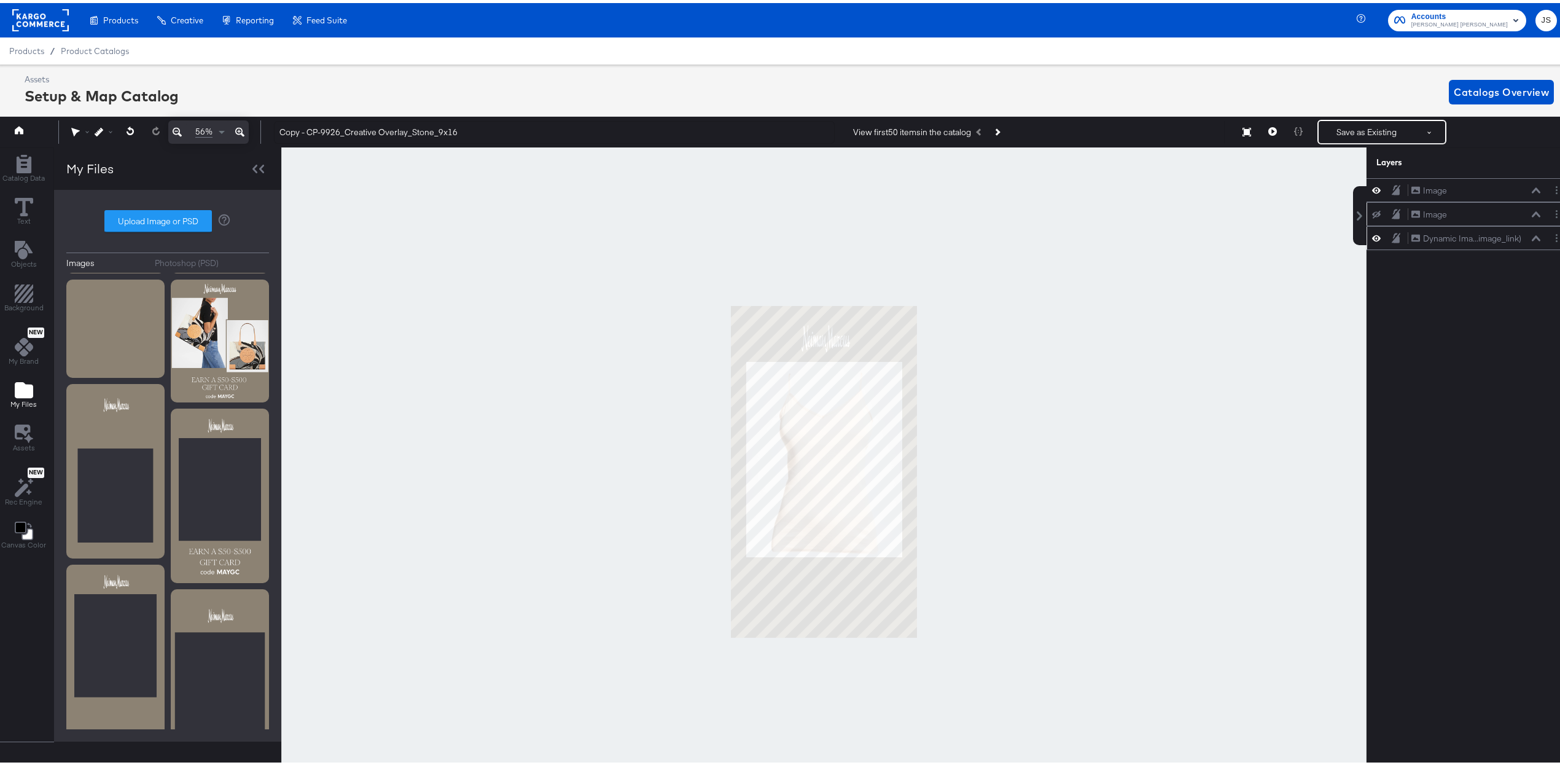
click at [768, 241] on div "Dynamic Ima...image_link) Dynamic Image (image_link)" at bounding box center [1476, 235] width 130 height 13
click at [768, 237] on icon at bounding box center [1536, 235] width 9 height 6
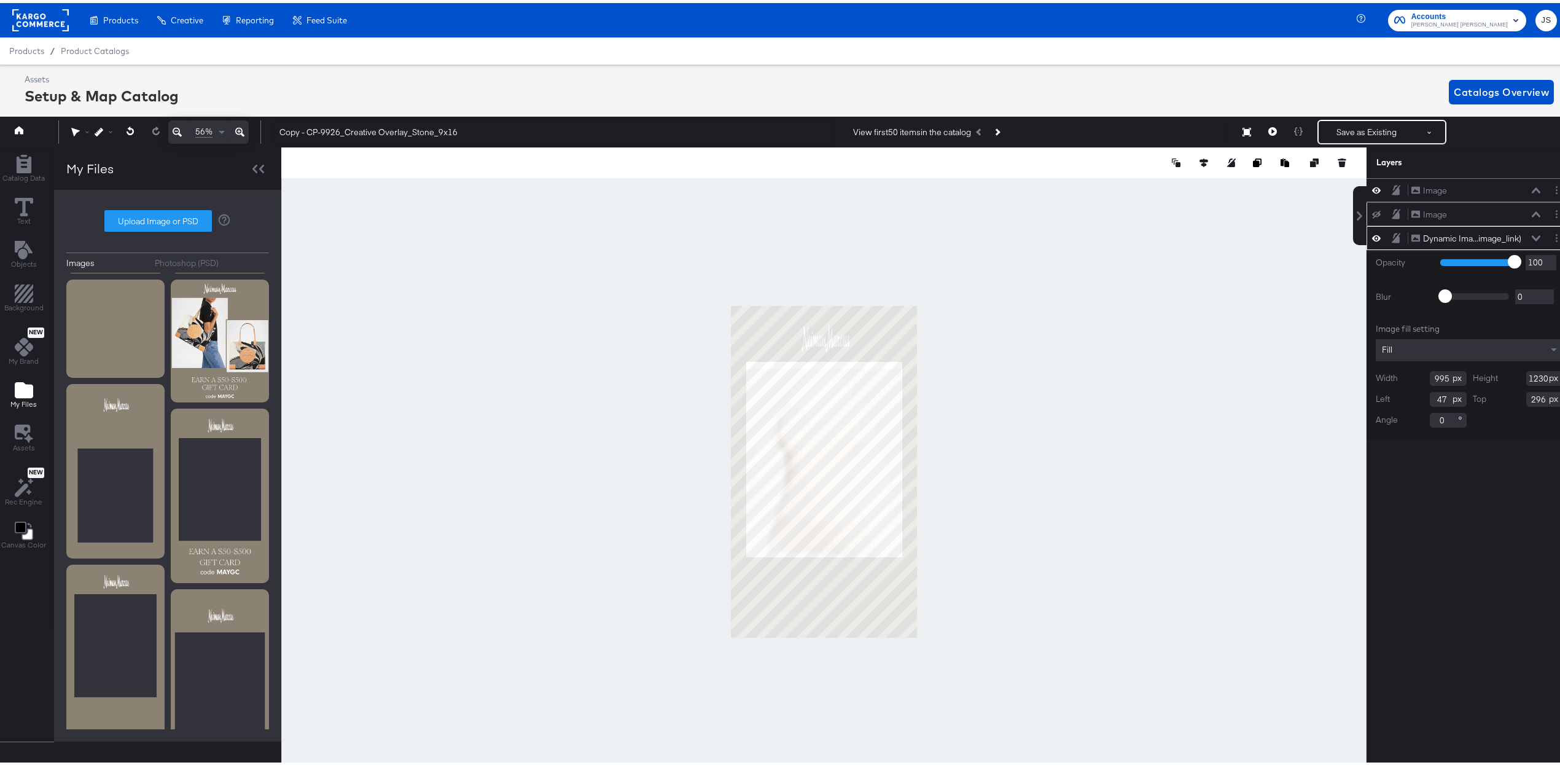
type input "939"
type input "1162"
type input "365"
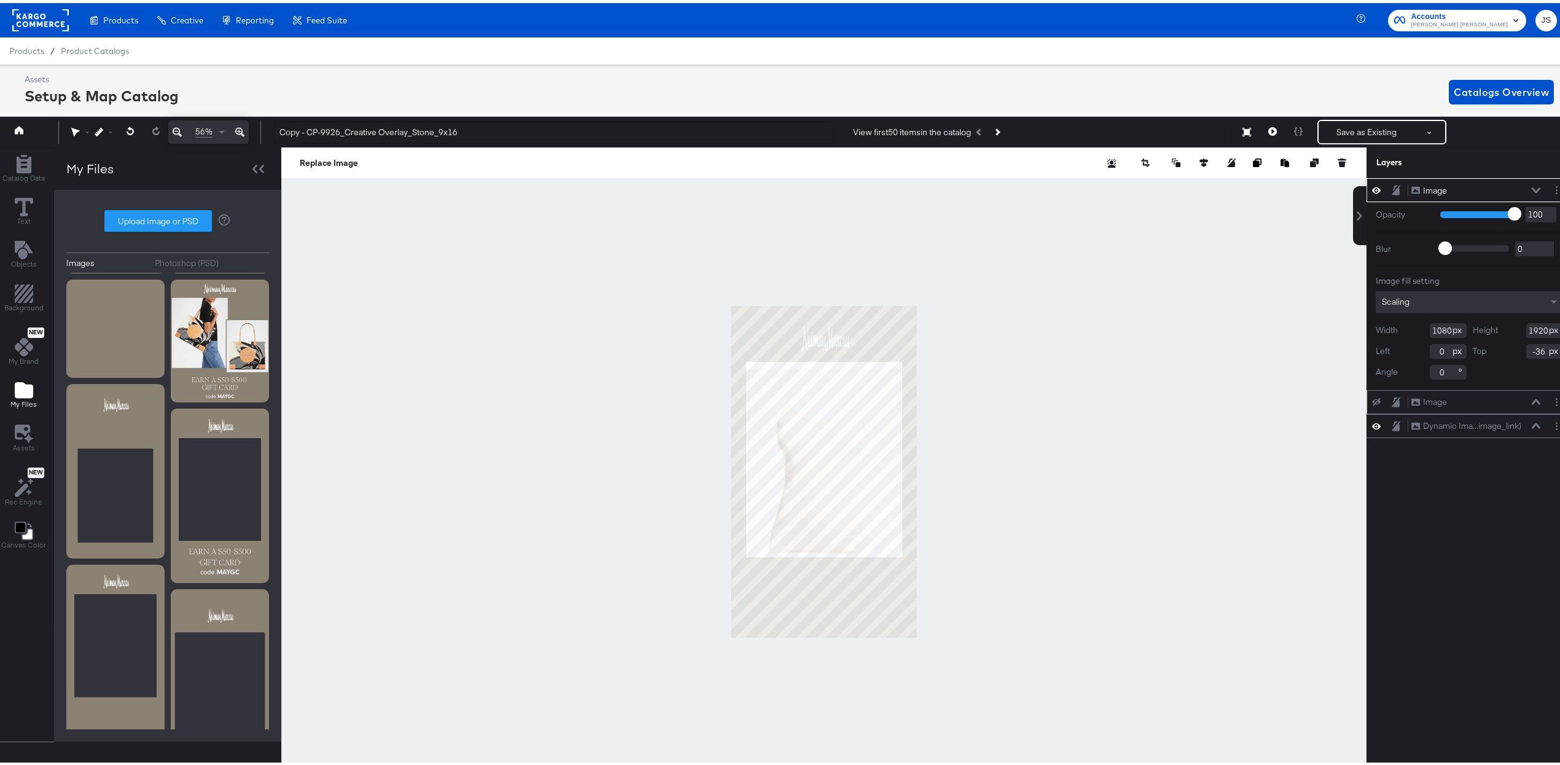
type input "0"
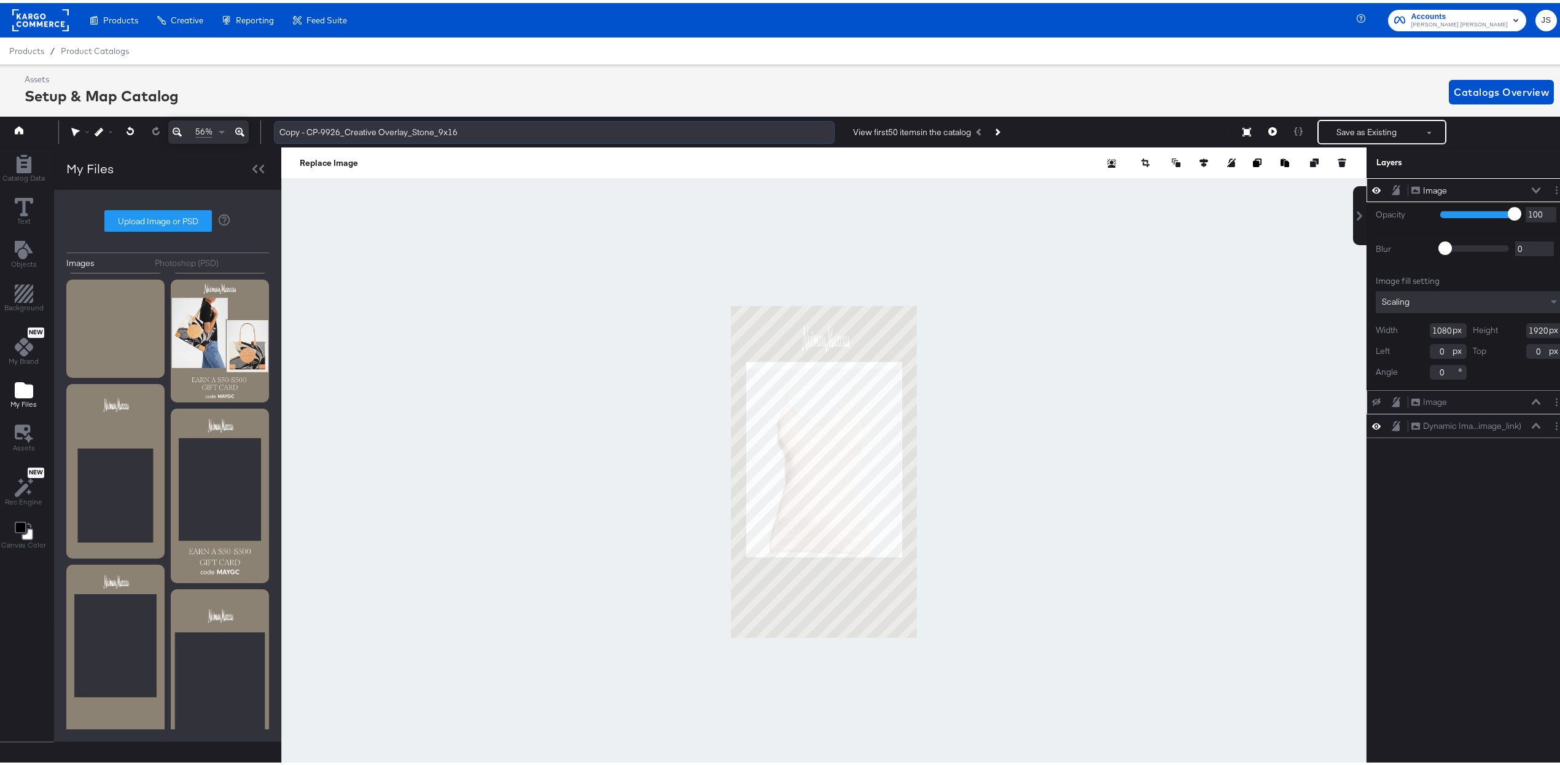
drag, startPoint x: 432, startPoint y: 130, endPoint x: 413, endPoint y: 132, distance: 19.2
click at [413, 132] on input "Copy - CP-9926_Creative Overlay_Stone_9x16" at bounding box center [554, 129] width 561 height 23
drag, startPoint x: 307, startPoint y: 128, endPoint x: 280, endPoint y: 122, distance: 27.7
click at [280, 122] on input "Copy - CP-9926_Creative Overlay_Brown_9x16" at bounding box center [554, 129] width 561 height 23
click at [443, 131] on input "CP-9926_Creative Overlay_Brown_9x16" at bounding box center [554, 129] width 561 height 23
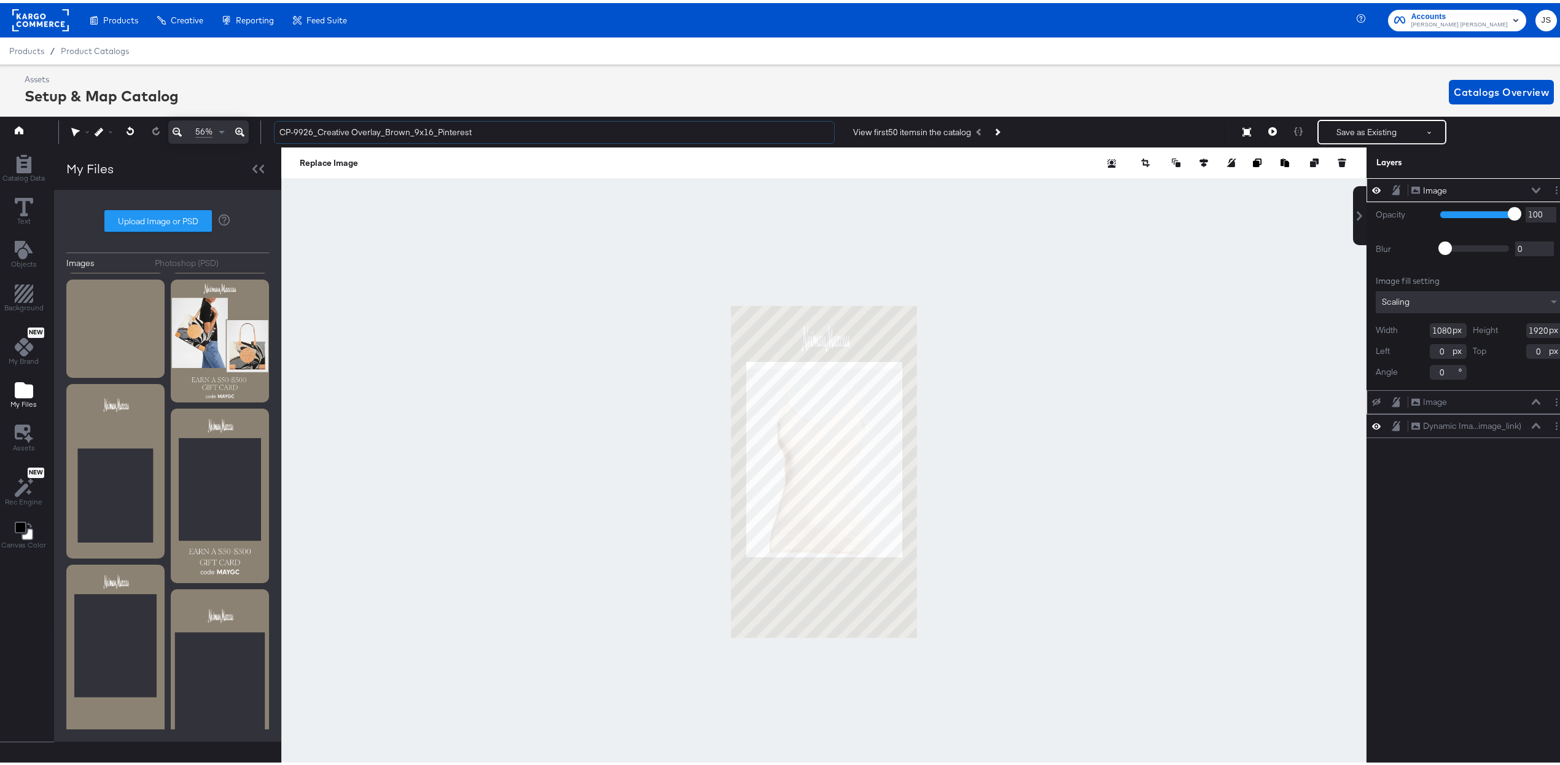
type input "CP-9926_Creative Overlay_Brown_9x16_Pinterest"
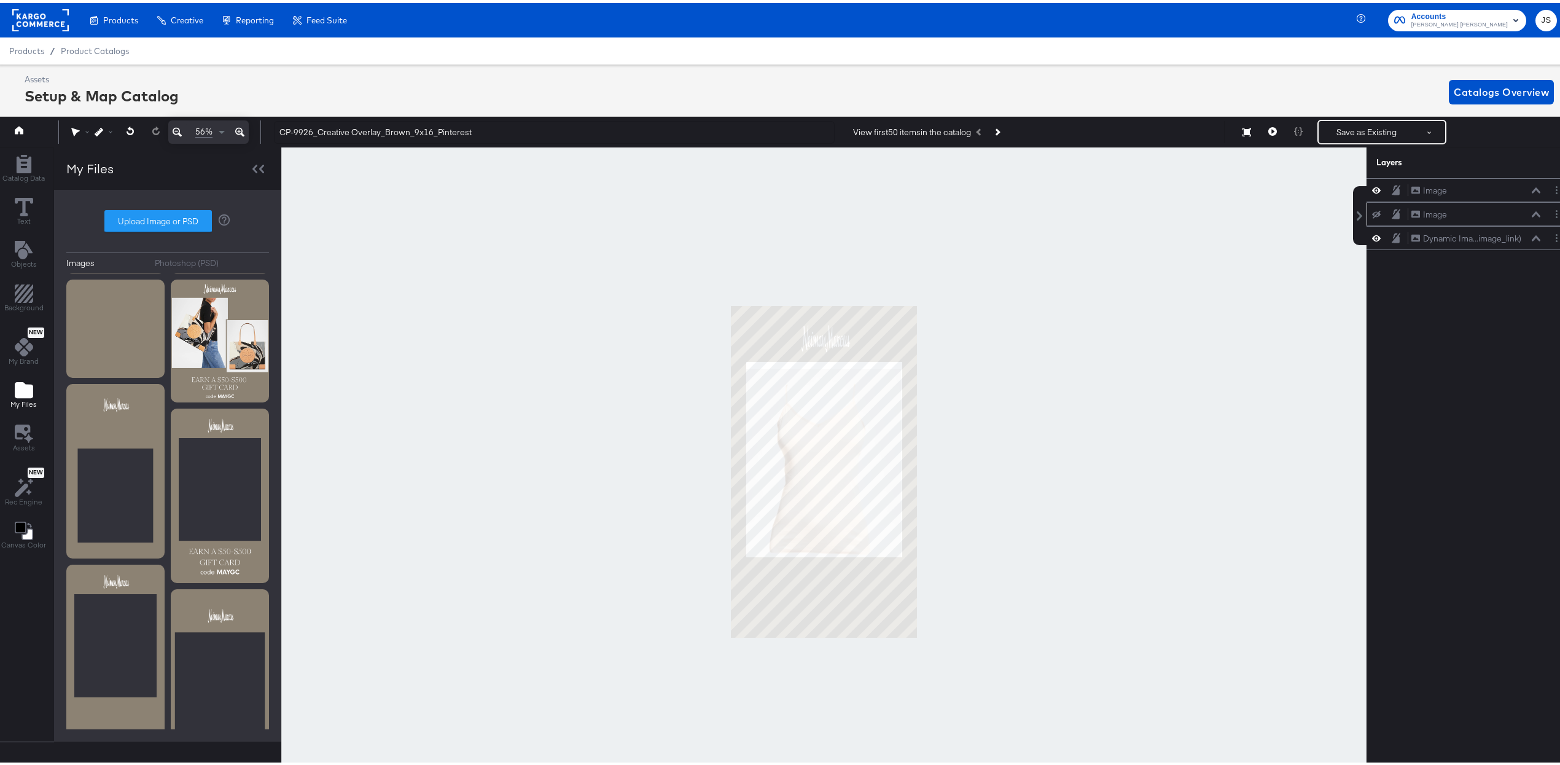
click at [642, 339] on div at bounding box center [823, 468] width 1085 height 648
click at [768, 238] on icon at bounding box center [1536, 235] width 9 height 6
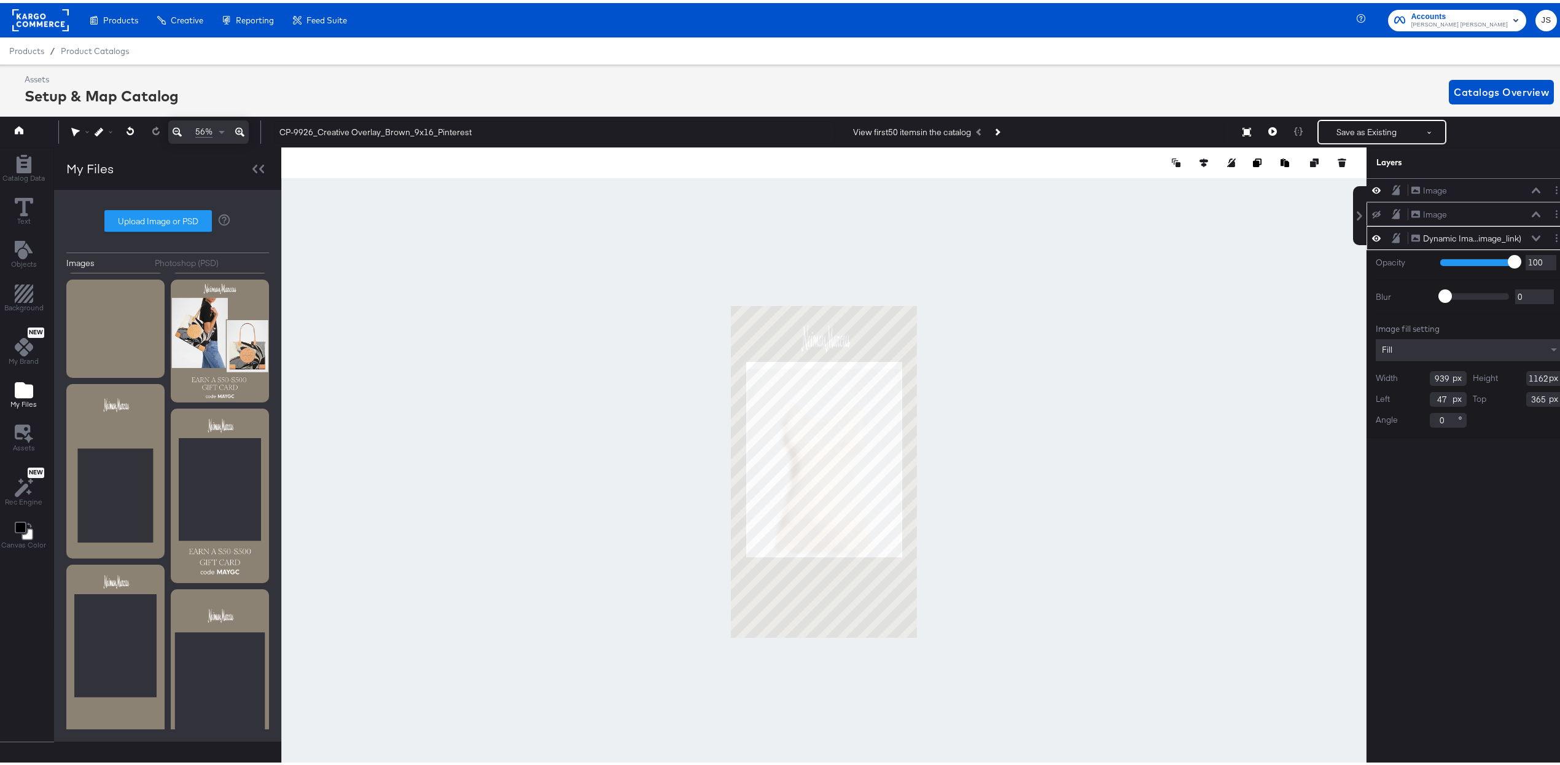
type input "892"
type input "94"
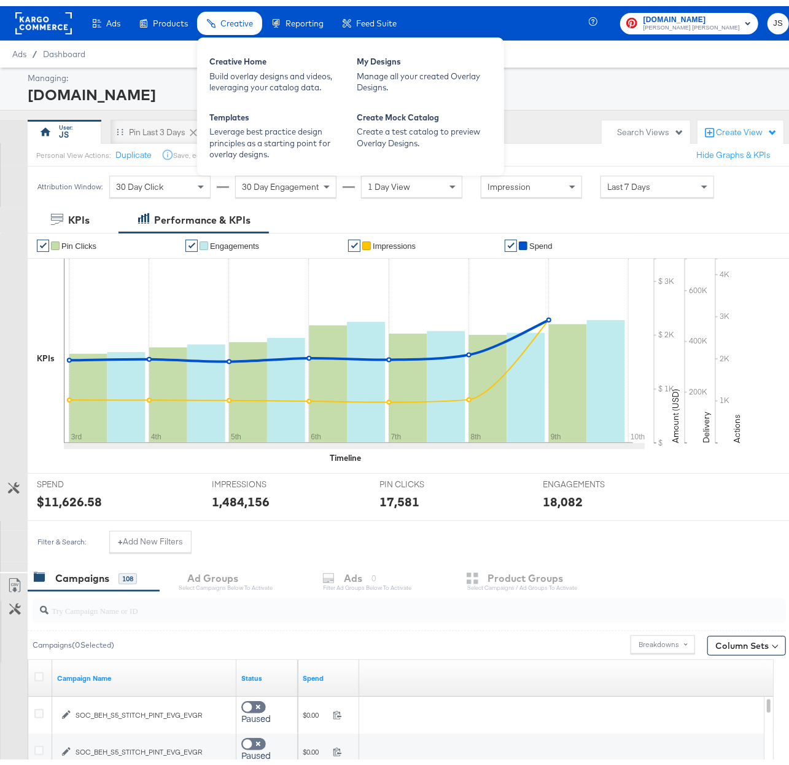
click at [248, 23] on div "Creative" at bounding box center [229, 18] width 65 height 24
click at [273, 65] on div "Build overlay designs and videos, leveraging your catalog data." at bounding box center [276, 75] width 135 height 23
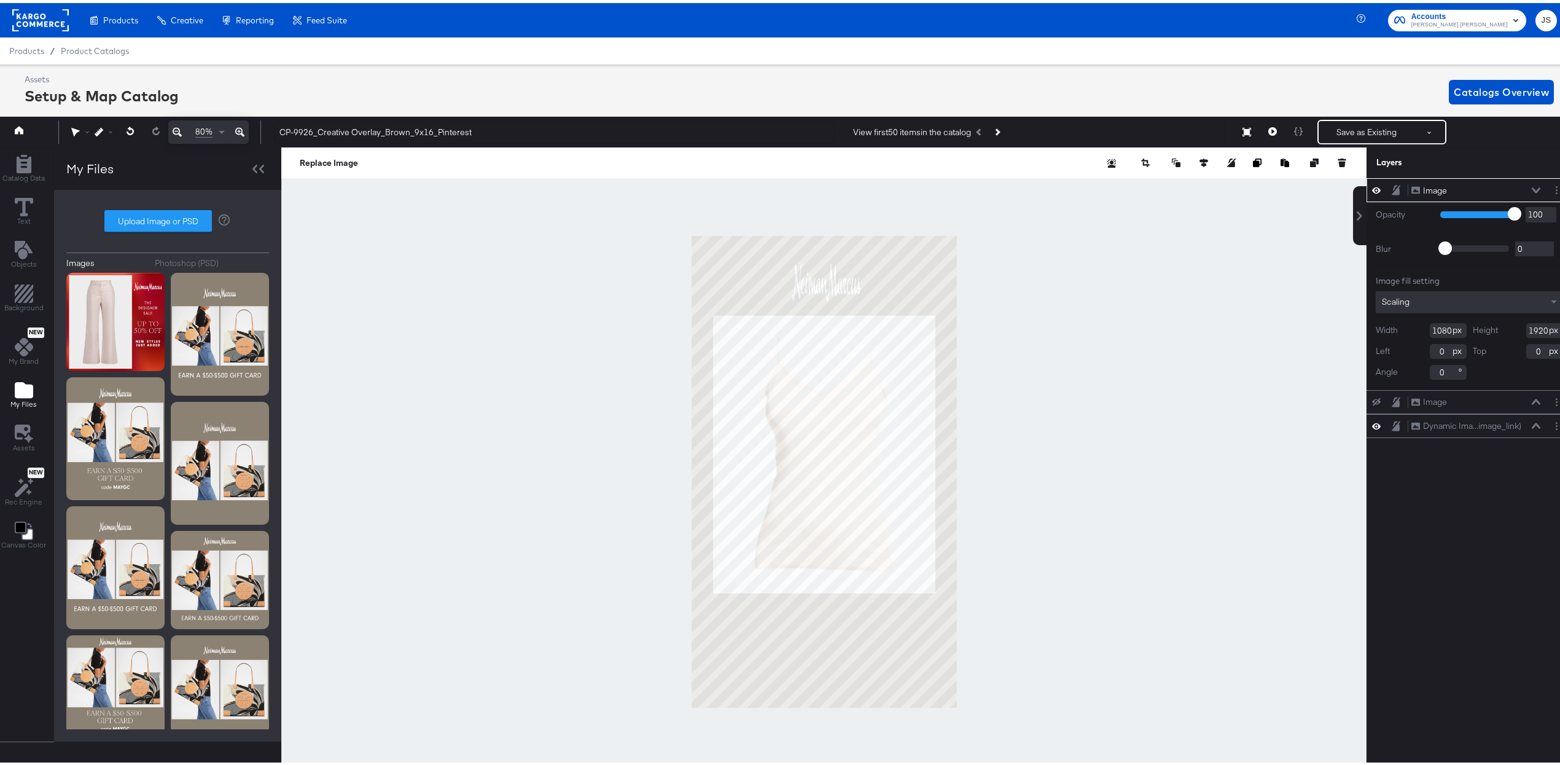
scroll to position [572, 0]
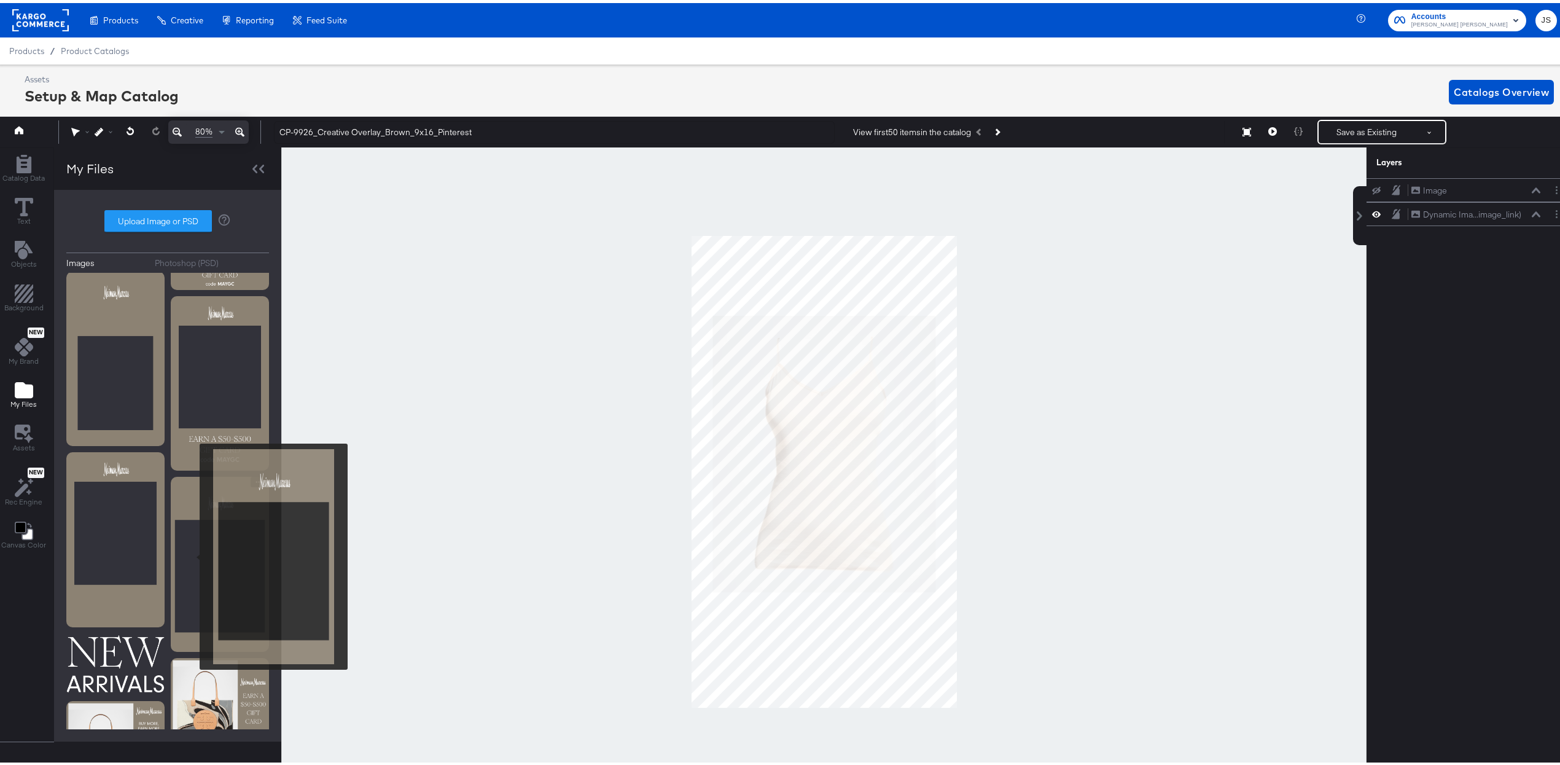
click at [192, 553] on img at bounding box center [220, 561] width 98 height 174
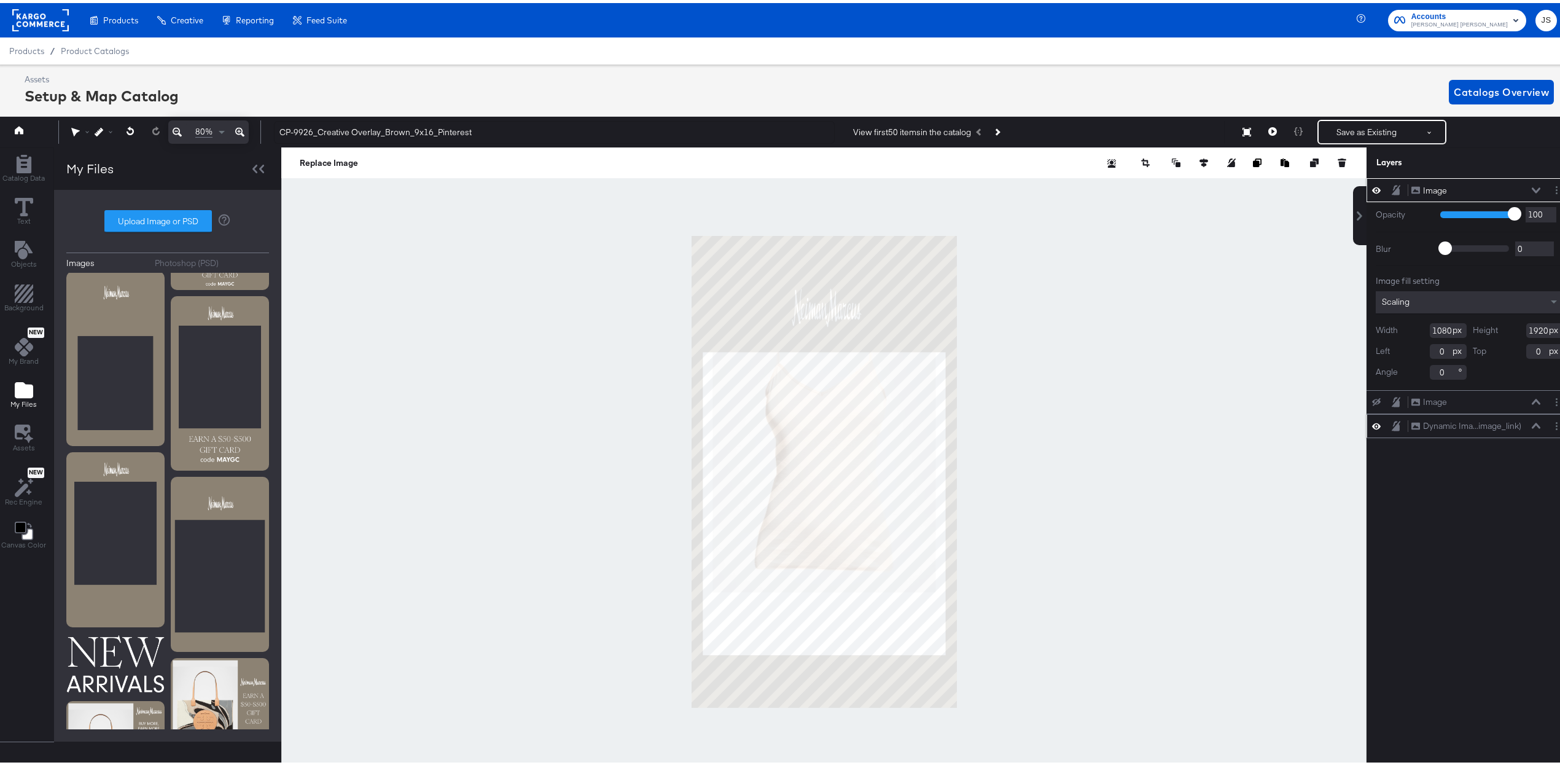
click at [1531, 426] on button at bounding box center [1536, 422] width 10 height 7
type input "-17"
type input "65"
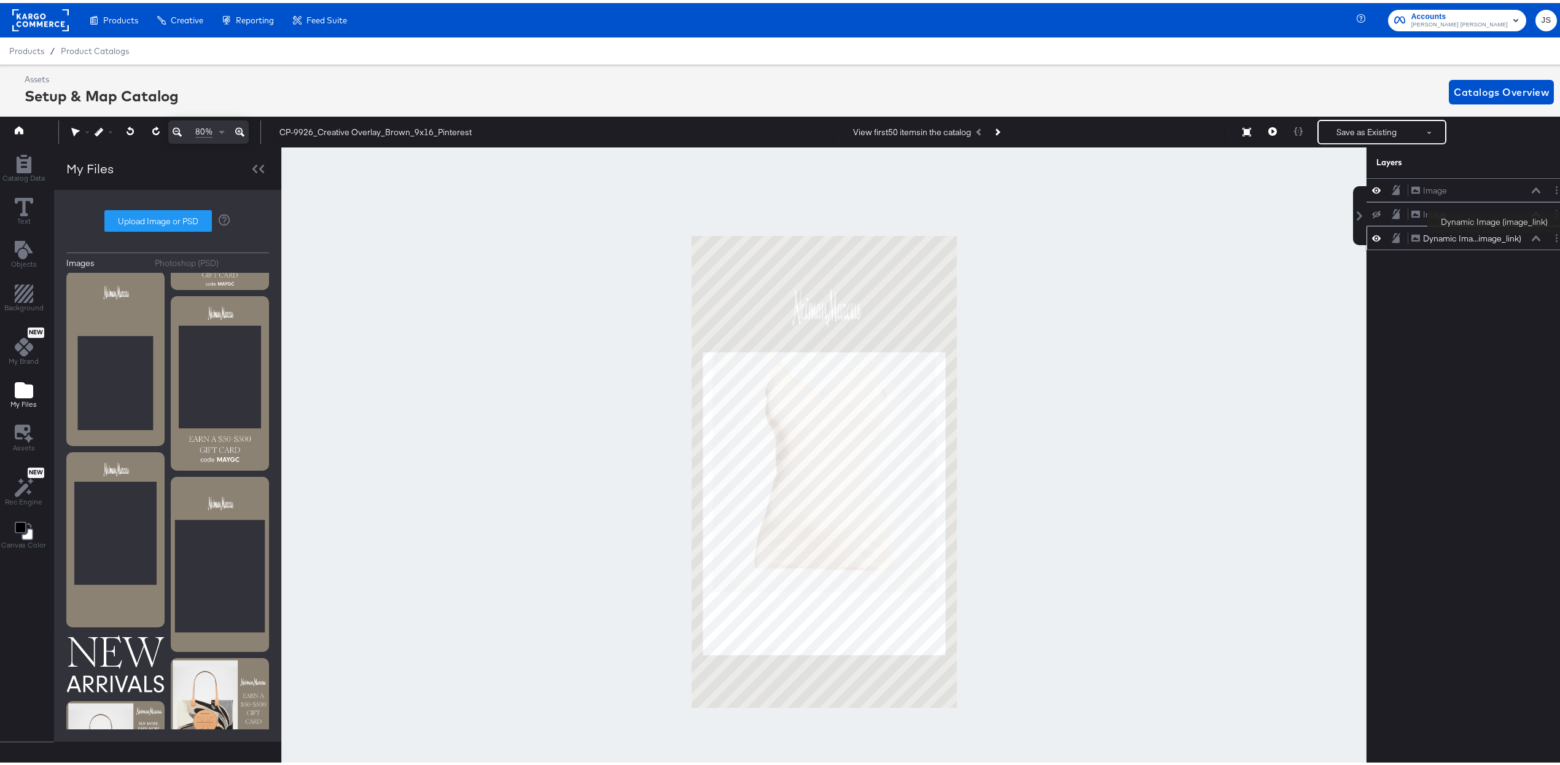
click at [1495, 240] on div "Dynamic Ima...image_link)" at bounding box center [1472, 236] width 98 height 12
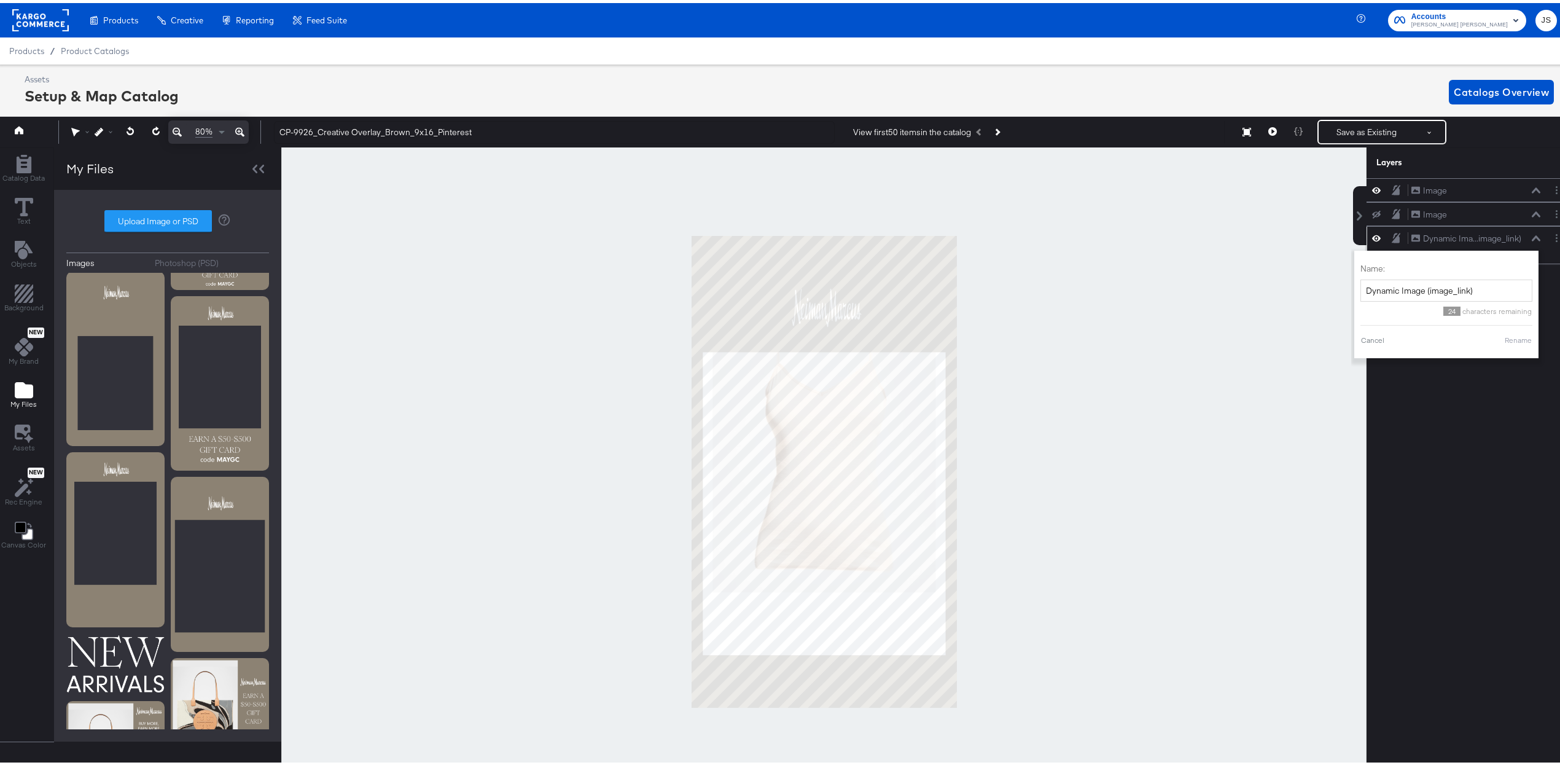
click at [1532, 238] on icon at bounding box center [1536, 235] width 9 height 6
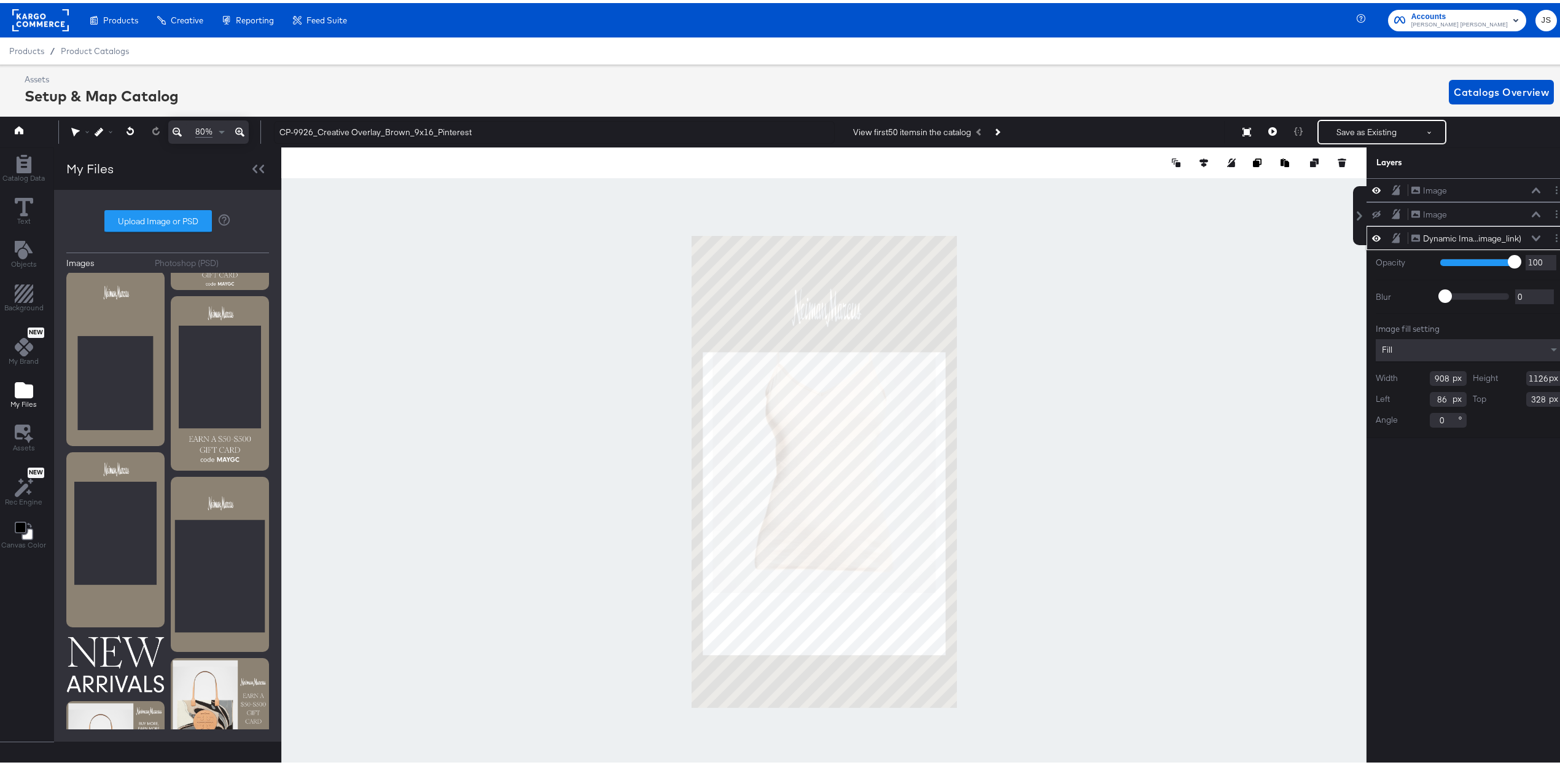
type input "329"
type input "1227"
type input "478"
type input "948"
type input "47"
